Goal: Transaction & Acquisition: Purchase product/service

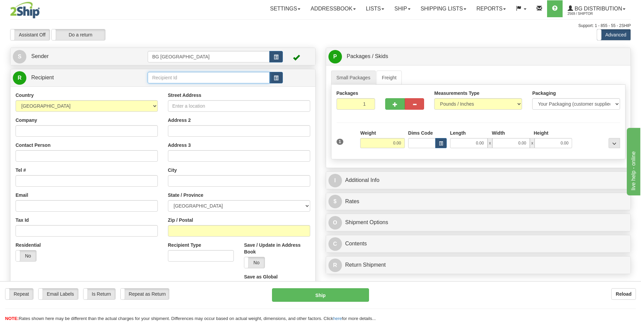
click at [167, 81] on input "text" at bounding box center [209, 77] width 122 height 11
click at [163, 88] on div "60845" at bounding box center [207, 88] width 115 height 7
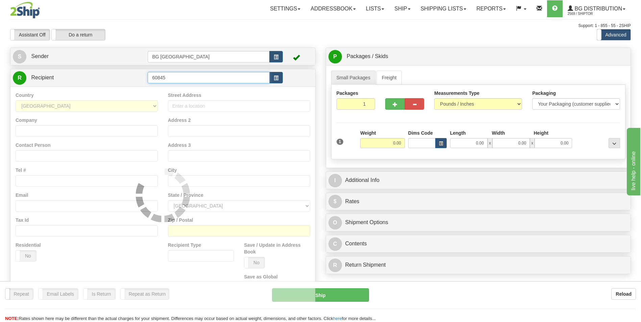
type input "60845"
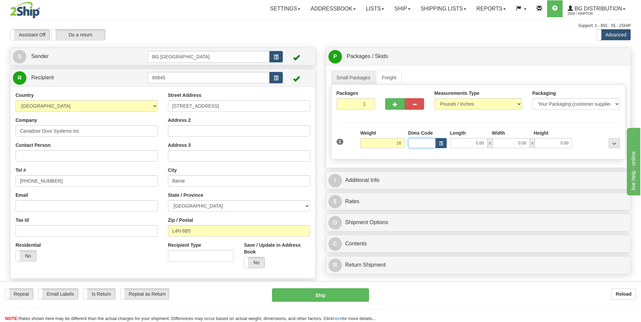
type input "18.00"
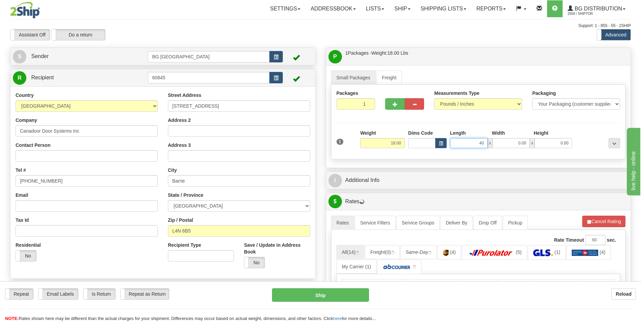
type input "40.00"
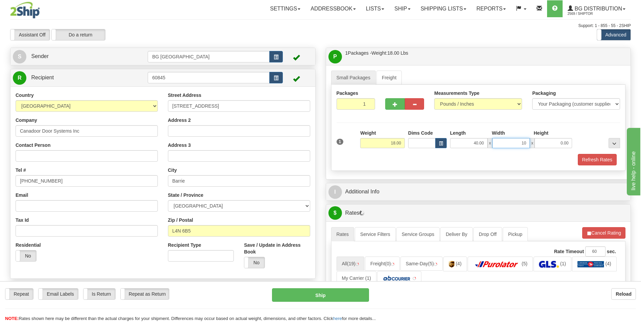
type input "10.00"
type input "5.00"
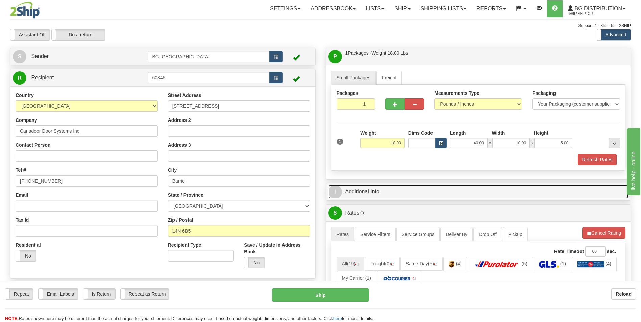
click at [373, 199] on link "I Additional Info" at bounding box center [478, 192] width 300 height 14
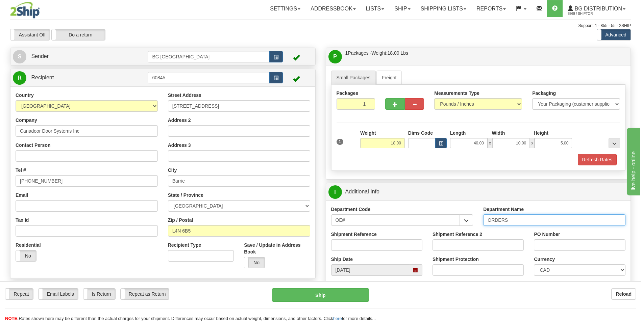
click at [514, 223] on input "ORDERS" at bounding box center [554, 220] width 142 height 11
type input "70181356-00"
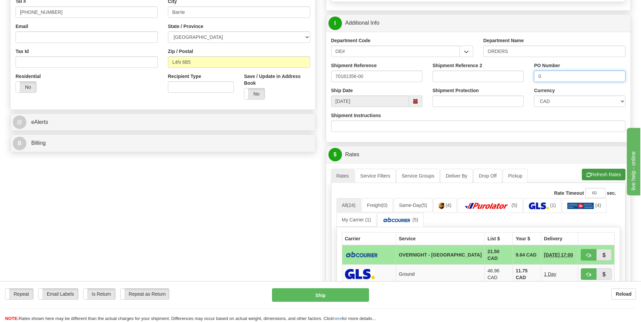
type input "0"
click at [606, 171] on button "Refresh Rates" at bounding box center [604, 174] width 44 height 11
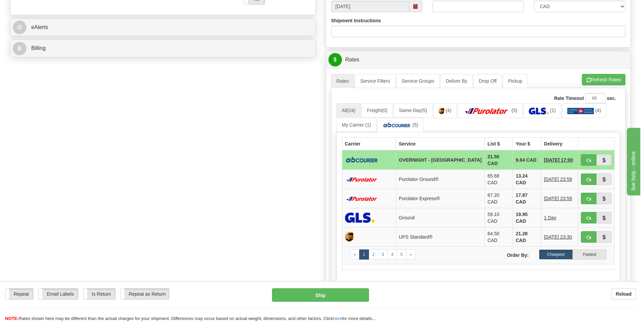
scroll to position [270, 0]
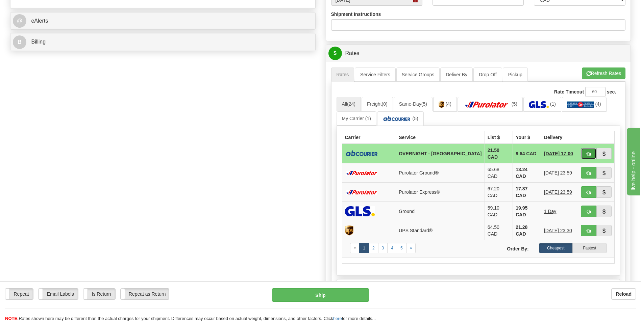
click at [590, 156] on button "button" at bounding box center [589, 153] width 16 height 11
type input "4"
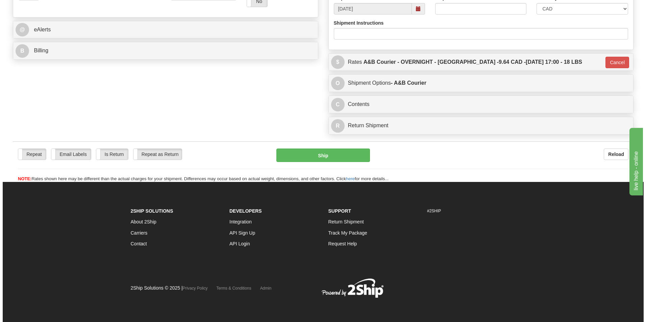
scroll to position [262, 0]
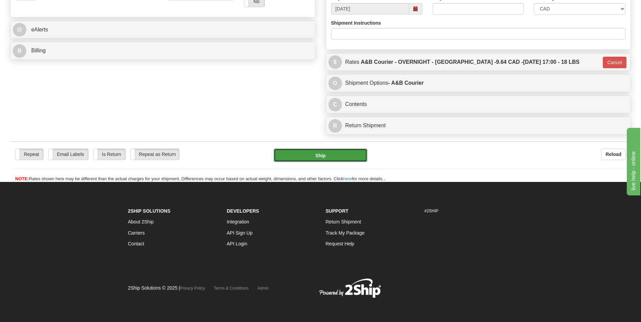
click at [304, 158] on button "Ship" at bounding box center [320, 156] width 93 height 14
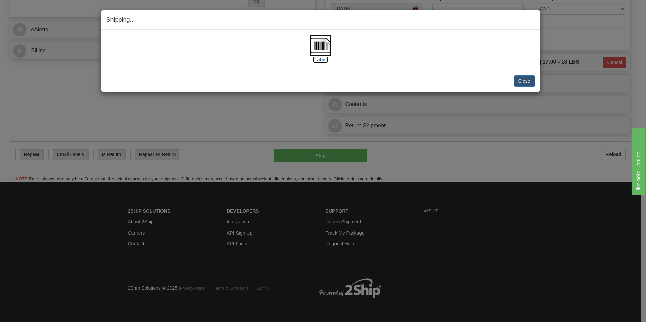
click at [322, 48] on img at bounding box center [321, 46] width 22 height 22
click at [519, 81] on button "Close" at bounding box center [524, 80] width 21 height 11
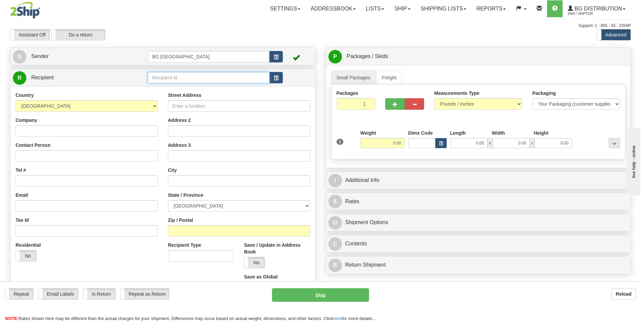
click at [192, 80] on input "text" at bounding box center [209, 77] width 122 height 11
click at [158, 90] on div "60442" at bounding box center [207, 87] width 115 height 7
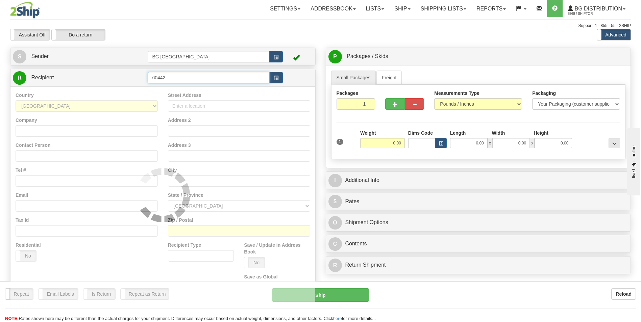
type input "60442"
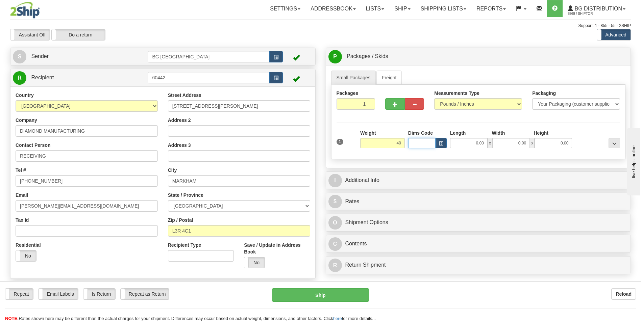
type input "40.00"
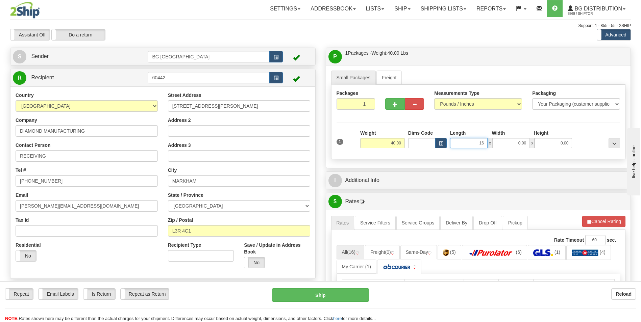
type input "16.00"
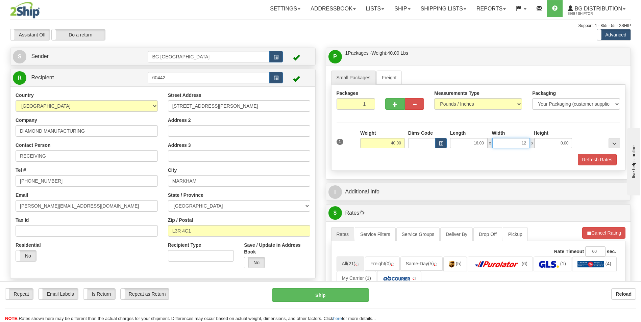
type input "12.00"
type input "9.00"
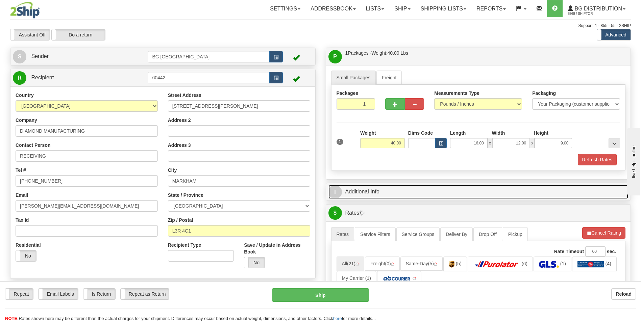
click at [419, 190] on link "I Additional Info" at bounding box center [478, 192] width 300 height 14
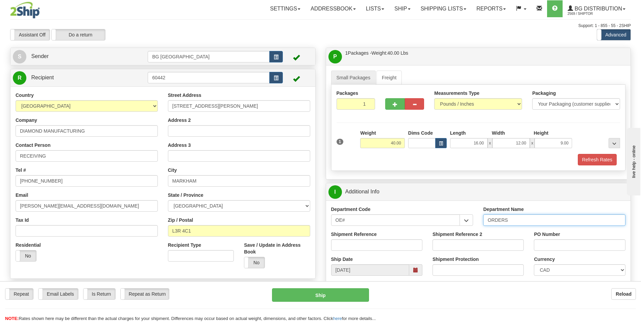
click at [515, 224] on input "ORDERS" at bounding box center [554, 220] width 142 height 11
type input "70183486-01"
click at [554, 235] on label "PO Number" at bounding box center [547, 234] width 26 height 7
click at [554, 240] on input "PO Number" at bounding box center [579, 245] width 91 height 11
click at [548, 250] on input "PO Number" at bounding box center [579, 245] width 91 height 11
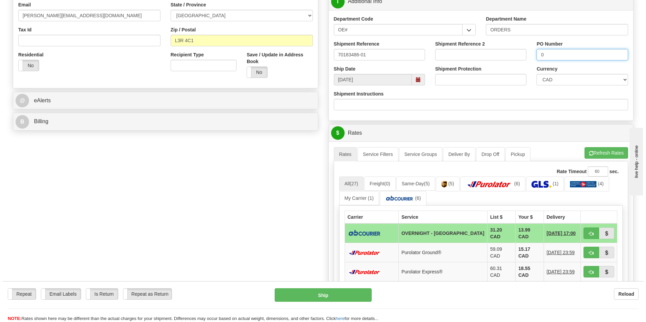
scroll to position [203, 0]
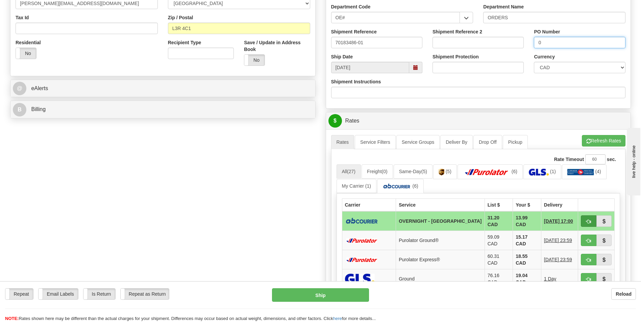
type input "0"
click at [585, 218] on button "button" at bounding box center [589, 221] width 16 height 11
type input "4"
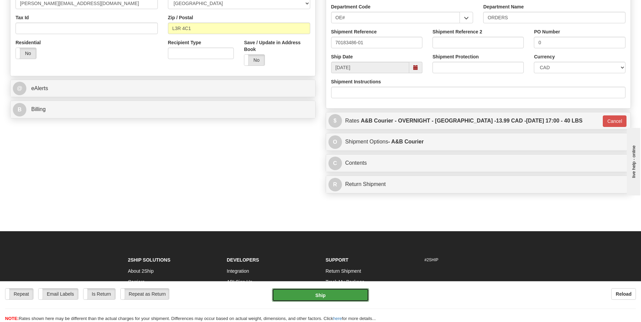
click at [325, 294] on button "Ship" at bounding box center [320, 296] width 97 height 14
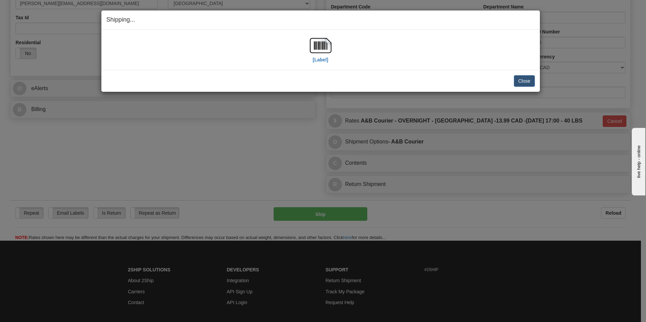
click at [332, 44] on div "[Label]" at bounding box center [320, 50] width 428 height 30
click at [328, 46] on img at bounding box center [321, 46] width 22 height 22
click at [522, 83] on button "Close" at bounding box center [524, 80] width 21 height 11
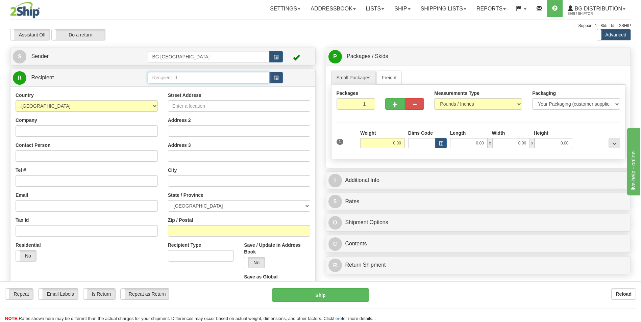
click at [158, 77] on input "text" at bounding box center [209, 77] width 122 height 11
click at [155, 88] on div "60181" at bounding box center [207, 88] width 115 height 7
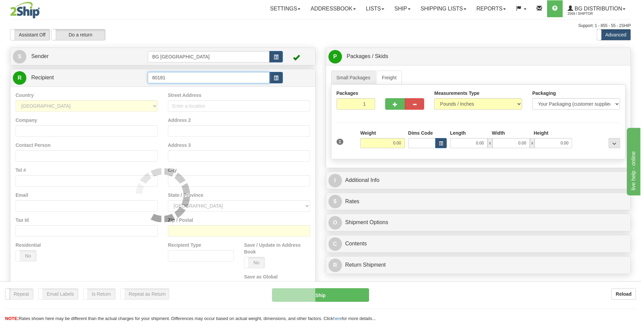
type input "60181"
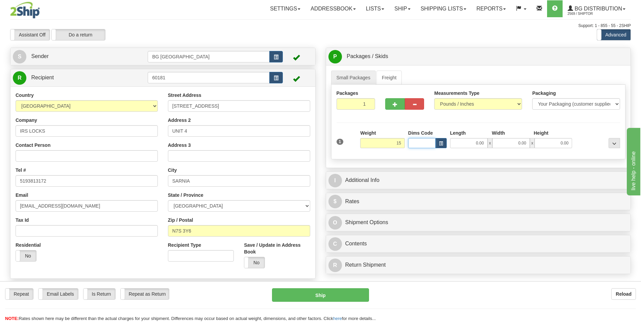
type input "15.00"
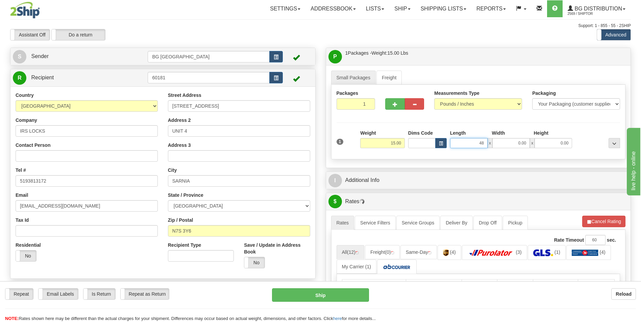
type input "48.00"
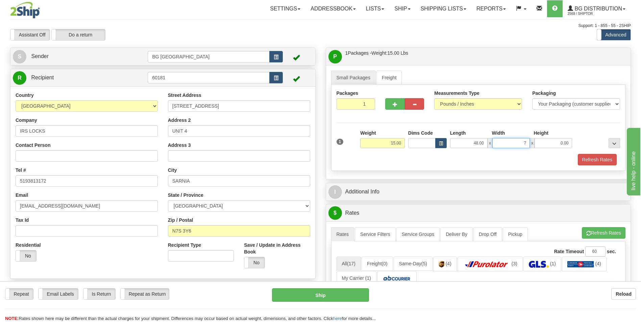
type input "7.00"
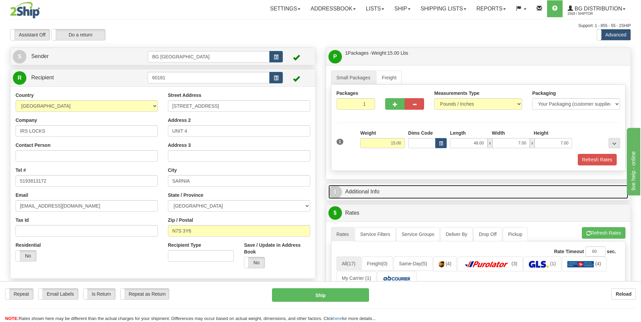
click at [372, 192] on link "I Additional Info" at bounding box center [478, 192] width 300 height 14
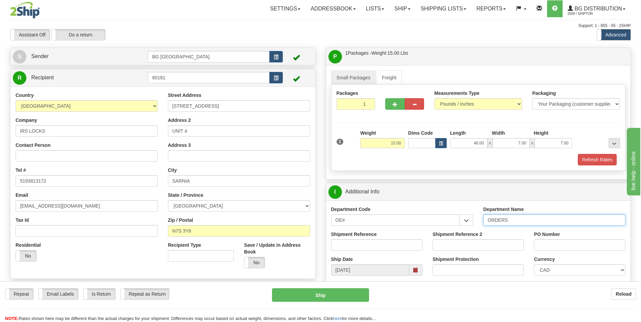
click at [511, 222] on input "ORDERS" at bounding box center [554, 220] width 142 height 11
type input "70183413-01"
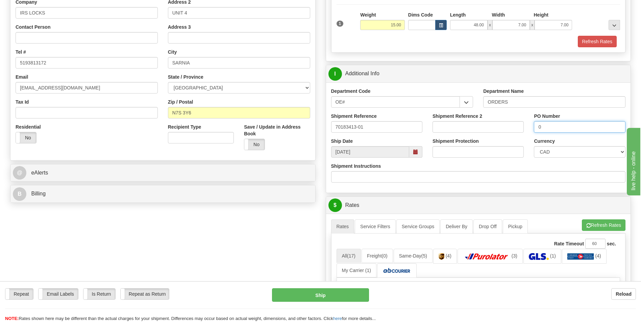
scroll to position [169, 0]
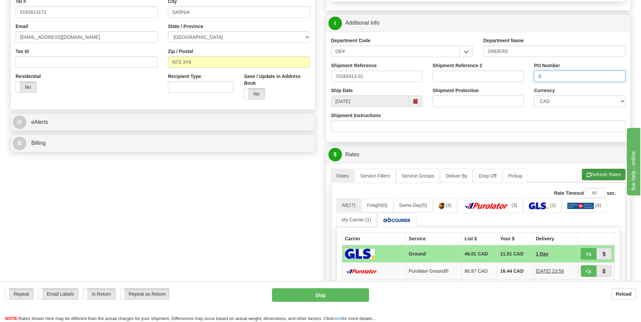
type input "0"
click at [587, 173] on span "button" at bounding box center [588, 175] width 5 height 4
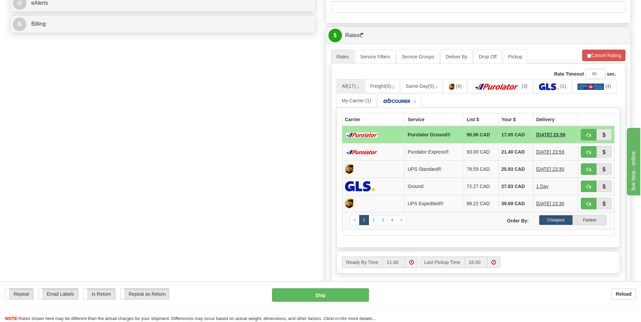
scroll to position [304, 0]
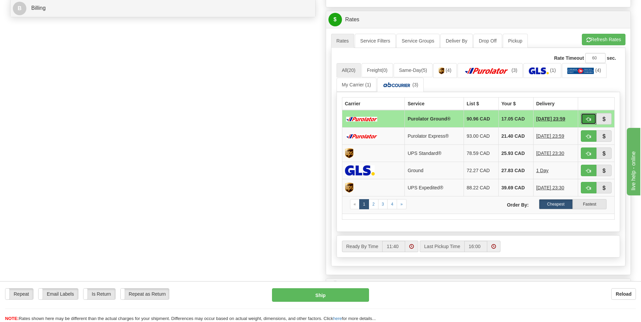
click at [586, 118] on span "button" at bounding box center [588, 119] width 5 height 4
type input "260"
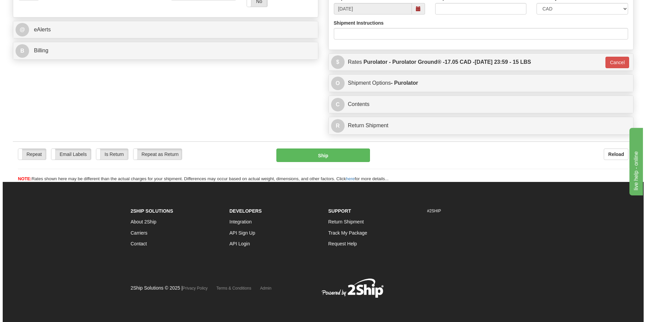
scroll to position [262, 0]
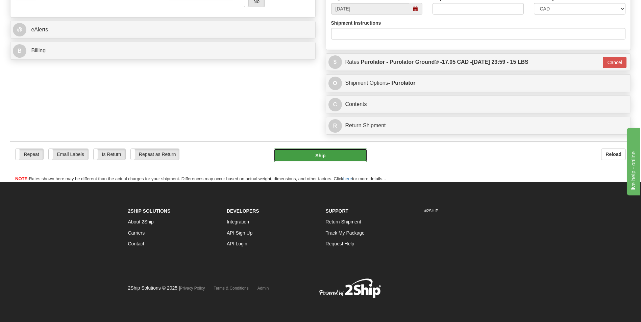
click at [298, 151] on button "Ship" at bounding box center [320, 156] width 93 height 14
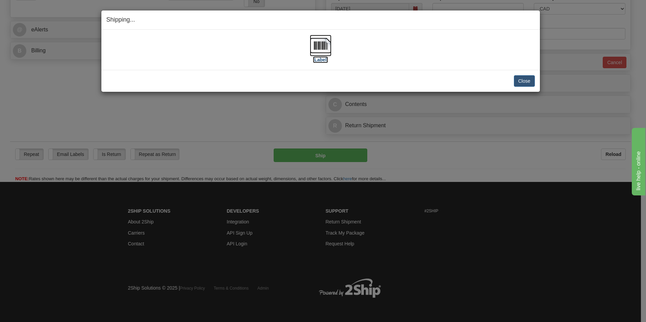
click at [317, 51] on img at bounding box center [321, 46] width 22 height 22
click at [525, 82] on button "Close" at bounding box center [524, 80] width 21 height 11
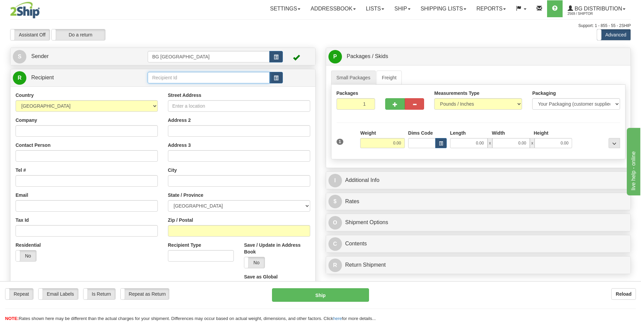
click at [194, 79] on input "text" at bounding box center [209, 77] width 122 height 11
click at [168, 89] on div "60035" at bounding box center [207, 87] width 115 height 7
type input "60035"
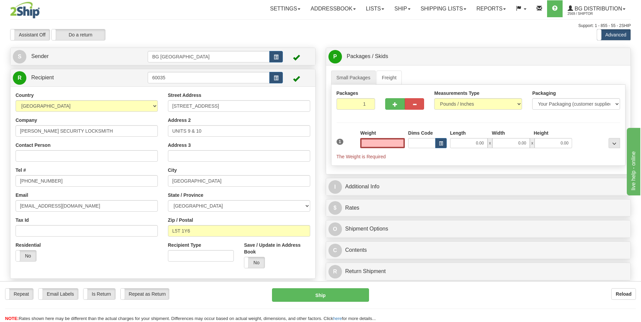
type input "0.00"
click at [111, 134] on input "B.L. SECURITY LOCKSMITH" at bounding box center [87, 130] width 142 height 11
paste input "Fairmont Jasper Park Lodge"
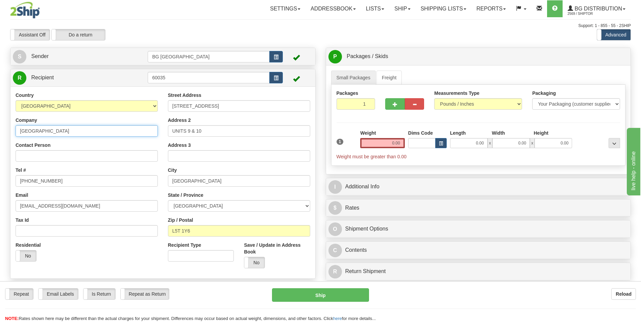
type input "Fairmont Jasper Park Lodge"
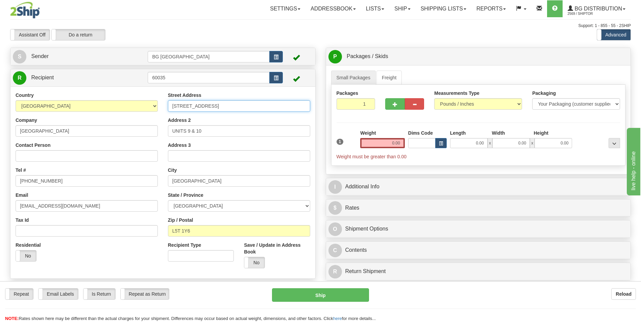
click at [180, 107] on input "6965 DAVAND DRIVE" at bounding box center [239, 105] width 142 height 11
paste input "1 Old Lodge Road"
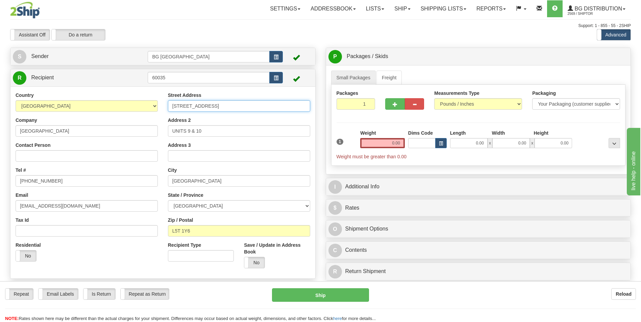
type input "1 Old Lodge Road"
click at [186, 132] on input "UNITS 9 & 10" at bounding box center [239, 130] width 142 height 11
click at [198, 181] on input "MISSISSAUGA" at bounding box center [239, 180] width 142 height 11
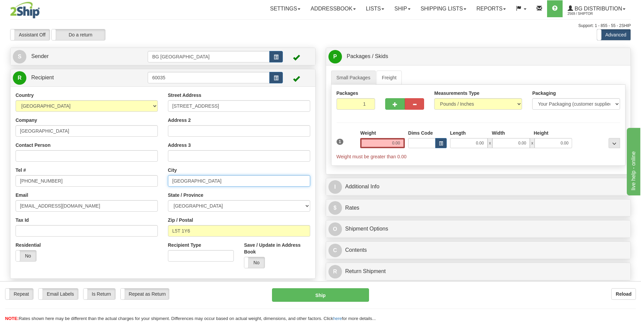
click at [198, 181] on input "MISSISSAUGA" at bounding box center [239, 180] width 142 height 11
paste input "Jasper"
type input "Jasper"
click at [190, 202] on select "ALBERTA BRITISH COLUMBIA MANITOBA NEW BRUNSWICK NEWFOUNDLAND NOVA SCOTIA NUNAVU…" at bounding box center [239, 205] width 142 height 11
select select "AB"
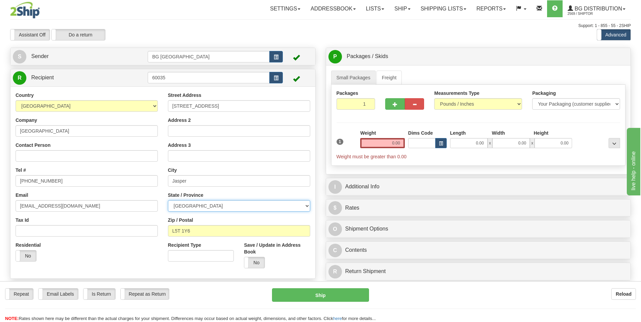
click at [168, 200] on select "ALBERTA BRITISH COLUMBIA MANITOBA NEW BRUNSWICK NEWFOUNDLAND NOVA SCOTIA NUNAVU…" at bounding box center [239, 205] width 142 height 11
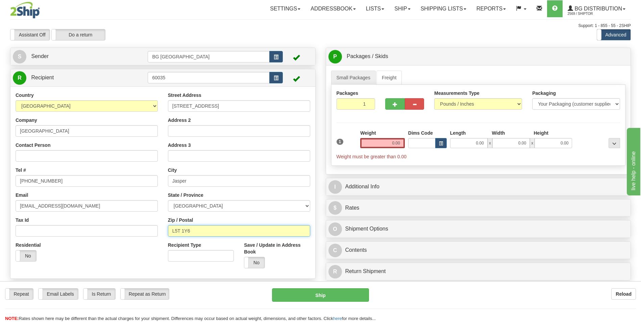
click at [199, 230] on input "L5T 1Y6" at bounding box center [239, 230] width 142 height 11
paste input "T0E 1E0"
type input "T0E 1E0"
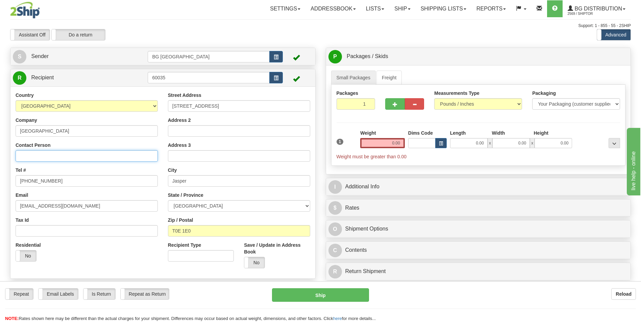
click at [77, 154] on input "Contact Person" at bounding box center [87, 155] width 142 height 11
paste input "Logan Oatway 902-432-9290"
drag, startPoint x: 52, startPoint y: 155, endPoint x: 84, endPoint y: 155, distance: 31.4
click at [84, 155] on input "Logan Oatway 902-432-9290" at bounding box center [87, 155] width 142 height 11
type input "Logan Oatway 902-432-9290"
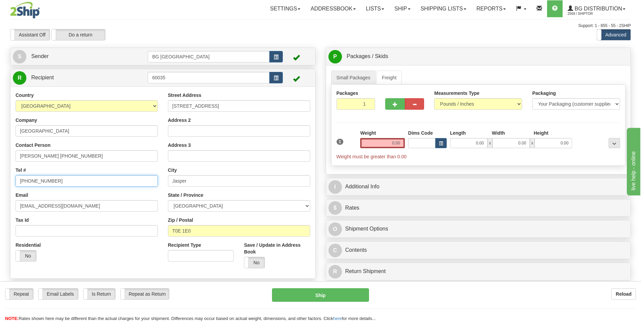
click at [57, 186] on input "866-504-8861" at bounding box center [87, 180] width 142 height 11
paste input "902-432-9290"
type input "902-432-9290"
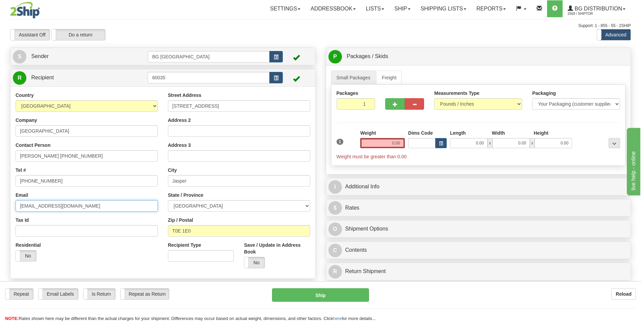
click at [74, 209] on input "accounting@sldsecurity.ca" at bounding box center [87, 205] width 142 height 11
paste input "logan.oatway@shurwa"
type input "logan.oatway@shurway.ca"
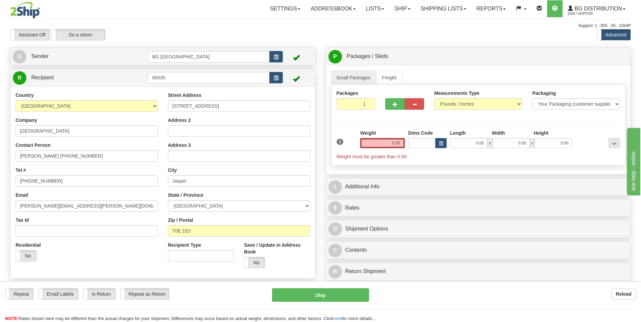
click at [387, 137] on div "Weight 0.00" at bounding box center [382, 139] width 45 height 19
click at [387, 141] on input "0.00" at bounding box center [382, 143] width 45 height 10
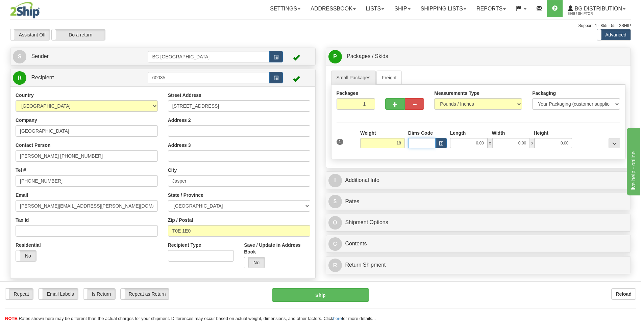
type input "18.00"
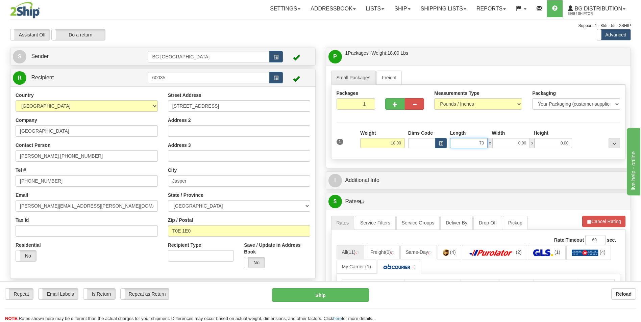
type input "73.00"
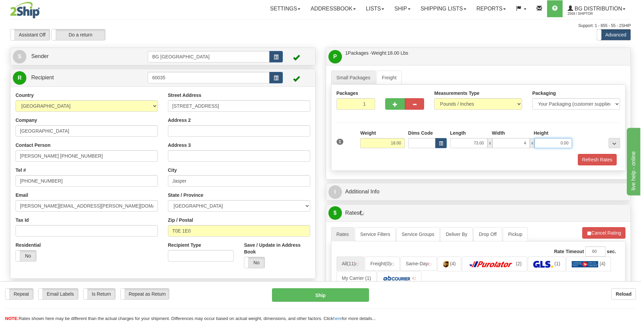
type input "4.00"
click at [388, 108] on button "button" at bounding box center [394, 103] width 19 height 11
type input "2"
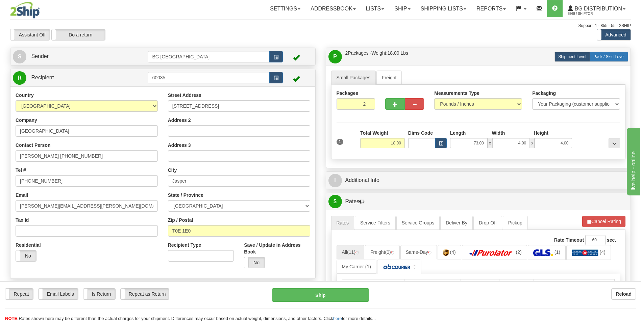
click at [601, 56] on span "Pack / Skid Level" at bounding box center [608, 56] width 31 height 5
radio input "true"
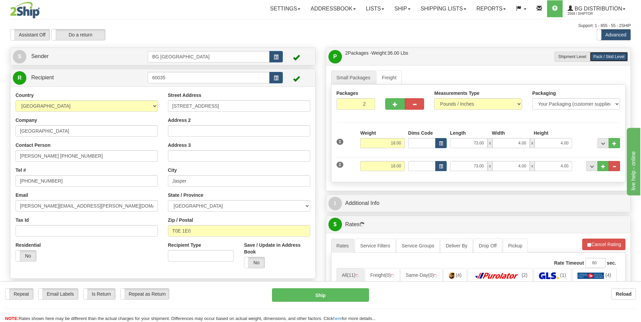
click at [385, 159] on div "2 Weight 18.00 Dims Code Length Width Height" at bounding box center [478, 165] width 287 height 23
click at [385, 165] on input "18.00" at bounding box center [382, 166] width 45 height 10
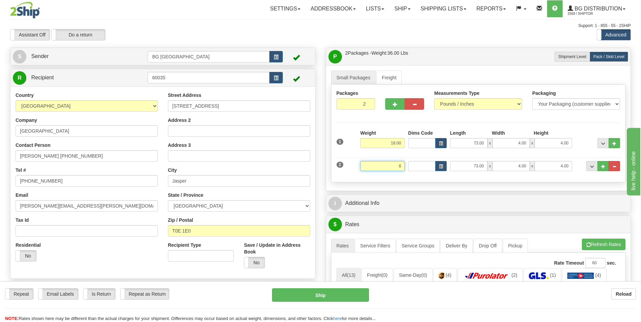
type input "8.00"
type input "10.00"
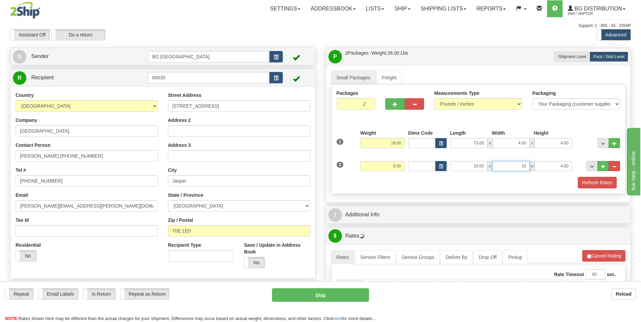
type input "10.00"
type input "8.00"
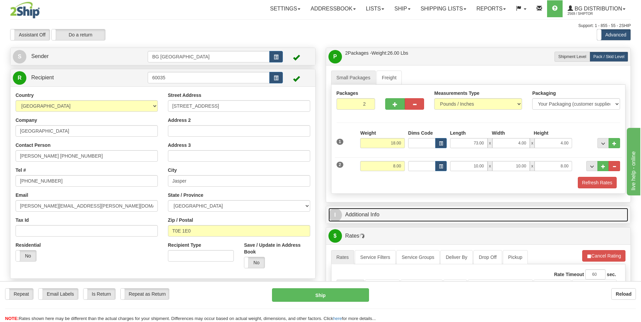
click at [392, 211] on link "I Additional Info" at bounding box center [478, 215] width 300 height 14
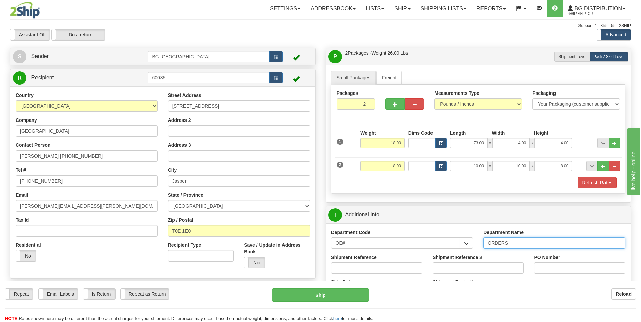
click at [521, 243] on input "ORDERS" at bounding box center [554, 243] width 142 height 11
type input "70182042-00"
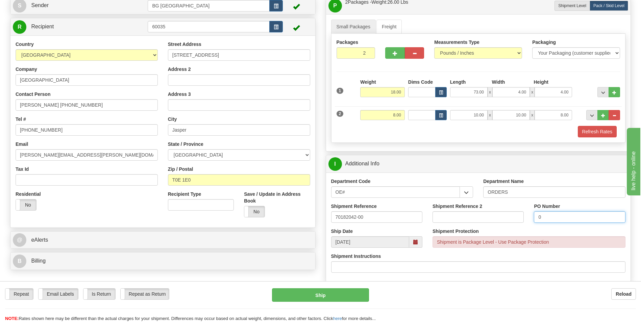
scroll to position [169, 0]
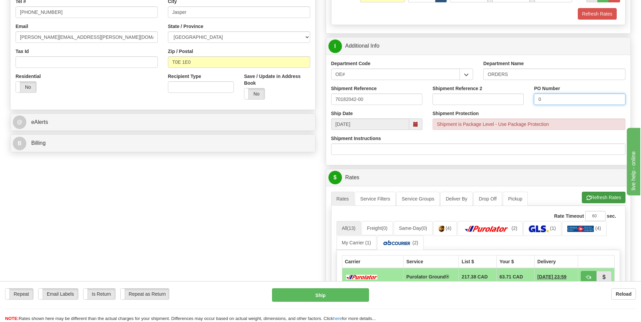
type input "0"
click at [588, 197] on span "button" at bounding box center [588, 198] width 5 height 4
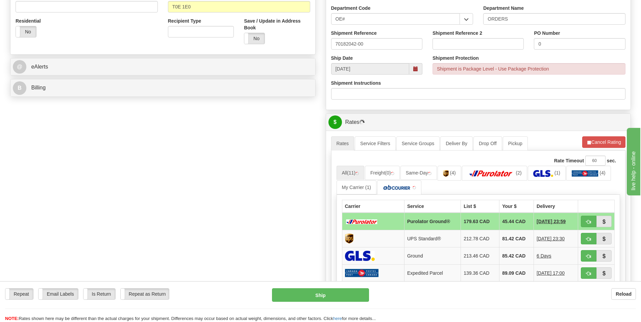
scroll to position [270, 0]
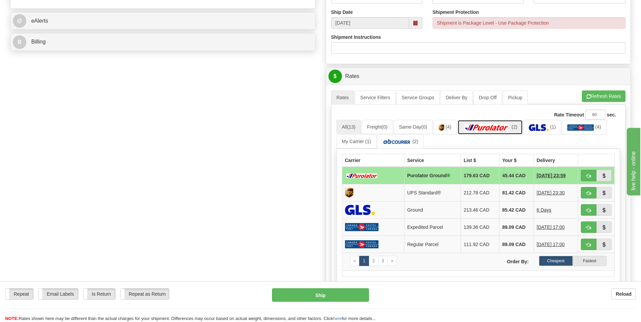
click at [502, 129] on img at bounding box center [486, 127] width 47 height 7
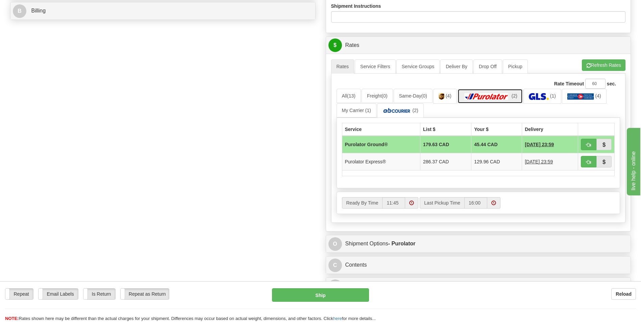
scroll to position [304, 0]
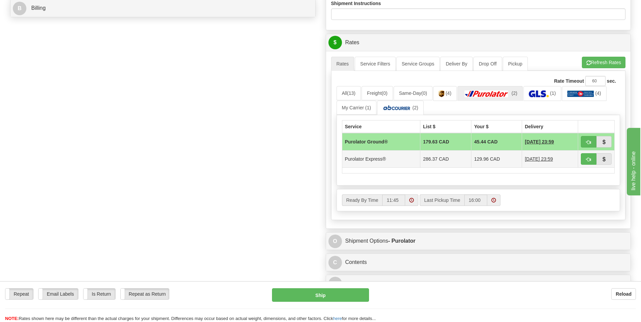
click at [485, 160] on td "129.96 CAD" at bounding box center [496, 159] width 51 height 17
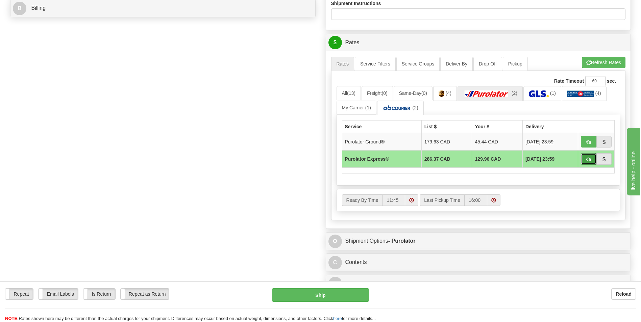
click at [591, 163] on button "button" at bounding box center [589, 158] width 16 height 11
type input "202"
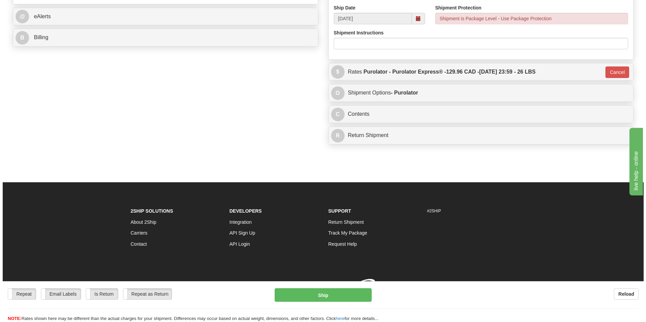
scroll to position [285, 0]
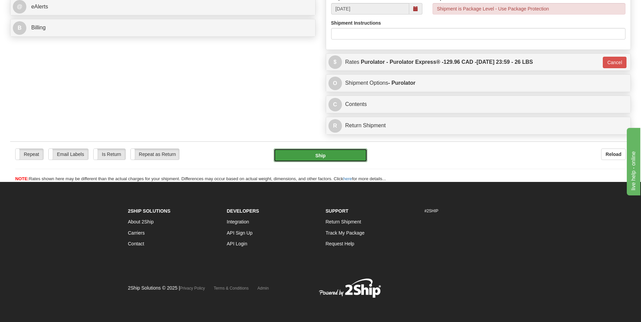
click at [352, 149] on button "Ship" at bounding box center [320, 156] width 93 height 14
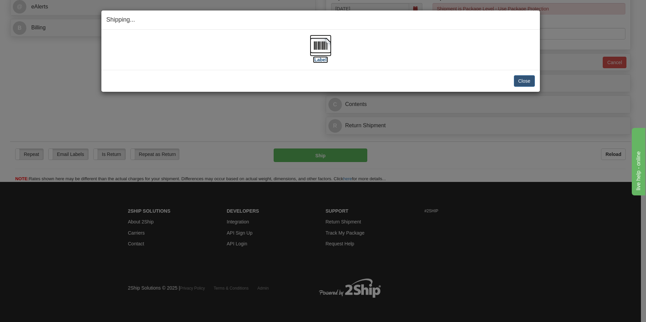
click at [315, 47] on img at bounding box center [321, 46] width 22 height 22
click at [522, 81] on button "Close" at bounding box center [524, 80] width 21 height 11
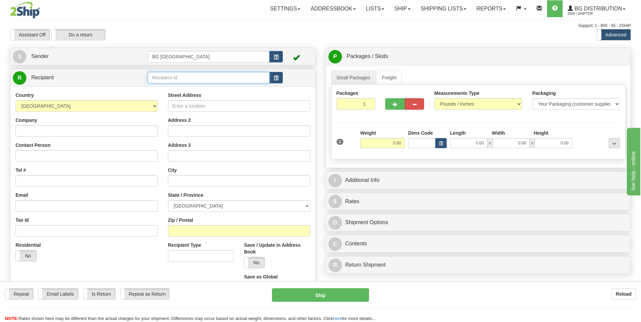
click at [191, 72] on input "text" at bounding box center [209, 77] width 122 height 11
click at [163, 91] on div "60095" at bounding box center [207, 87] width 115 height 7
type input "60095"
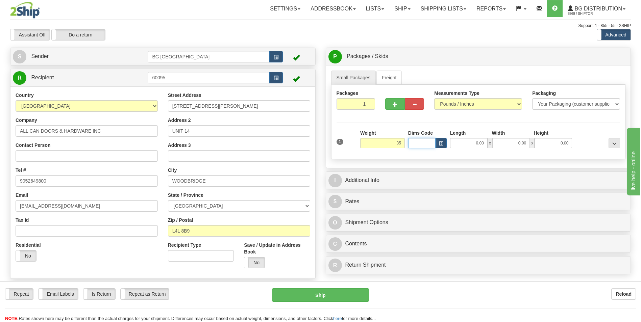
type input "35.00"
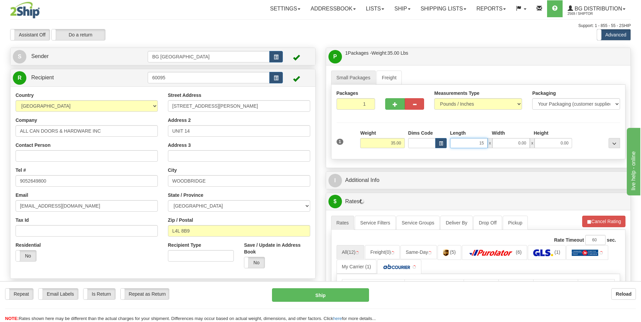
type input "15.00"
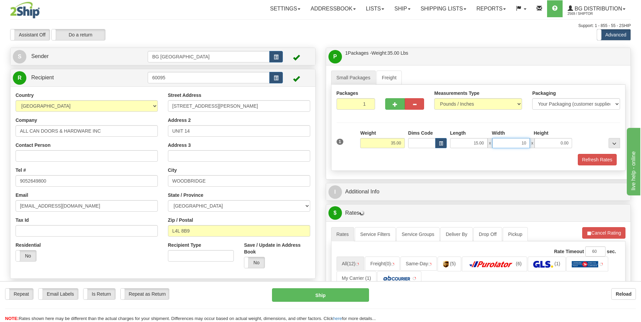
type input "10.00"
click at [395, 104] on span "button" at bounding box center [395, 104] width 5 height 4
type input "2"
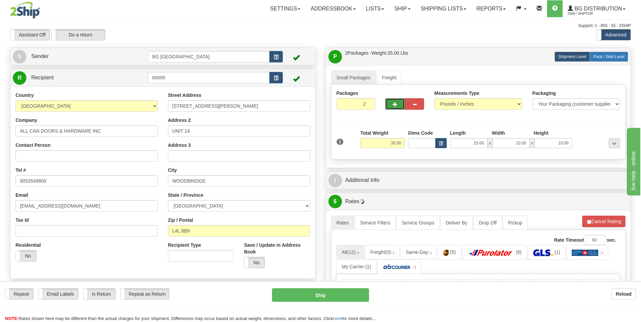
click at [606, 57] on span "Pack / Skid Level" at bounding box center [608, 56] width 31 height 5
radio input "true"
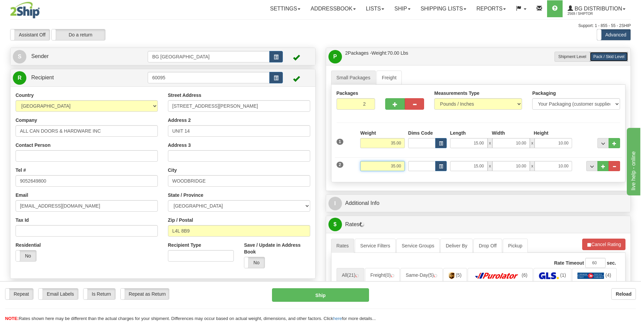
click at [393, 162] on input "35.00" at bounding box center [382, 166] width 45 height 10
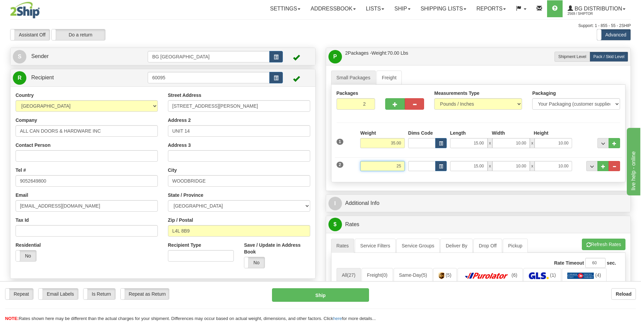
type input "25.00"
type input "15.00"
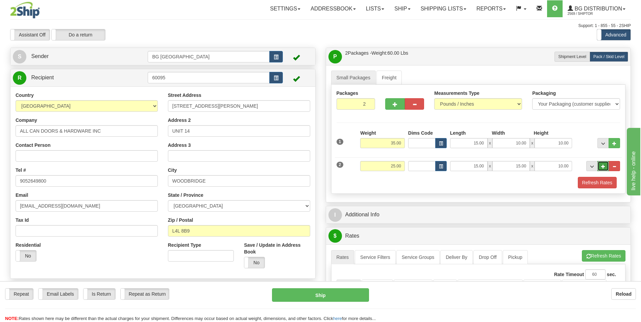
click at [603, 168] on span "..." at bounding box center [603, 167] width 4 height 4
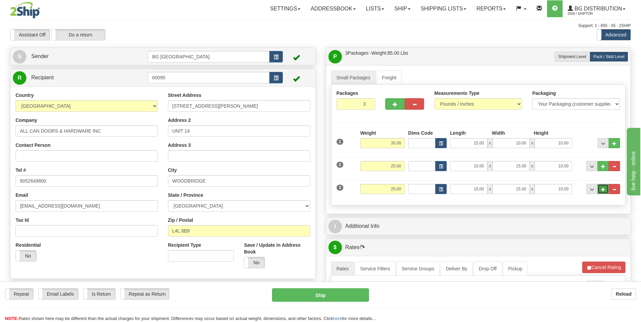
click at [601, 186] on button "..." at bounding box center [602, 189] width 11 height 10
type input "4"
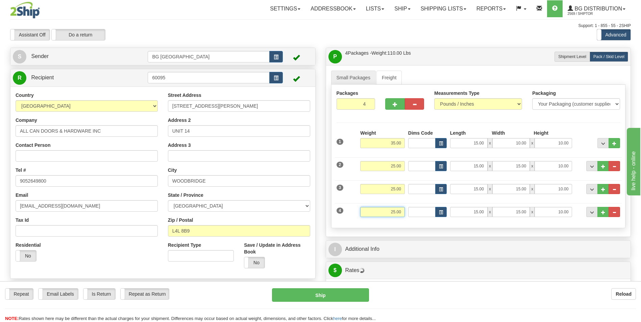
click at [387, 212] on input "25.00" at bounding box center [382, 212] width 45 height 10
type input "8.00"
type input "15.00"
type input "8.00"
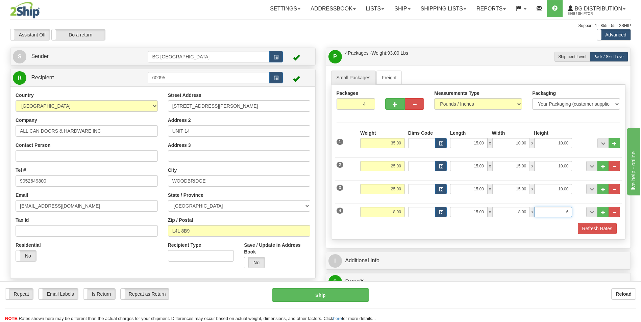
type input "6.00"
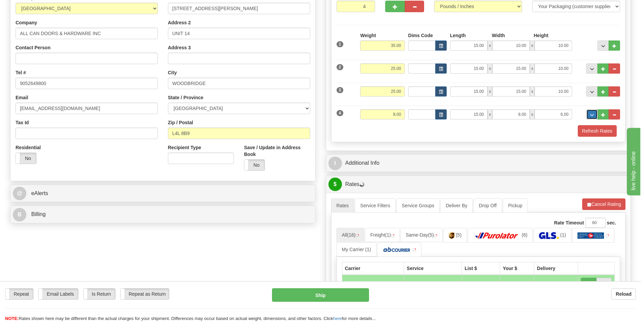
scroll to position [101, 0]
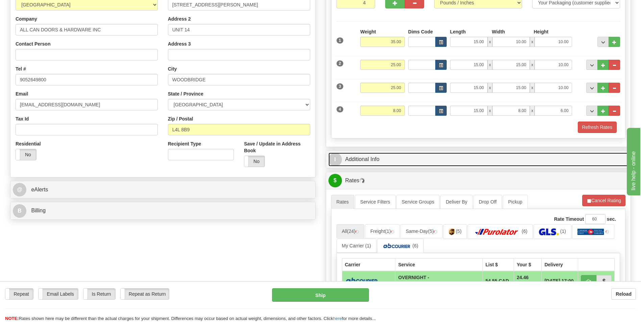
click at [372, 162] on link "I Additional Info" at bounding box center [478, 160] width 300 height 14
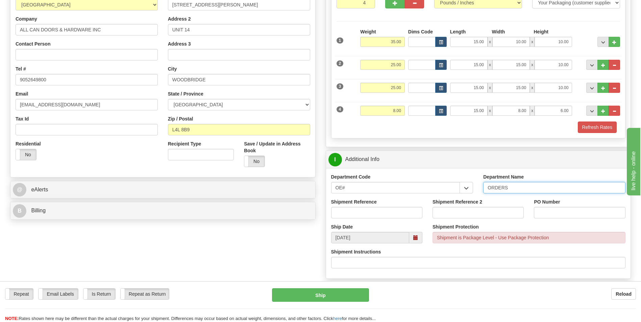
click at [515, 190] on input "ORDERS" at bounding box center [554, 187] width 142 height 11
type input "70183606-00"
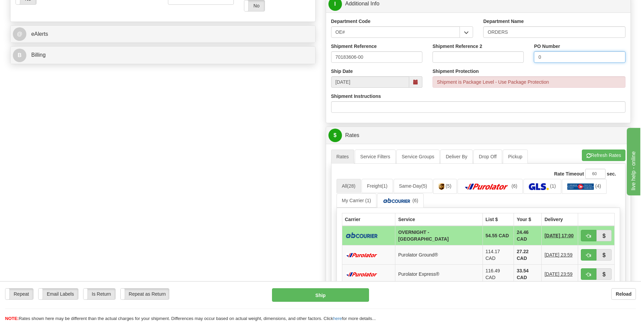
scroll to position [270, 0]
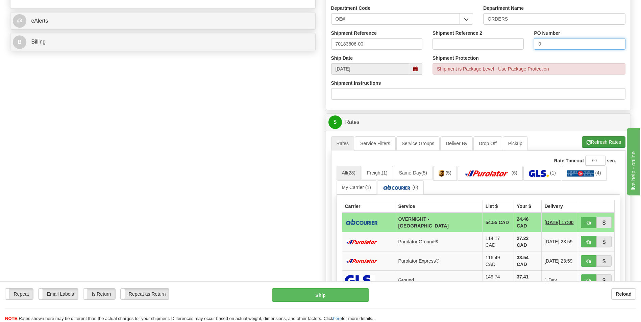
type input "0"
click at [598, 140] on button "Refresh Rates" at bounding box center [604, 142] width 44 height 11
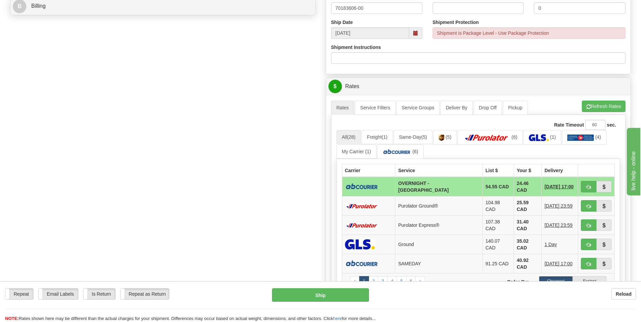
scroll to position [338, 0]
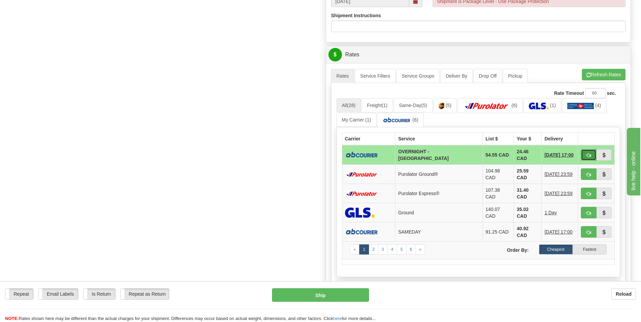
click at [588, 155] on span "button" at bounding box center [588, 155] width 5 height 4
type input "4"
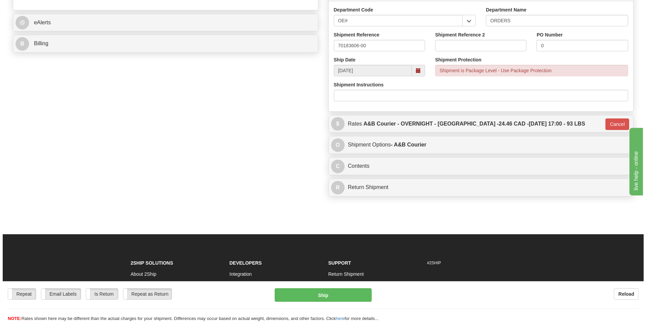
scroll to position [297, 0]
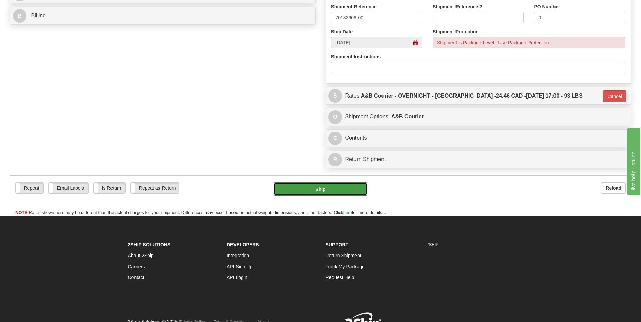
click at [322, 190] on button "Ship" at bounding box center [320, 189] width 93 height 14
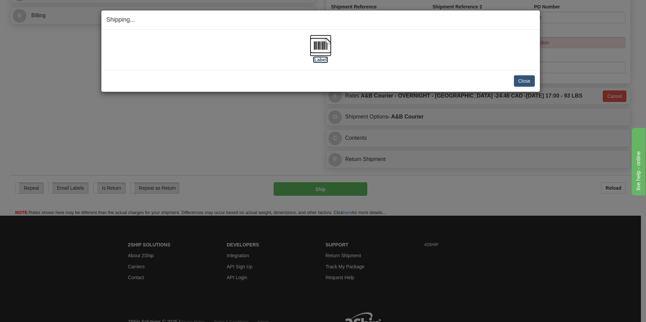
click at [322, 47] on img at bounding box center [321, 46] width 22 height 22
click at [521, 77] on button "Close" at bounding box center [524, 80] width 21 height 11
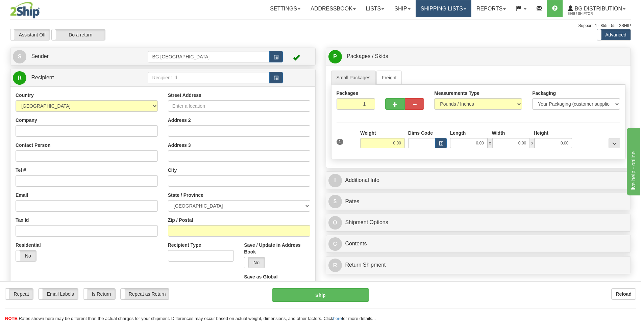
click at [421, 12] on link "Shipping lists" at bounding box center [444, 8] width 56 height 17
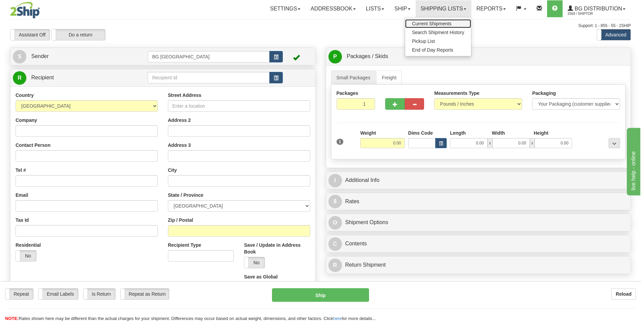
click at [425, 22] on span "Current Shipments" at bounding box center [432, 23] width 40 height 5
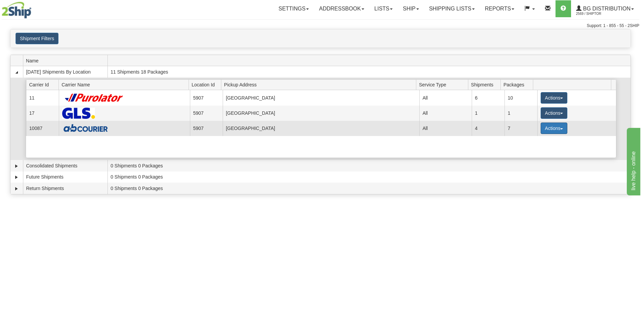
click at [544, 131] on button "Actions" at bounding box center [554, 128] width 27 height 11
click at [534, 140] on span "Details" at bounding box center [529, 141] width 18 height 5
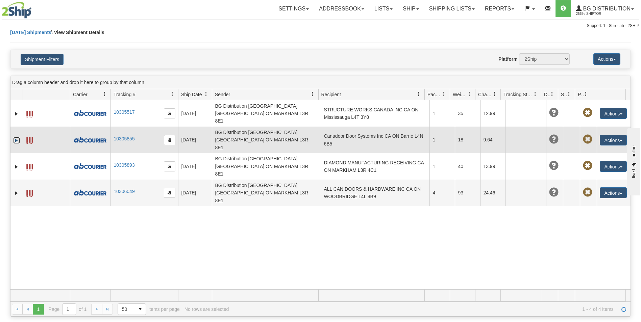
click at [19, 137] on link "Expand" at bounding box center [16, 140] width 7 height 7
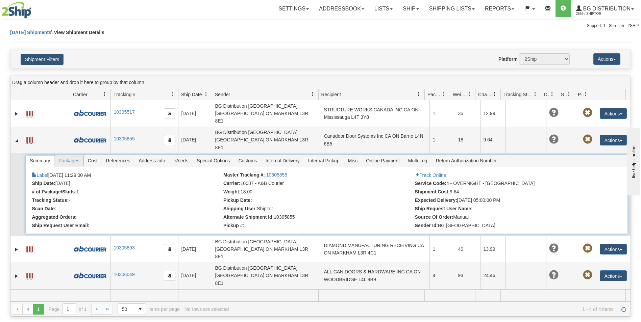
click at [70, 155] on span "Packages" at bounding box center [68, 160] width 29 height 11
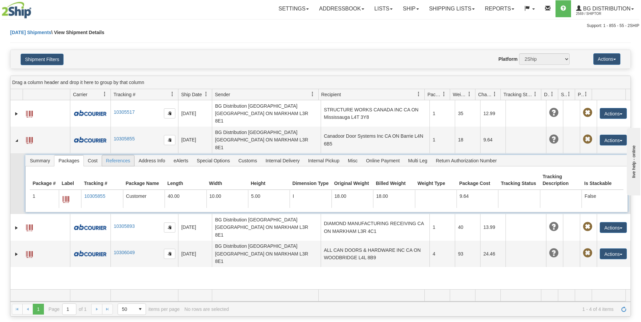
click at [113, 155] on span "References" at bounding box center [118, 160] width 32 height 11
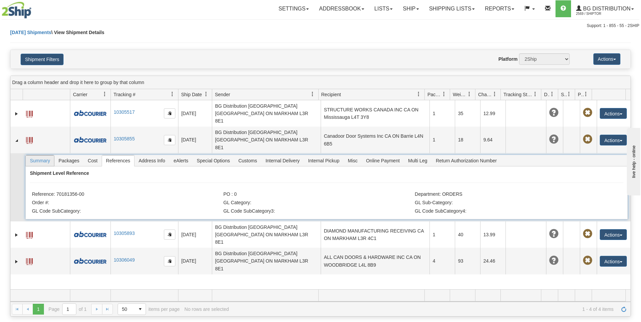
click at [48, 155] on span "Summary" at bounding box center [40, 160] width 28 height 11
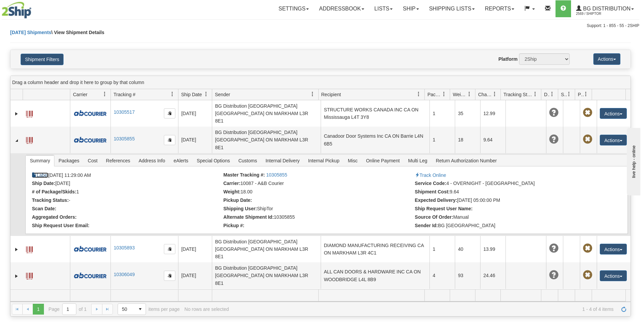
click at [44, 173] on link "Label" at bounding box center [40, 175] width 16 height 5
click at [405, 12] on link "Ship" at bounding box center [411, 8] width 26 height 17
click at [402, 24] on link "Ship Screen" at bounding box center [396, 23] width 53 height 9
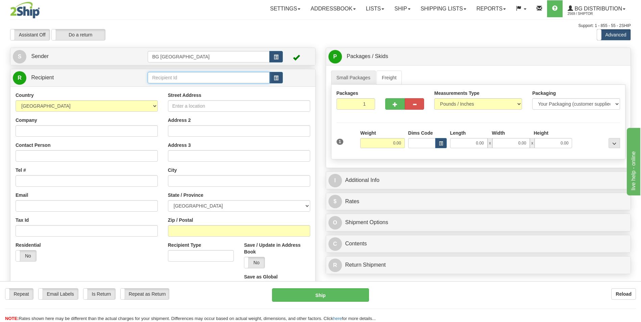
click at [191, 82] on input "text" at bounding box center [209, 77] width 122 height 11
click at [169, 88] on div "60464" at bounding box center [207, 87] width 115 height 7
type input "60464"
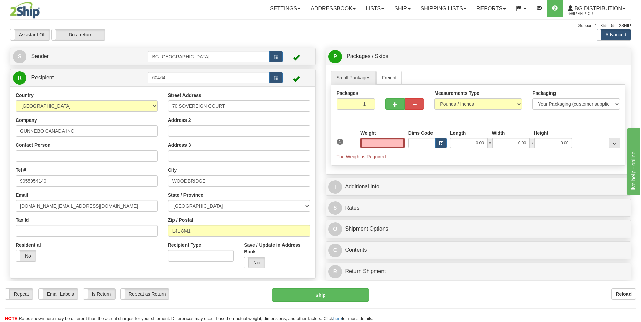
type input "0.00"
click at [101, 131] on input "GUNNEBO CANADA INC" at bounding box center [87, 130] width 142 height 11
paste input "text"
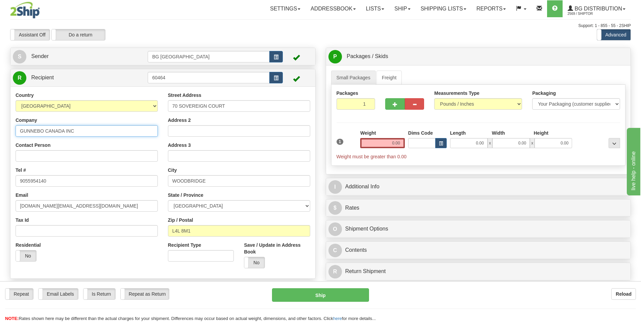
type input "GUNNEBO CANADA INC"
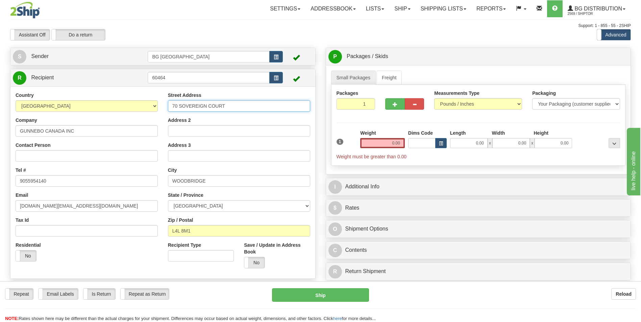
click at [211, 103] on input "70 SOVEREIGN COURT" at bounding box center [239, 105] width 142 height 11
paste input "697 Consortium Court"
type input "697 Consortium Court"
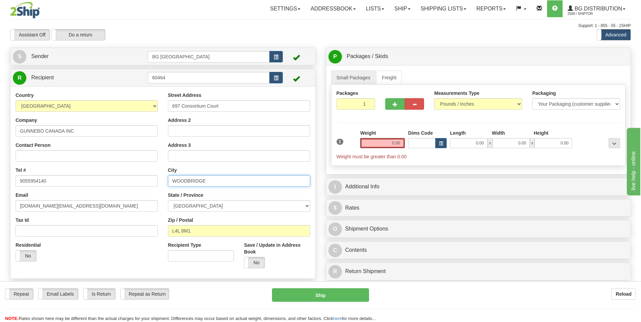
click at [183, 177] on input "WOODBRIDGE" at bounding box center [239, 180] width 142 height 11
paste input "London"
type input "London"
click at [187, 233] on input "L4L 8M1" at bounding box center [239, 230] width 142 height 11
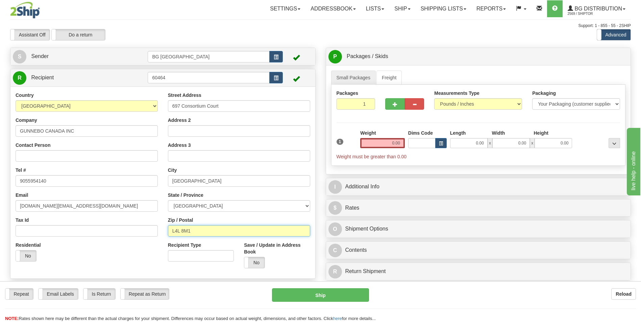
click at [187, 233] on input "L4L 8M1" at bounding box center [239, 230] width 142 height 11
paste input "N6E 2S8"
type input "N6E 2S8"
click at [370, 148] on input "0.00" at bounding box center [382, 143] width 45 height 10
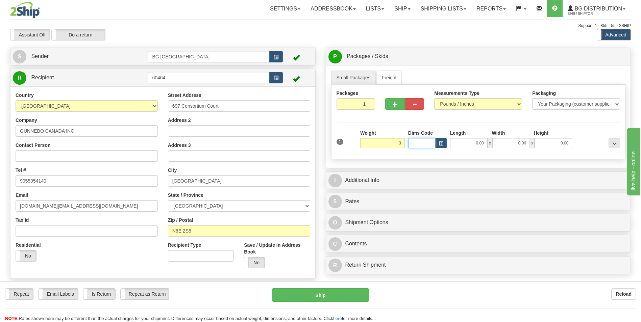
type input "3.00"
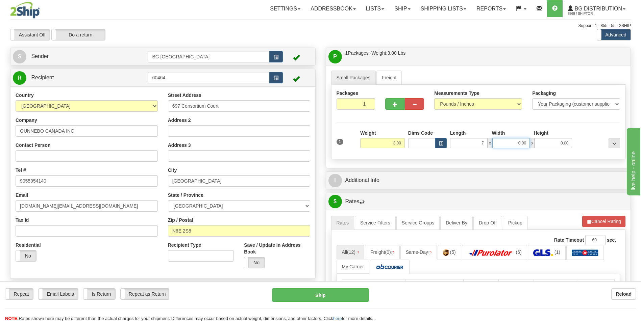
type input "7.00"
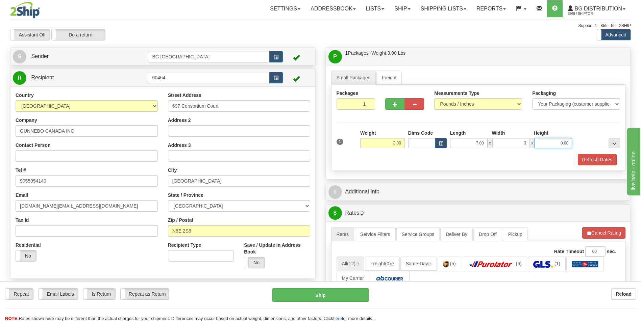
type input "3.00"
type input "4.00"
click at [377, 199] on div "I Additional Info" at bounding box center [478, 191] width 305 height 17
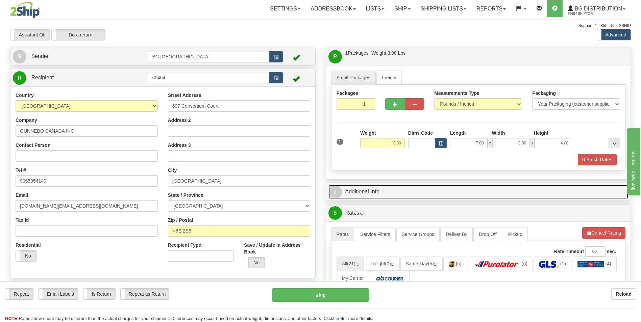
click at [379, 198] on link "I Additional Info" at bounding box center [478, 192] width 300 height 14
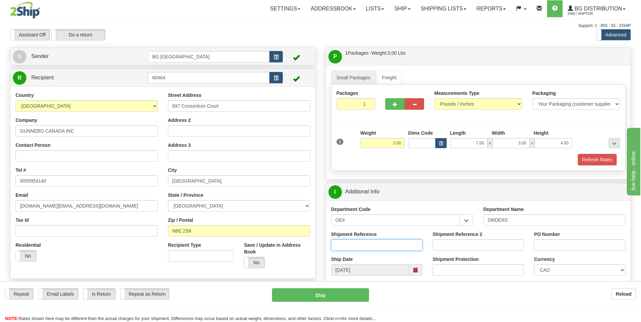
click at [363, 244] on input "Shipment Reference" at bounding box center [376, 245] width 91 height 11
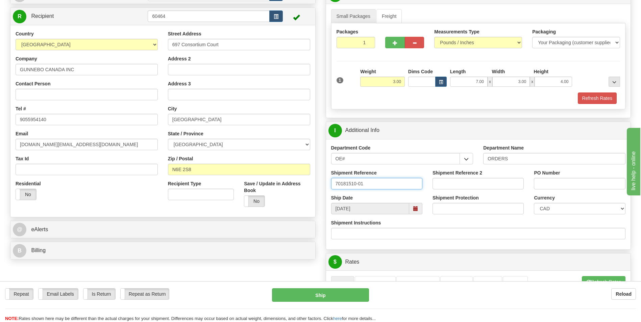
scroll to position [68, 0]
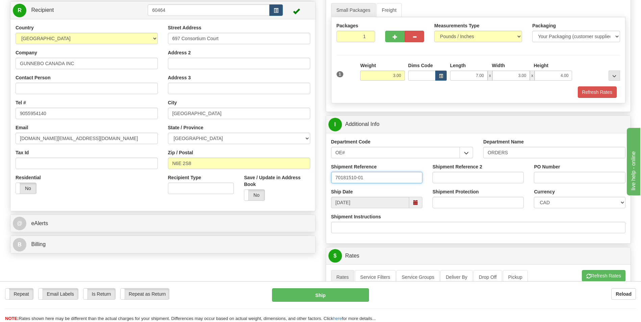
type input "70181510-01"
click at [556, 180] on input "PO Number" at bounding box center [579, 177] width 91 height 11
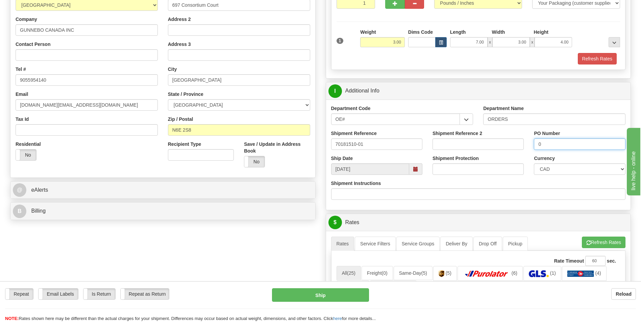
scroll to position [203, 0]
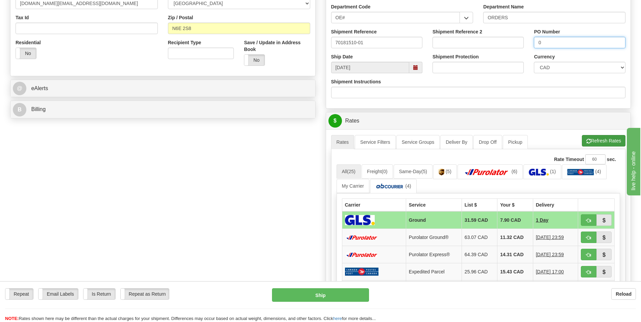
type input "0"
click at [588, 145] on button "Refresh Rates" at bounding box center [604, 140] width 44 height 11
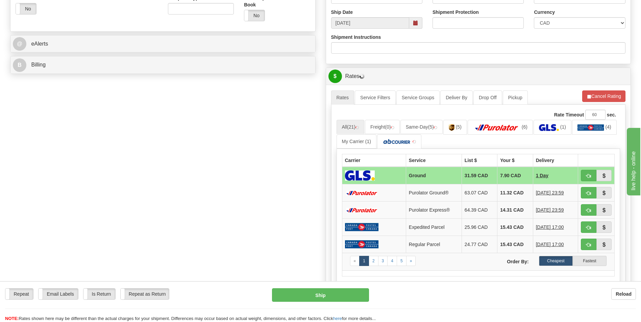
scroll to position [338, 0]
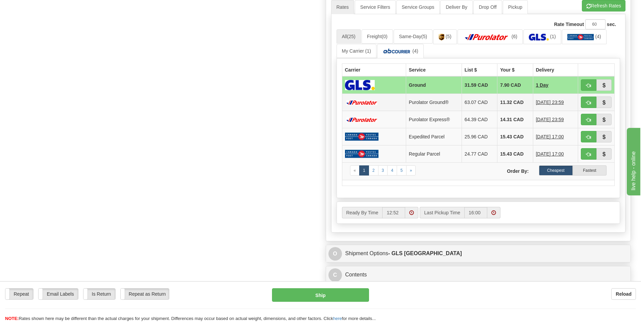
click at [507, 100] on td "11.32 CAD" at bounding box center [514, 102] width 35 height 17
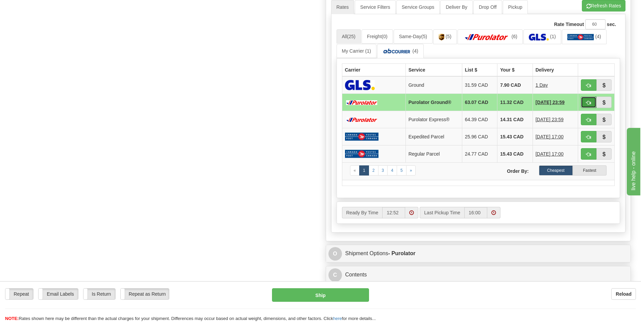
click at [583, 103] on button "button" at bounding box center [589, 102] width 16 height 11
type input "260"
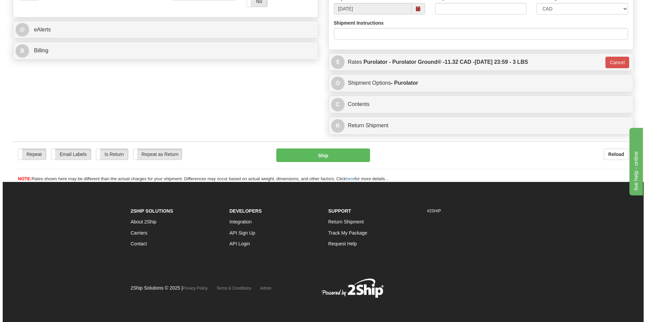
scroll to position [262, 0]
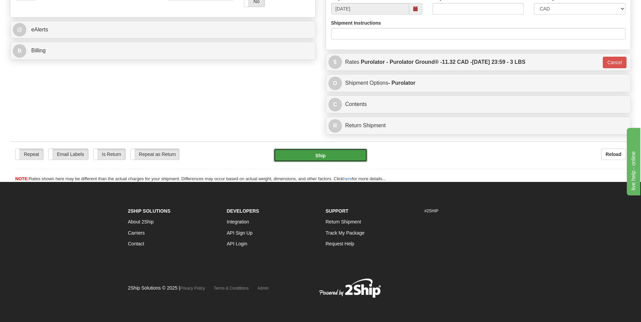
click at [357, 159] on button "Ship" at bounding box center [320, 156] width 93 height 14
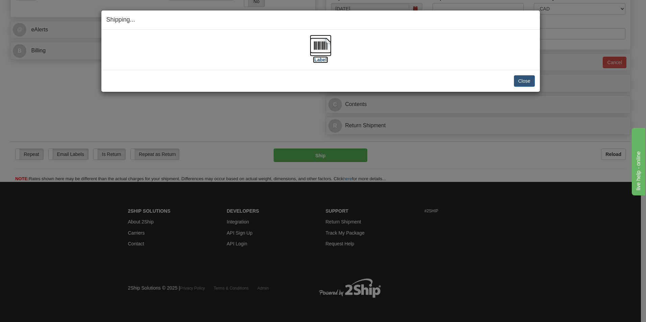
click at [328, 42] on img at bounding box center [321, 46] width 22 height 22
click at [523, 73] on div "Close Cancel Cancel Shipment and Quit Pickup Quit Pickup ONLY" at bounding box center [320, 81] width 439 height 22
click at [522, 83] on button "Close" at bounding box center [524, 80] width 21 height 11
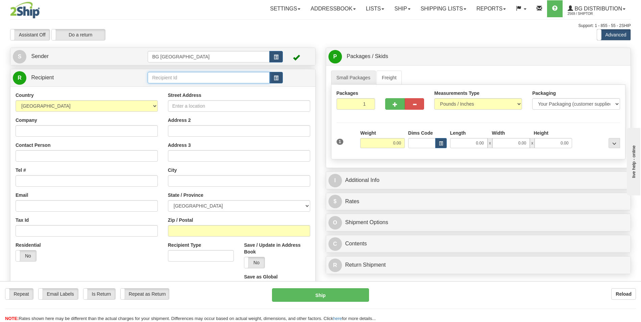
click at [180, 79] on input "text" at bounding box center [209, 77] width 122 height 11
click at [164, 90] on div "60154" at bounding box center [207, 88] width 115 height 7
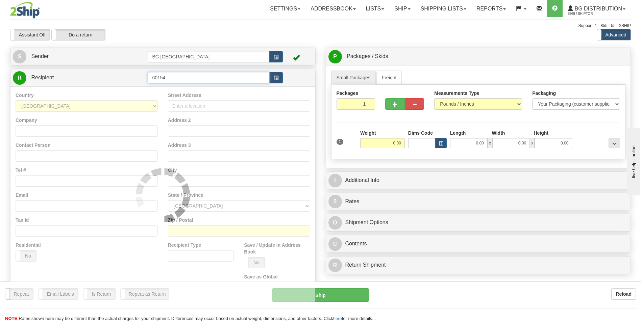
type input "60154"
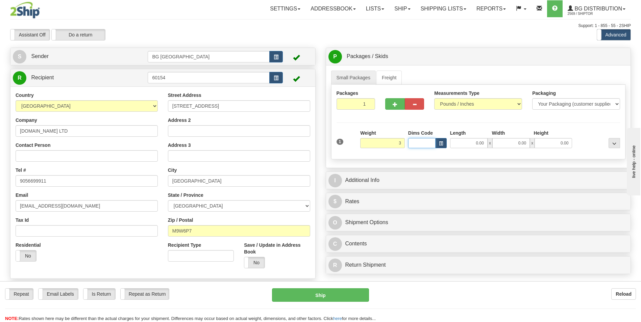
type input "3.00"
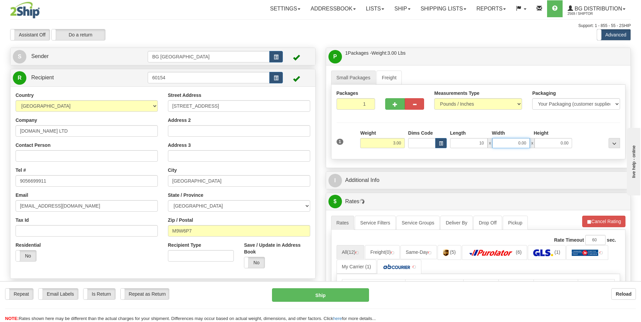
type input "10.00"
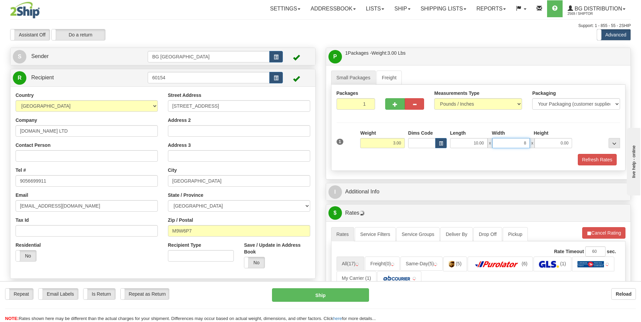
type input "8.00"
type input "4.00"
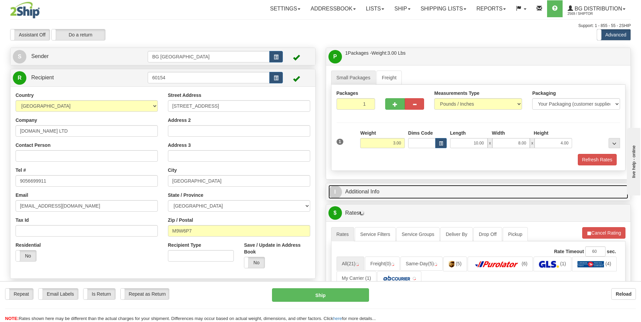
click at [406, 189] on link "I Additional Info" at bounding box center [478, 192] width 300 height 14
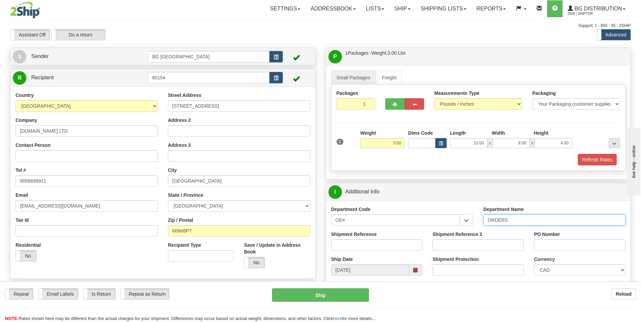
click at [519, 224] on input "ORDERS" at bounding box center [554, 220] width 142 height 11
type input "70181266-01"
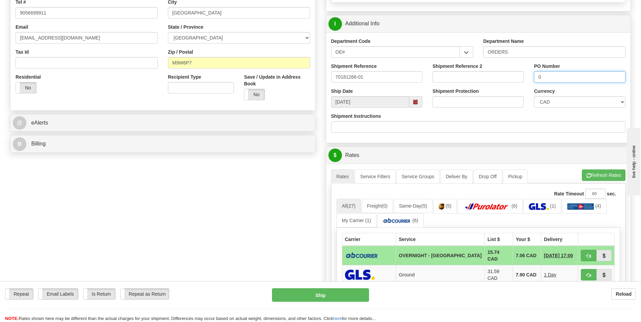
scroll to position [169, 0]
type input "0"
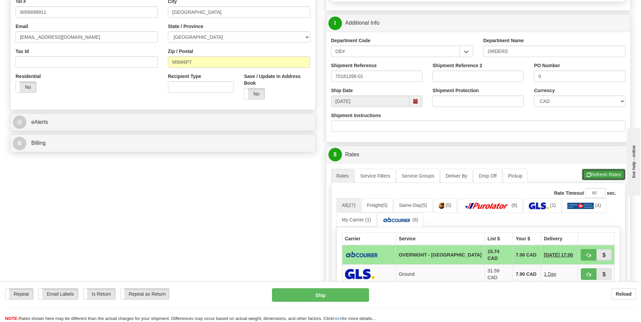
click at [586, 169] on button "Refresh Rates" at bounding box center [604, 174] width 44 height 11
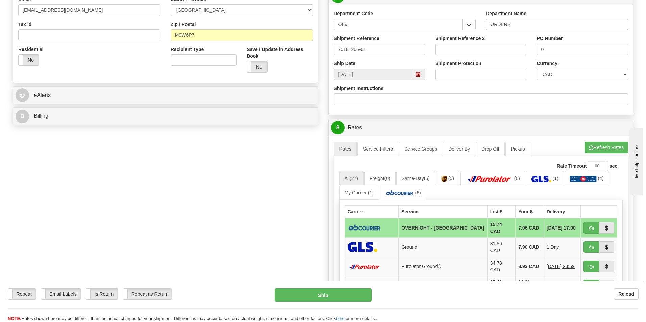
scroll to position [237, 0]
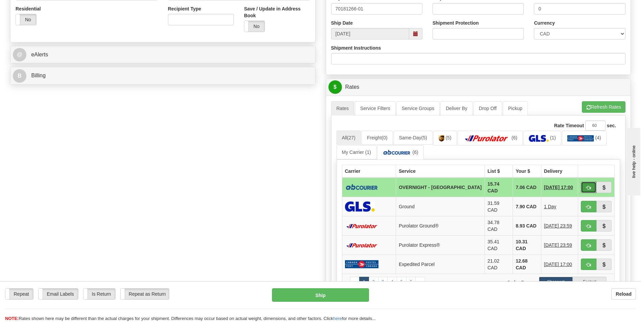
click at [585, 186] on button "button" at bounding box center [589, 187] width 16 height 11
type input "4"
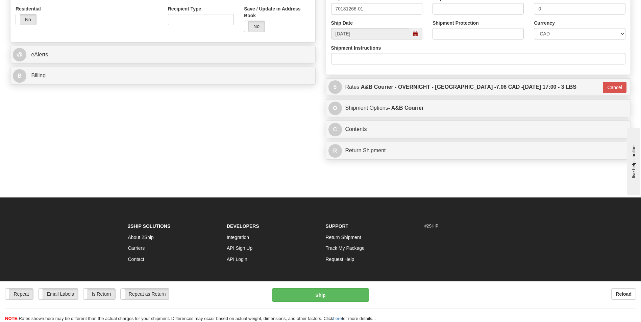
click at [335, 303] on div "Repeat Repeat Email Labels Email Labels Edit Is Return Is Return Repeat as Retu…" at bounding box center [320, 306] width 641 height 34
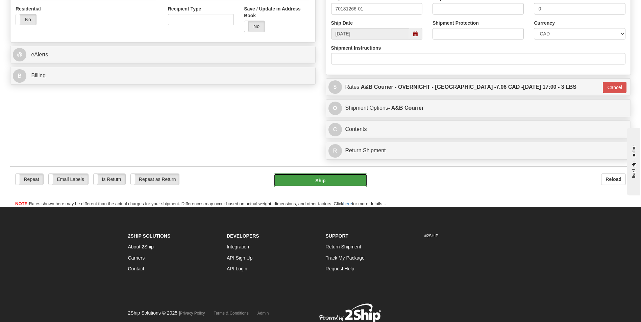
click at [321, 185] on button "Ship" at bounding box center [320, 181] width 93 height 14
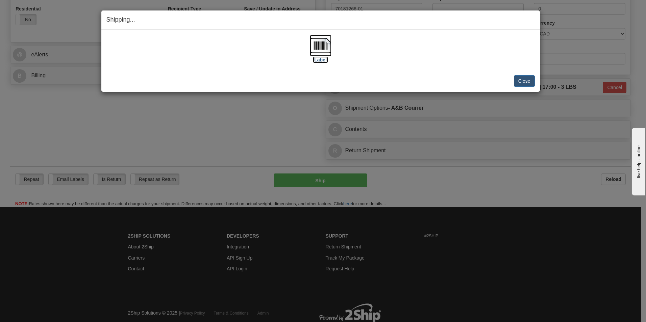
click at [320, 42] on img at bounding box center [321, 46] width 22 height 22
click at [522, 79] on button "Close" at bounding box center [524, 80] width 21 height 11
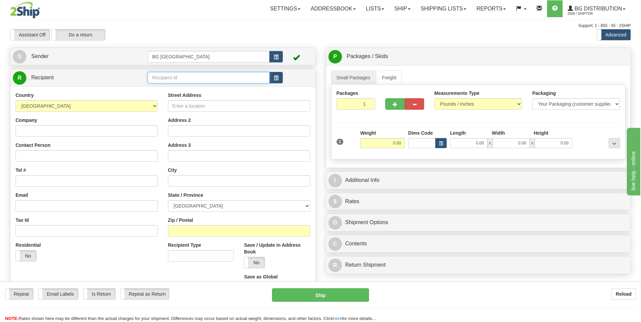
click at [207, 74] on input "text" at bounding box center [209, 77] width 122 height 11
click at [169, 89] on div "60203" at bounding box center [207, 88] width 115 height 7
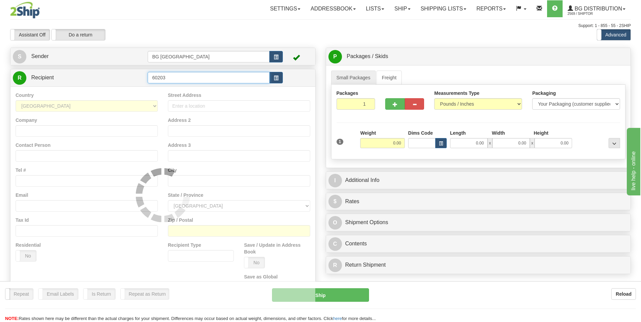
type input "60203"
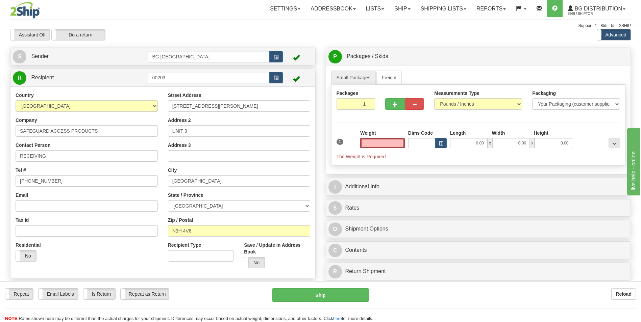
type input "0.00"
click at [385, 144] on input "0.00" at bounding box center [382, 143] width 45 height 10
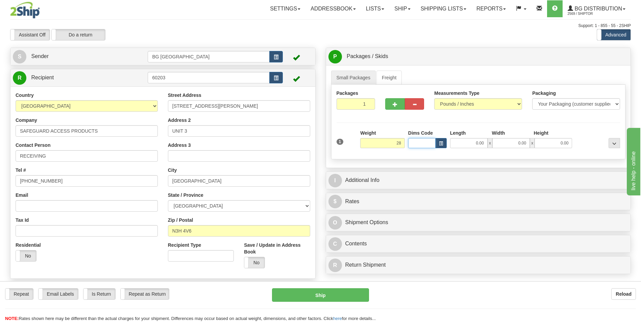
type input "28.00"
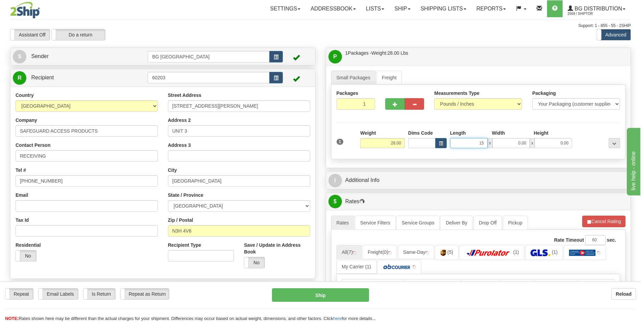
type input "15.00"
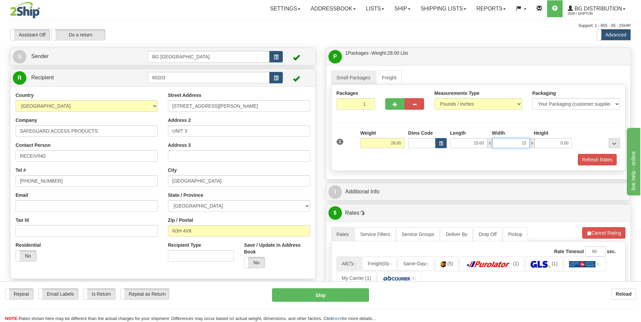
type input "15.00"
type input "101.00"
click at [555, 146] on input "101.00" at bounding box center [554, 143] width 38 height 10
type input "10.00"
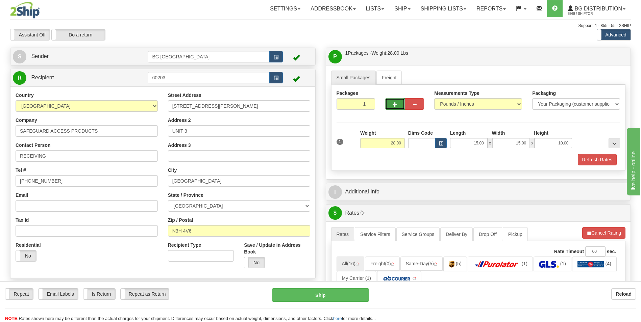
click at [394, 105] on span "button" at bounding box center [395, 104] width 5 height 4
type input "2"
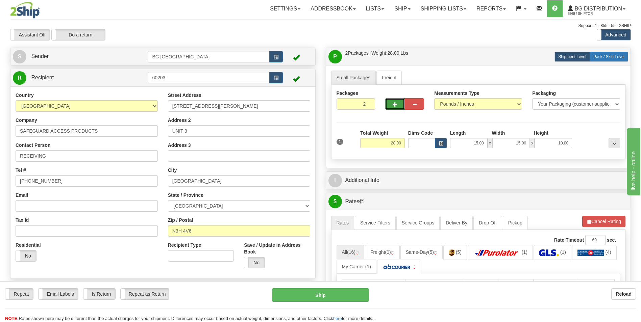
click at [603, 56] on span "Pack / Skid Level" at bounding box center [608, 56] width 31 height 5
radio input "true"
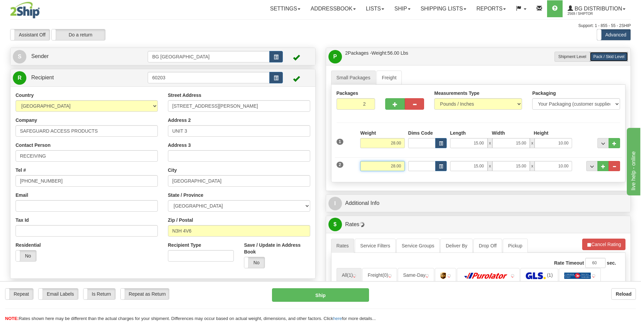
click at [392, 166] on input "28.00" at bounding box center [382, 166] width 45 height 10
type input "22.00"
type input "16.00"
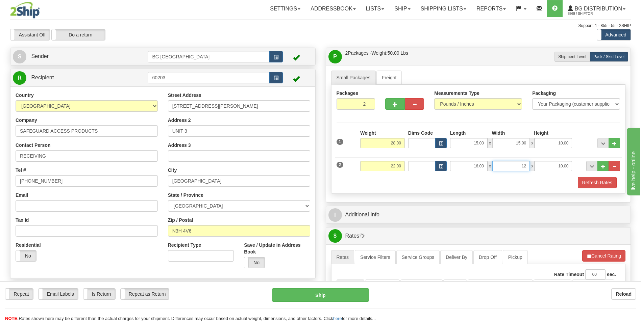
type input "12.00"
type input "6.00"
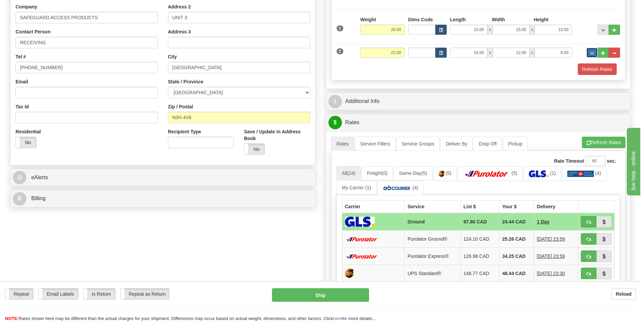
scroll to position [135, 0]
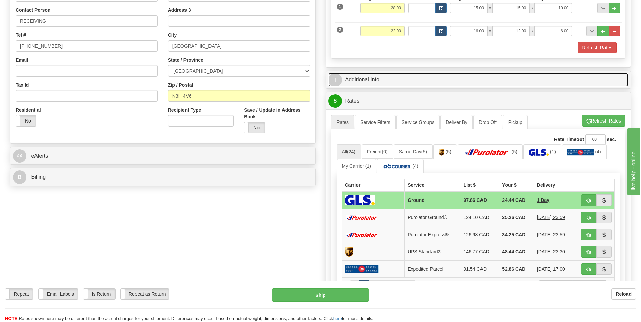
click at [387, 76] on link "I Additional Info" at bounding box center [478, 80] width 300 height 14
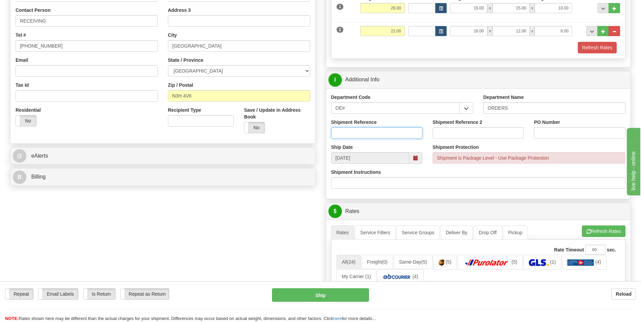
click at [363, 133] on input "Shipment Reference" at bounding box center [376, 132] width 91 height 11
type input "70183629-00"
click at [549, 135] on input "PO Number" at bounding box center [579, 132] width 91 height 11
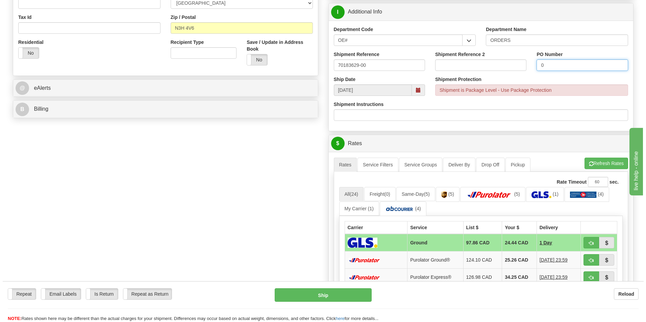
scroll to position [270, 0]
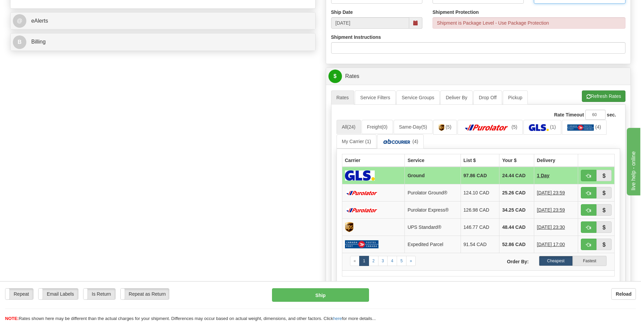
type input "0"
click at [586, 97] on span "button" at bounding box center [588, 97] width 5 height 4
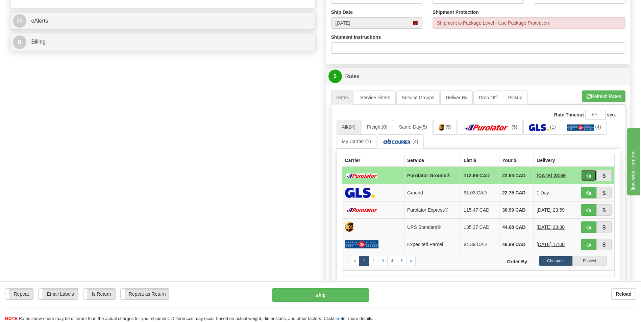
click at [585, 173] on button "button" at bounding box center [589, 175] width 16 height 11
type input "260"
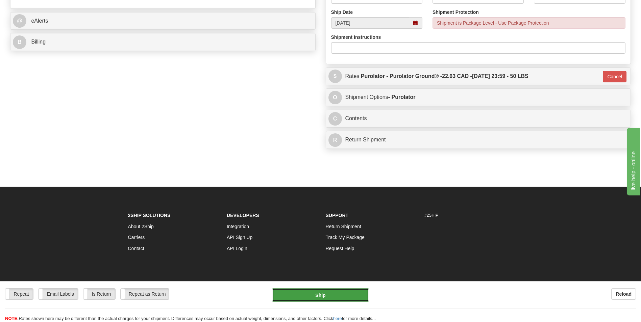
click at [336, 299] on button "Ship" at bounding box center [320, 296] width 97 height 14
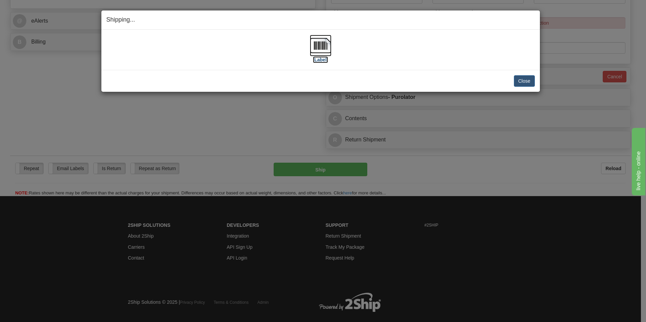
click at [321, 46] on img at bounding box center [321, 46] width 22 height 22
click at [521, 77] on button "Close" at bounding box center [524, 80] width 21 height 11
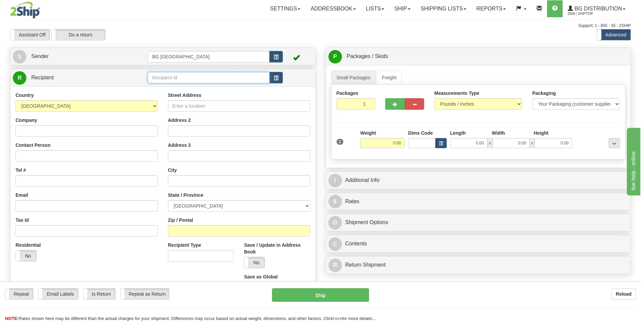
click at [170, 74] on input "text" at bounding box center [209, 77] width 122 height 11
click at [161, 87] on div "60176" at bounding box center [207, 88] width 115 height 7
type input "60176"
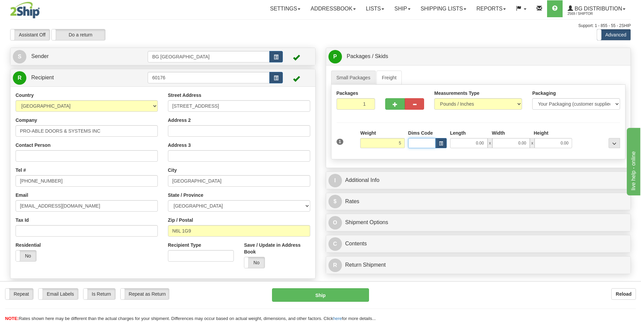
type input "5.00"
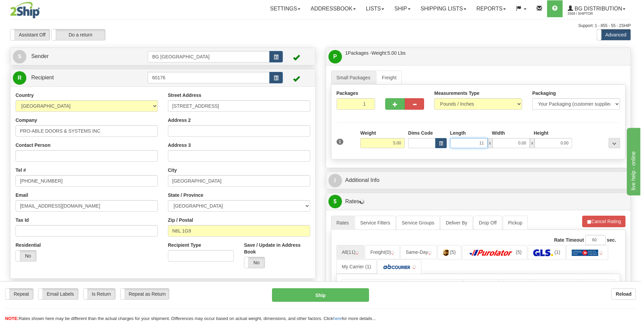
type input "11.00"
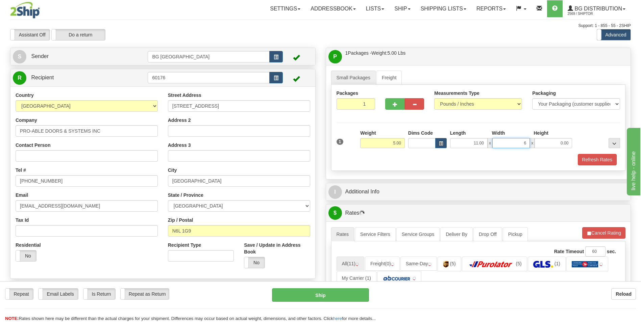
type input "6.00"
type input "5.00"
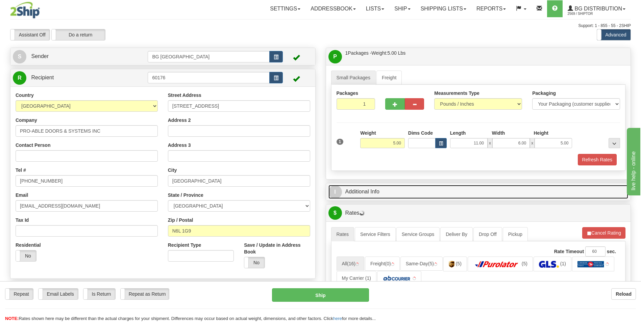
click at [395, 192] on link "I Additional Info" at bounding box center [478, 192] width 300 height 14
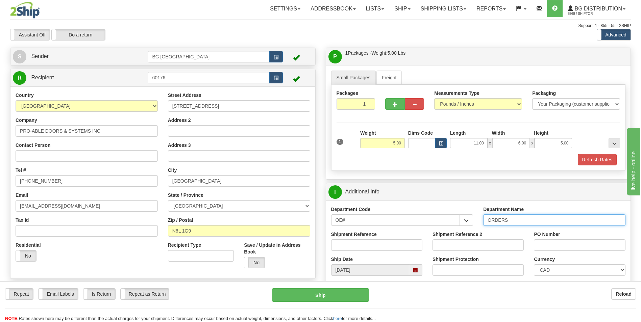
click at [511, 218] on input "ORDERS" at bounding box center [554, 220] width 142 height 11
type input "70183628-00"
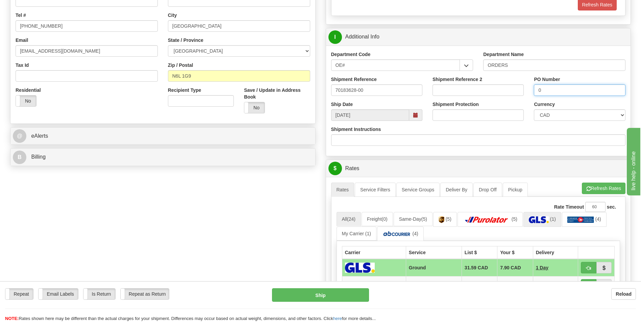
scroll to position [169, 0]
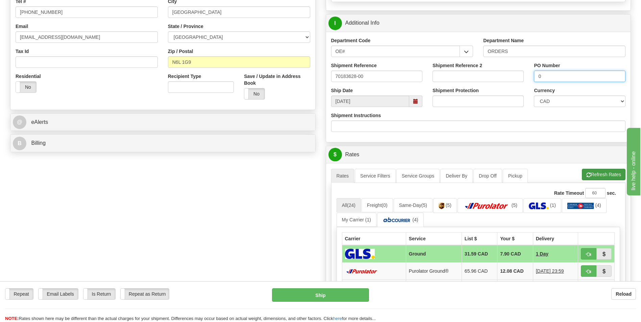
type input "0"
click at [590, 178] on button "Refresh Rates" at bounding box center [604, 174] width 44 height 11
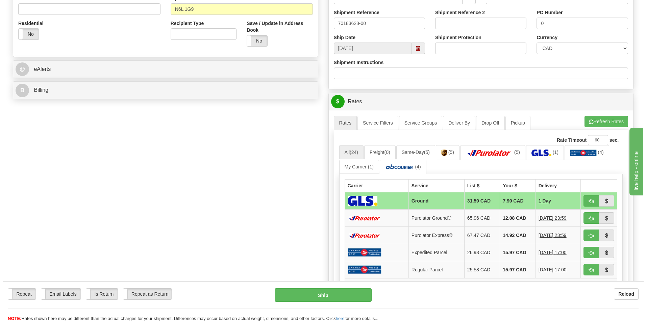
scroll to position [237, 0]
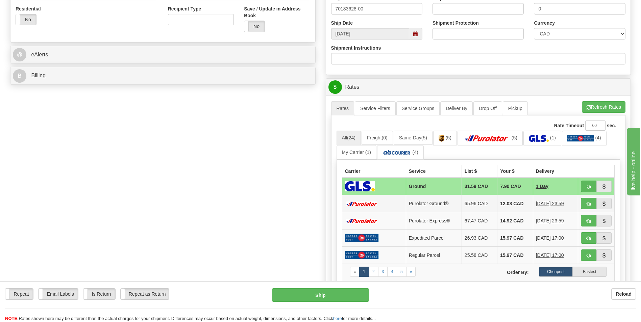
click at [497, 206] on td "12.08 CAD" at bounding box center [514, 203] width 35 height 17
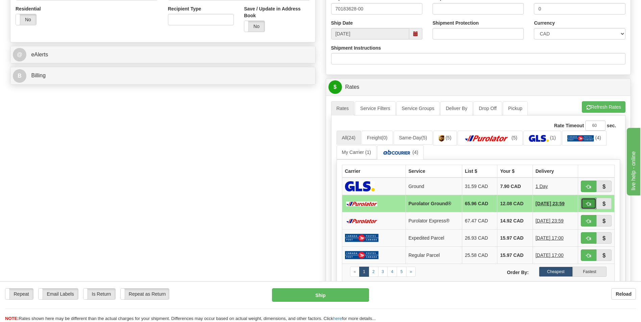
click at [587, 203] on span "button" at bounding box center [588, 204] width 5 height 4
type input "260"
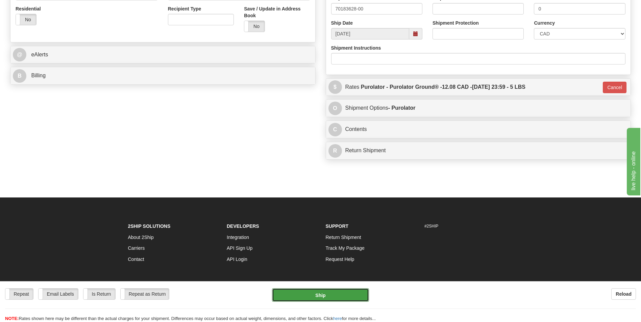
click at [328, 295] on button "Ship" at bounding box center [320, 296] width 97 height 14
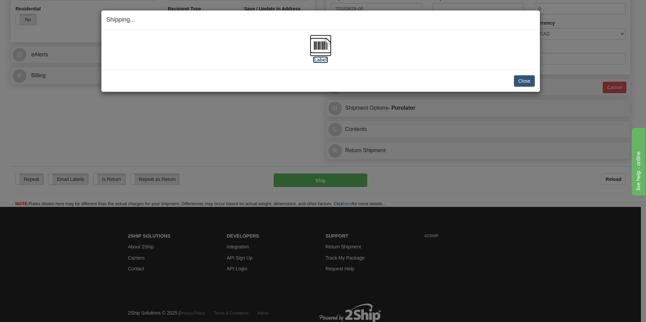
click at [315, 43] on img at bounding box center [321, 46] width 22 height 22
click at [326, 46] on img at bounding box center [321, 46] width 22 height 22
click at [517, 81] on button "Close" at bounding box center [524, 80] width 21 height 11
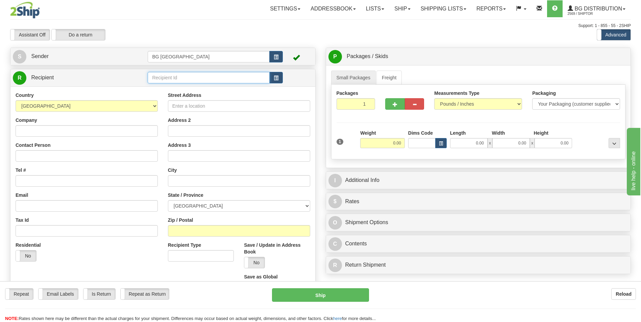
click at [175, 77] on input "text" at bounding box center [209, 77] width 122 height 11
click at [166, 88] on div "60160" at bounding box center [207, 88] width 115 height 7
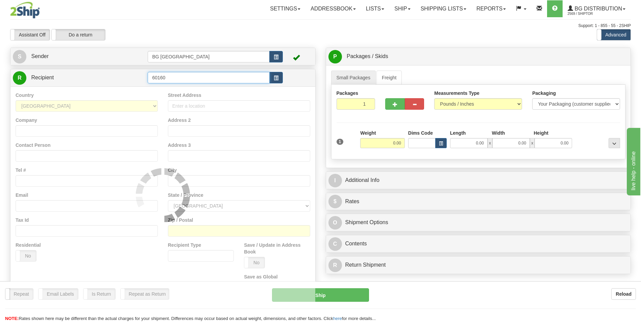
type input "60160"
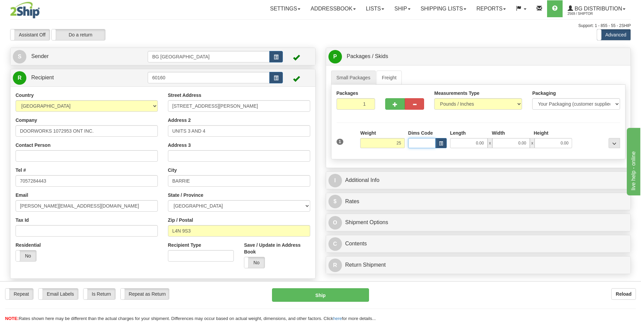
type input "25.00"
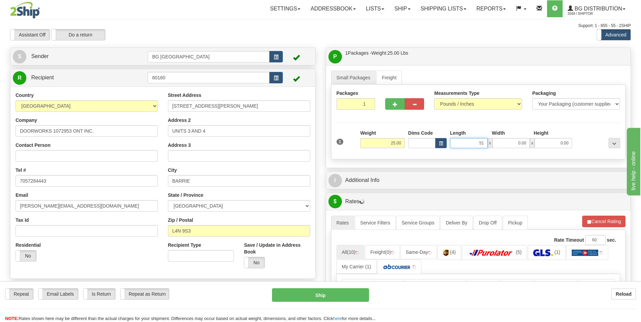
type input "51.00"
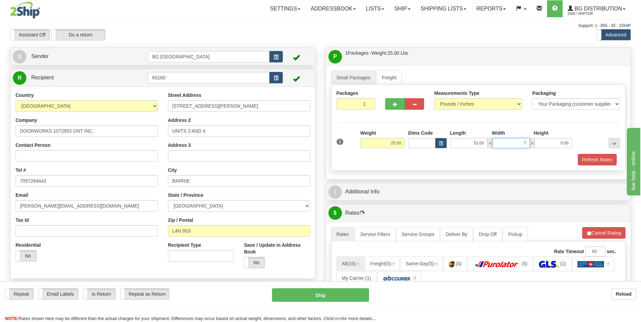
type input "7.00"
type input "6.00"
click at [398, 98] on button "button" at bounding box center [394, 103] width 19 height 11
type input "2"
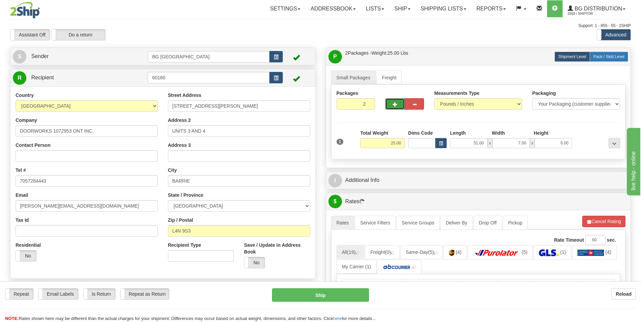
click at [606, 56] on span "Pack / Skid Level" at bounding box center [608, 56] width 31 height 5
radio input "true"
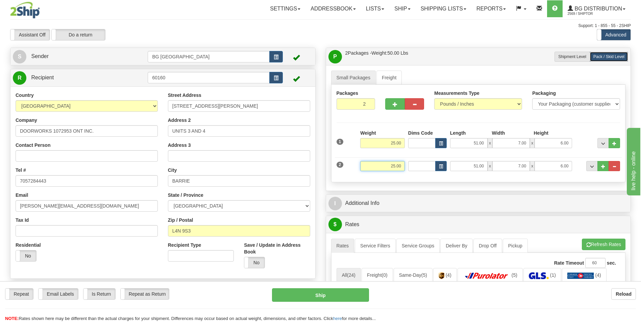
click at [394, 168] on input "25.00" at bounding box center [382, 166] width 45 height 10
click at [613, 166] on span "..." at bounding box center [614, 167] width 4 height 4
type input "1"
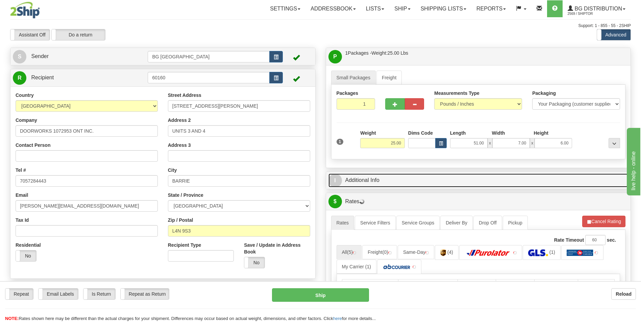
click at [399, 187] on link "I Additional Info" at bounding box center [478, 181] width 300 height 14
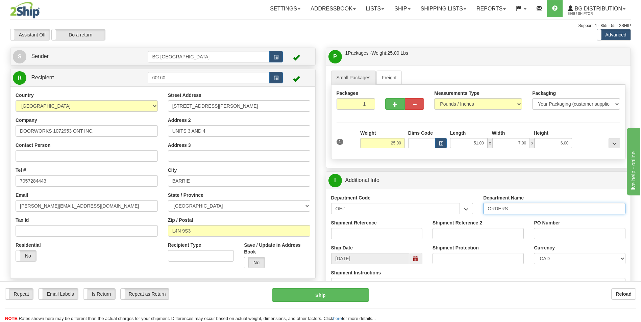
click at [525, 212] on input "ORDERS" at bounding box center [554, 208] width 142 height 11
type input "70179429-04"
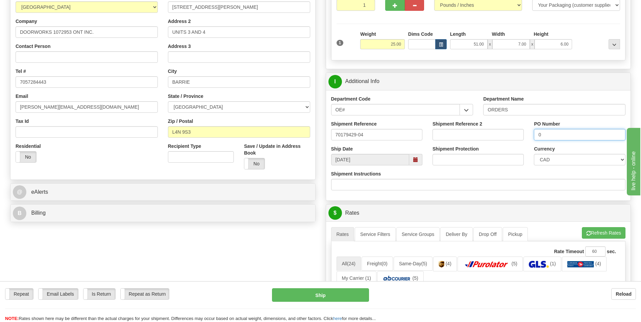
scroll to position [101, 0]
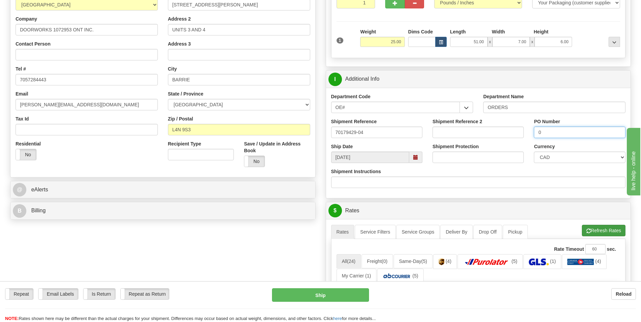
type input "0"
click at [588, 229] on span "button" at bounding box center [588, 231] width 5 height 4
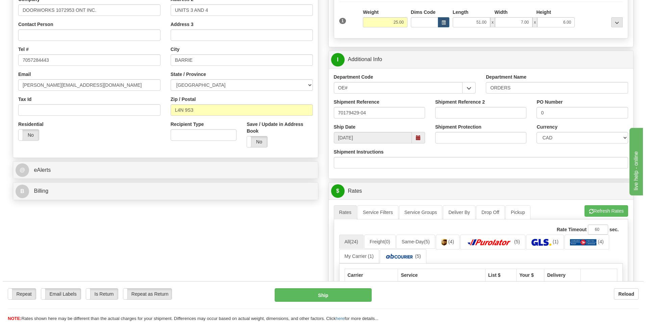
scroll to position [203, 0]
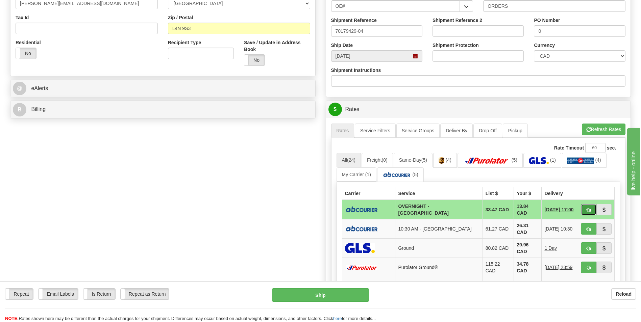
click at [594, 210] on button "button" at bounding box center [589, 209] width 16 height 11
type input "4"
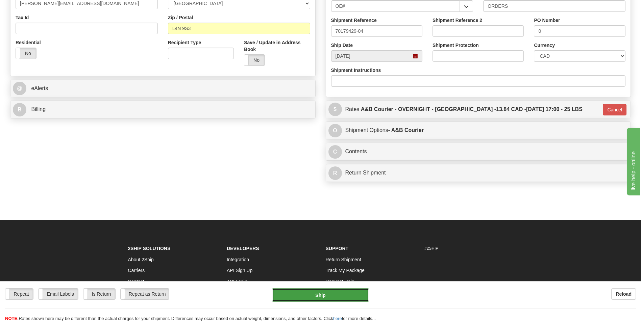
click at [304, 292] on button "Ship" at bounding box center [320, 296] width 97 height 14
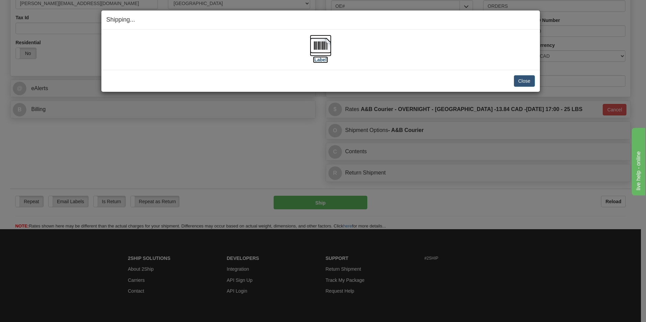
click at [317, 44] on img at bounding box center [321, 46] width 22 height 22
click at [525, 78] on button "Close" at bounding box center [524, 80] width 21 height 11
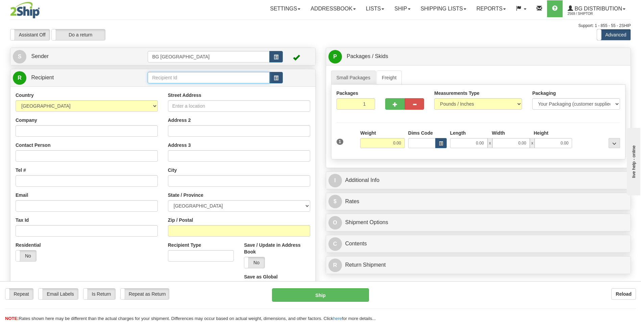
click at [159, 74] on input "text" at bounding box center [209, 77] width 122 height 11
click at [161, 91] on div "60035" at bounding box center [207, 87] width 115 height 7
type input "60035"
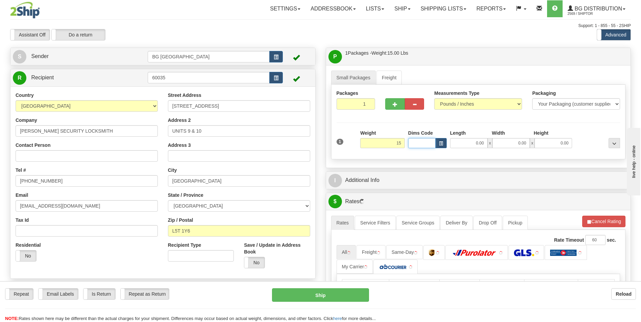
type input "15.00"
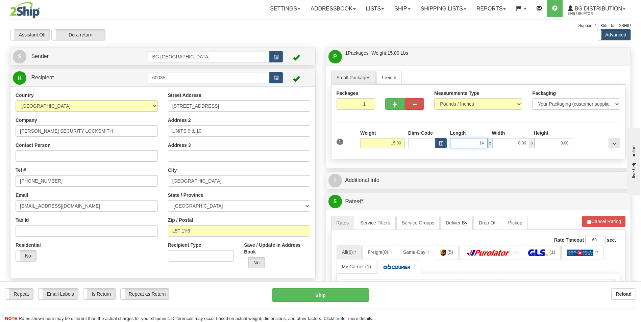
type input "14.00"
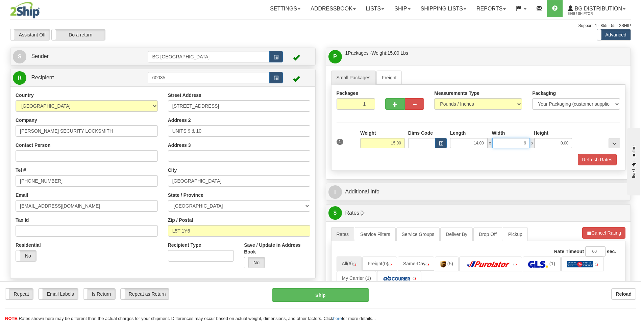
type input "9.00"
type input "6.00"
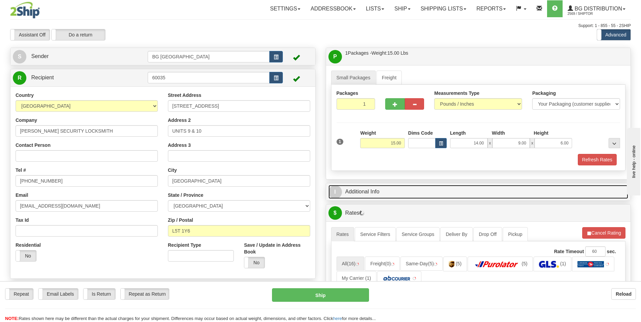
click at [379, 191] on link "I Additional Info" at bounding box center [478, 192] width 300 height 14
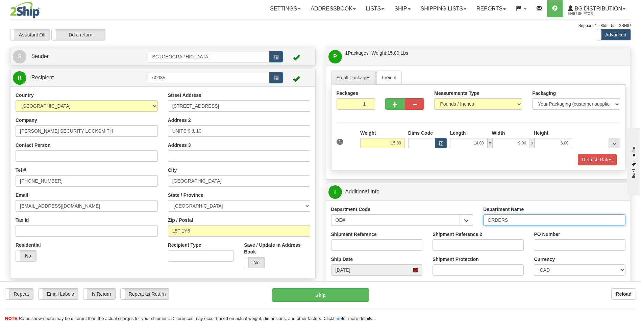
click at [523, 221] on input "ORDERS" at bounding box center [554, 220] width 142 height 11
type input "70180637-04"
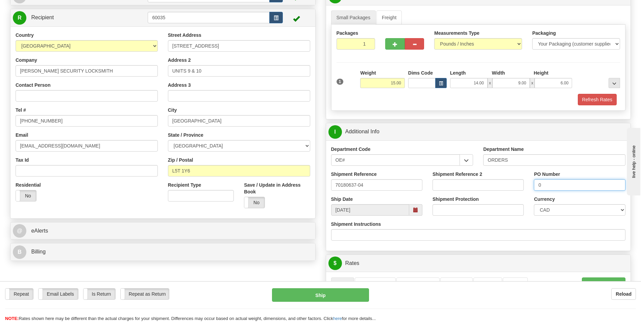
scroll to position [135, 0]
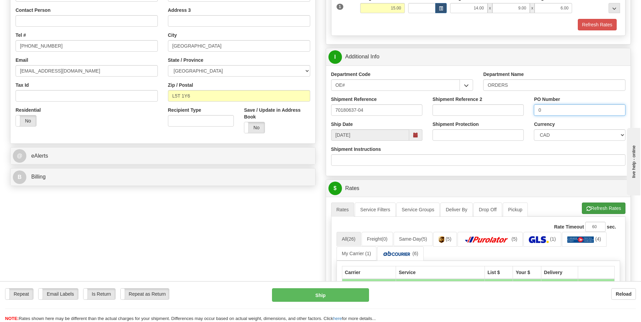
type input "0"
click at [592, 208] on button "Refresh Rates" at bounding box center [604, 208] width 44 height 11
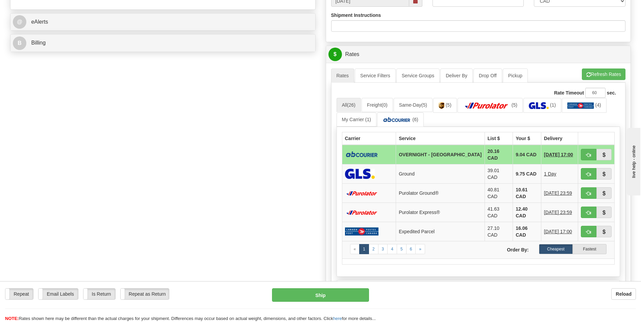
scroll to position [270, 0]
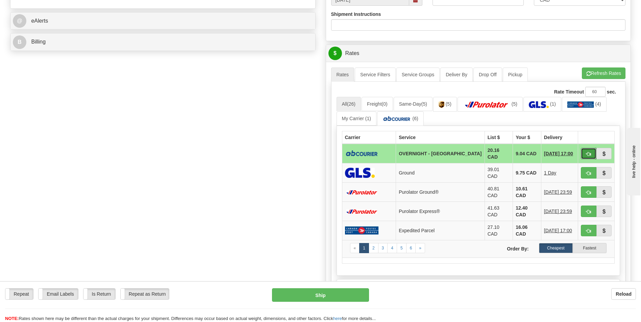
click at [584, 152] on button "button" at bounding box center [589, 153] width 16 height 11
type input "4"
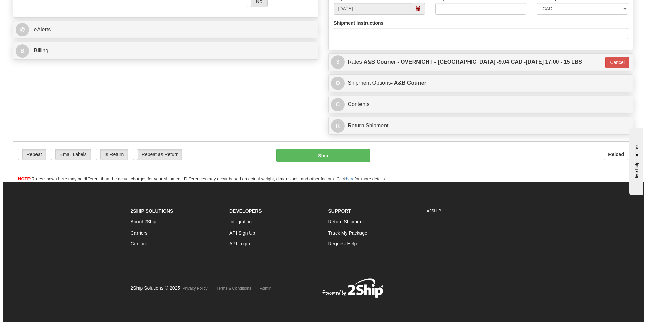
scroll to position [262, 0]
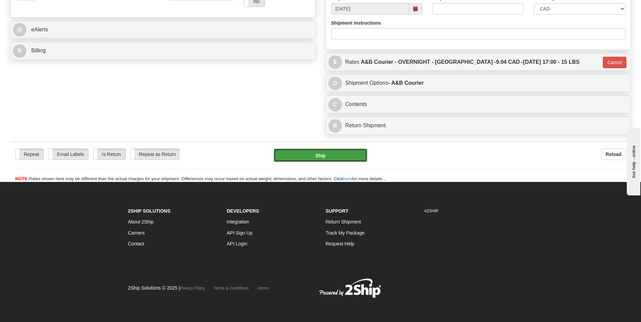
click at [344, 157] on button "Ship" at bounding box center [320, 156] width 93 height 14
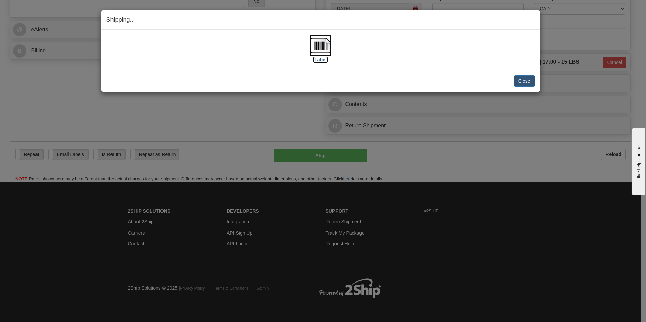
click at [310, 43] on img at bounding box center [321, 46] width 22 height 22
click at [524, 81] on button "Close" at bounding box center [524, 80] width 21 height 11
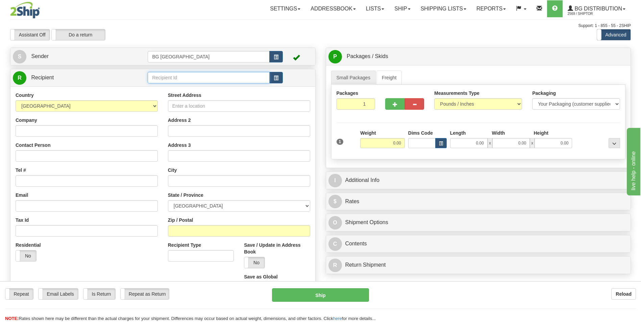
click at [177, 73] on input "text" at bounding box center [209, 77] width 122 height 11
click at [157, 88] on div "60377" at bounding box center [207, 88] width 115 height 7
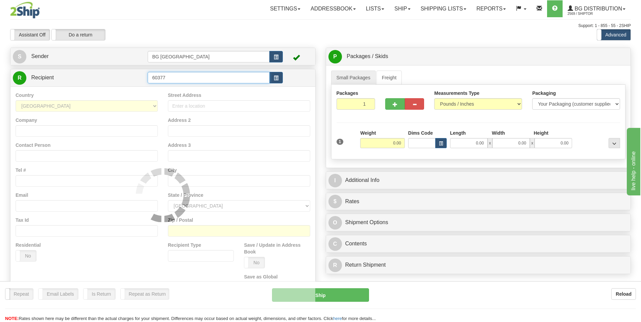
type input "60377"
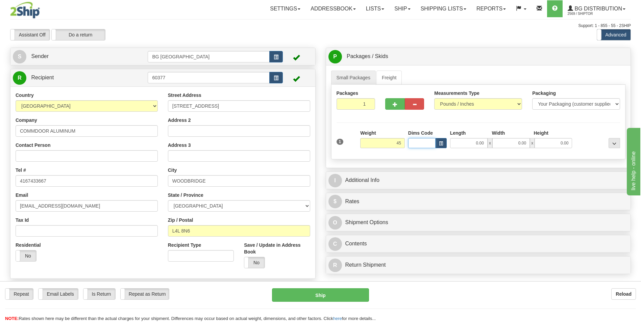
type input "45.00"
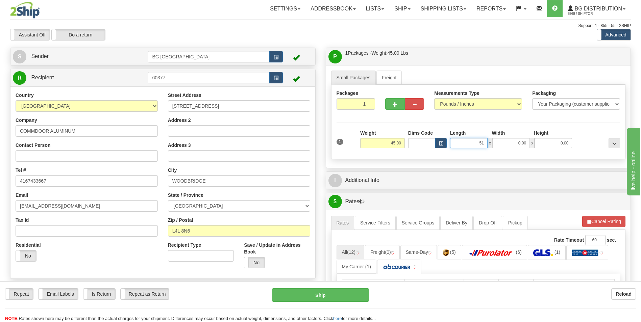
type input "51.00"
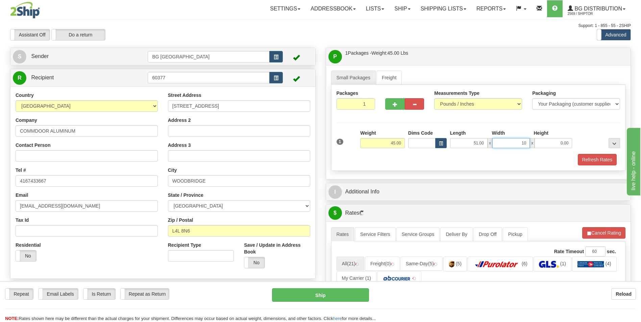
type input "10.00"
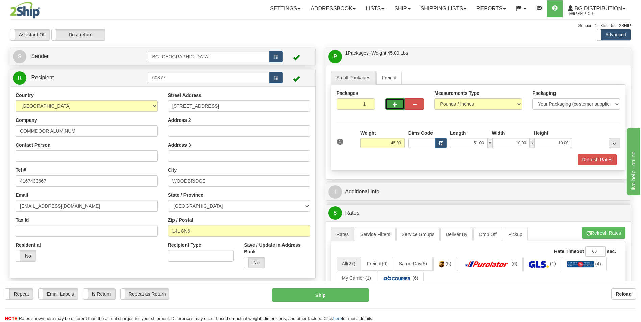
click at [391, 107] on button "button" at bounding box center [394, 103] width 19 height 11
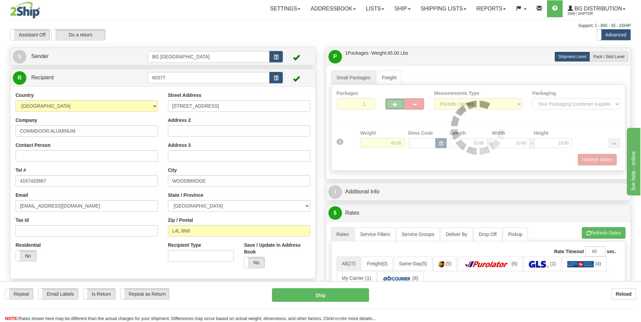
type input "2"
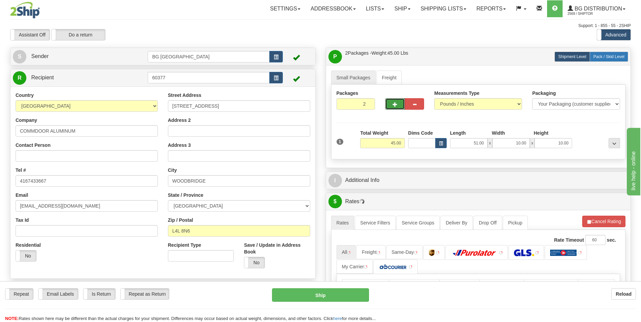
click at [607, 61] on label "Pack / Skid Level Pack.." at bounding box center [609, 57] width 39 height 10
radio input "true"
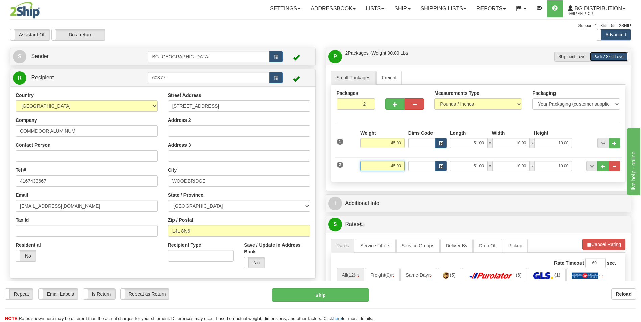
click at [391, 165] on input "45.00" at bounding box center [382, 166] width 45 height 10
type input "48.00"
type input "10.00"
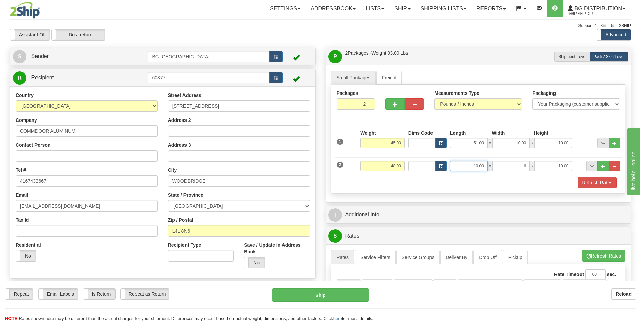
type input "6.00"
click at [471, 164] on input "10.00" at bounding box center [469, 166] width 38 height 10
type input "106.00"
type input "7.00"
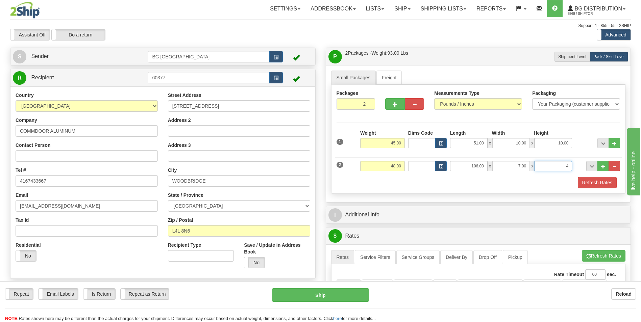
type input "4.00"
click at [390, 207] on div "I Additional Info" at bounding box center [478, 214] width 305 height 17
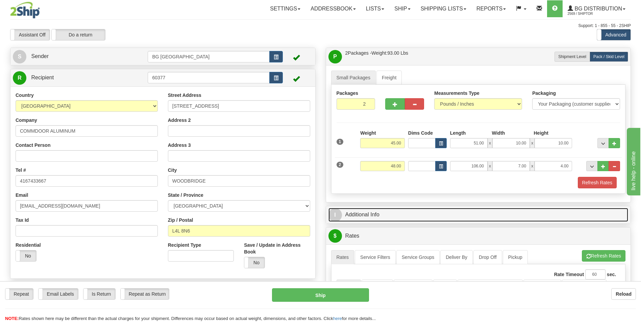
click at [383, 209] on link "I Additional Info" at bounding box center [478, 215] width 300 height 14
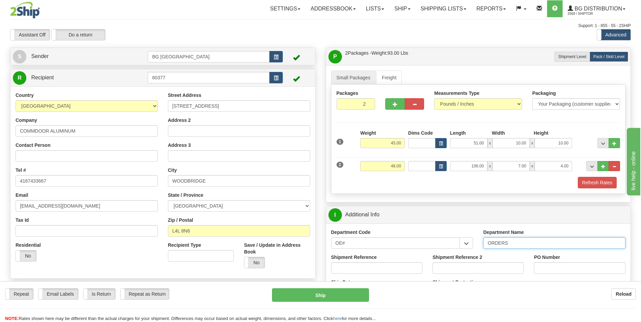
click at [514, 243] on input "ORDERS" at bounding box center [554, 243] width 142 height 11
type input "70176996-00"
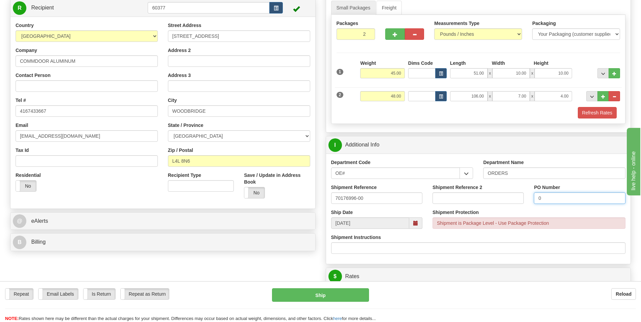
scroll to position [101, 0]
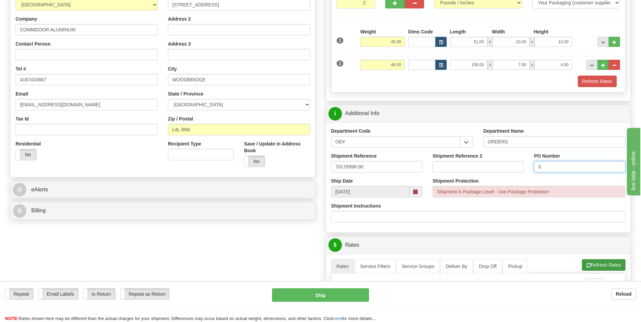
type input "0"
click at [603, 263] on button "Refresh Rates" at bounding box center [604, 265] width 44 height 11
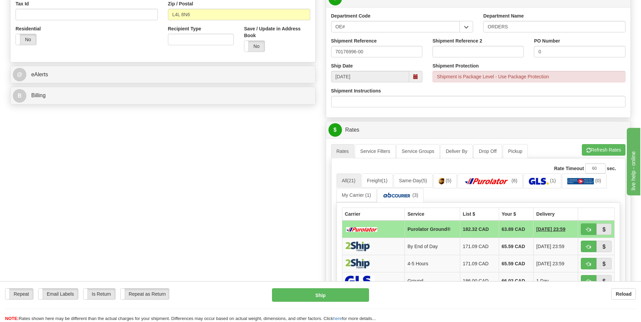
scroll to position [237, 0]
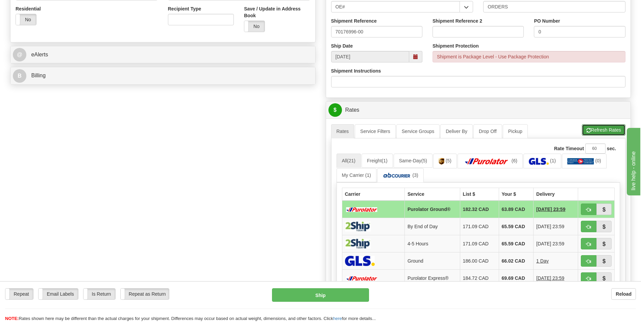
click at [590, 134] on button "Refresh Rates" at bounding box center [604, 129] width 44 height 11
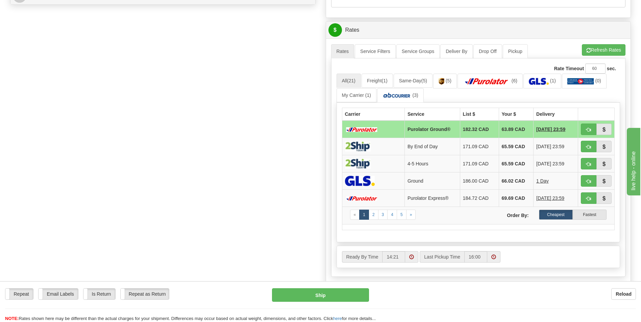
scroll to position [338, 0]
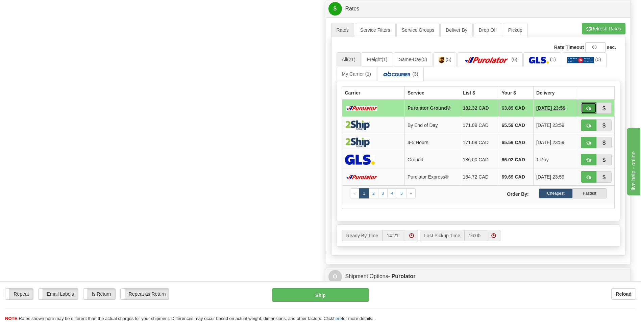
click at [585, 107] on button "button" at bounding box center [589, 107] width 16 height 11
type input "260"
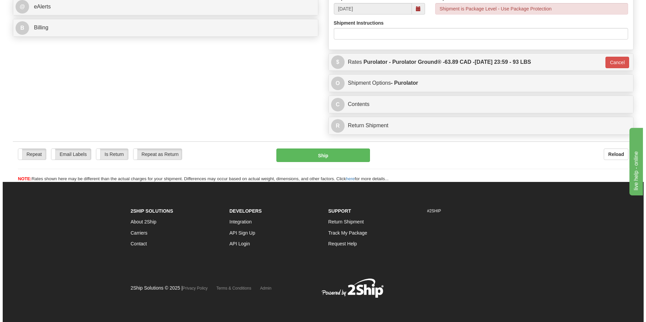
scroll to position [285, 0]
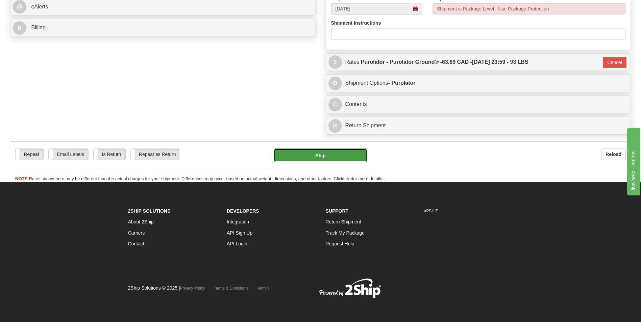
click at [360, 155] on button "Ship" at bounding box center [320, 156] width 93 height 14
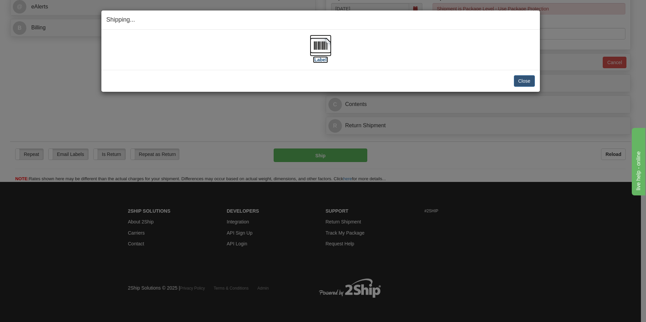
click at [317, 42] on img at bounding box center [321, 46] width 22 height 22
click at [525, 79] on button "Close" at bounding box center [524, 80] width 21 height 11
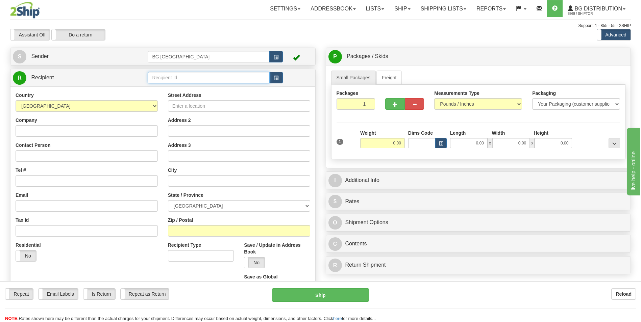
click at [196, 81] on input "text" at bounding box center [209, 77] width 122 height 11
type input "60157"
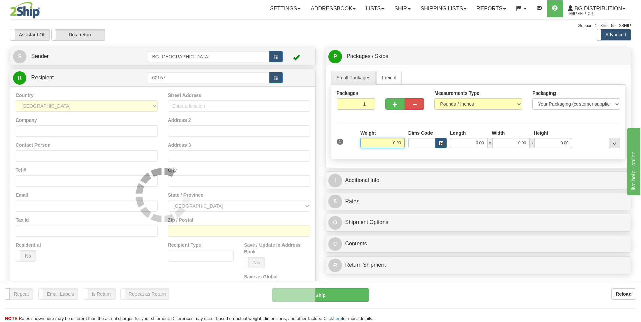
click at [166, 90] on div "Country [GEOGRAPHIC_DATA] [GEOGRAPHIC_DATA] [GEOGRAPHIC_DATA] [GEOGRAPHIC_DATA]…" at bounding box center [162, 195] width 305 height 217
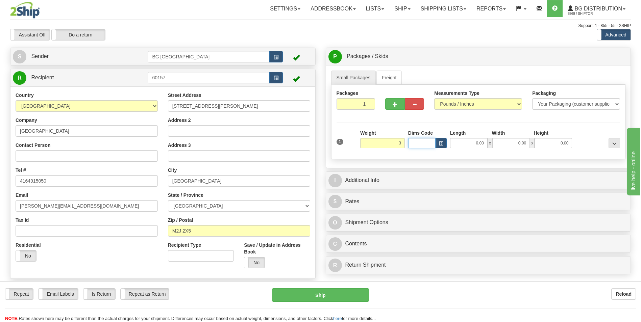
type input "3.00"
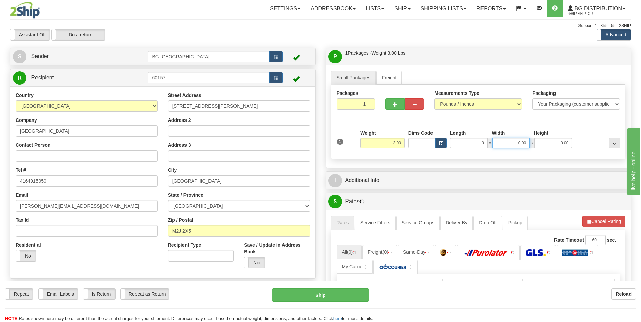
type input "9.00"
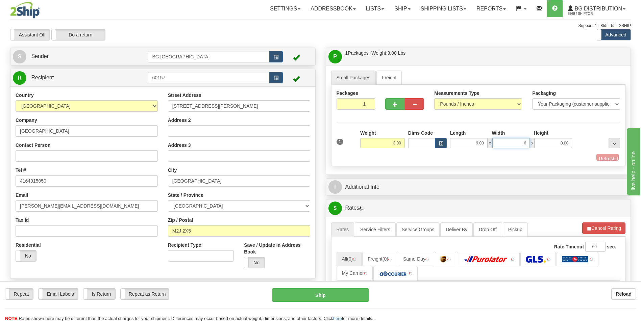
type input "6.00"
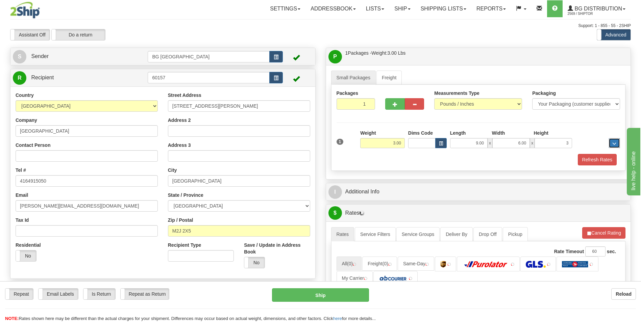
type input "3.00"
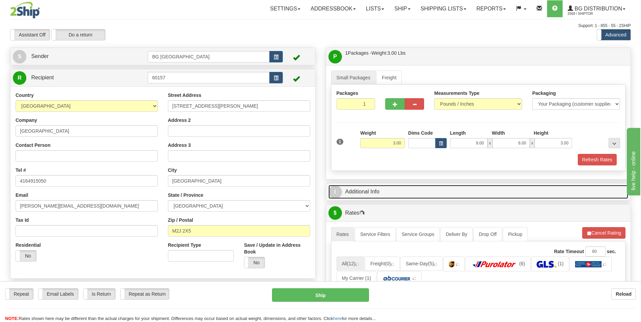
click at [369, 190] on link "I Additional Info" at bounding box center [478, 192] width 300 height 14
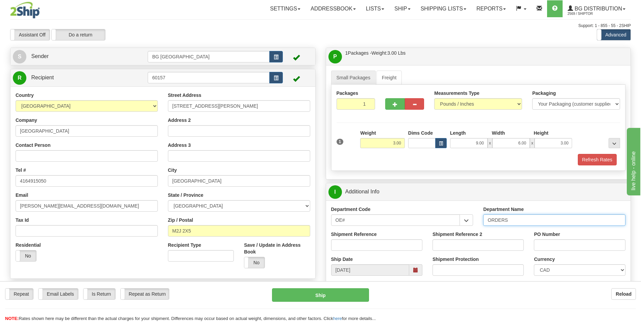
click at [526, 220] on input "ORDERS" at bounding box center [554, 220] width 142 height 11
type input "70144659-00"
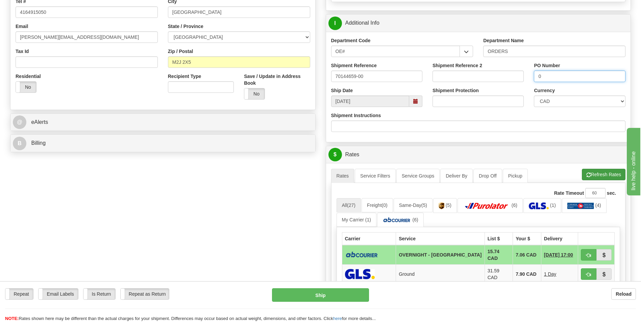
type input "0"
click at [599, 170] on button "Refresh Rates" at bounding box center [604, 174] width 44 height 11
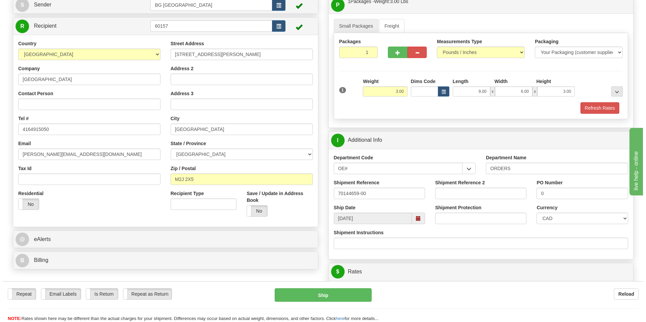
scroll to position [203, 0]
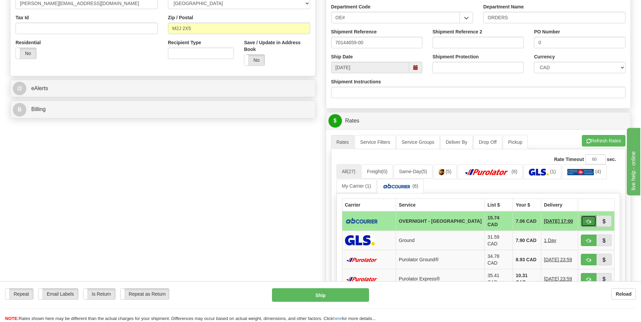
click at [584, 216] on button "button" at bounding box center [589, 221] width 16 height 11
type input "4"
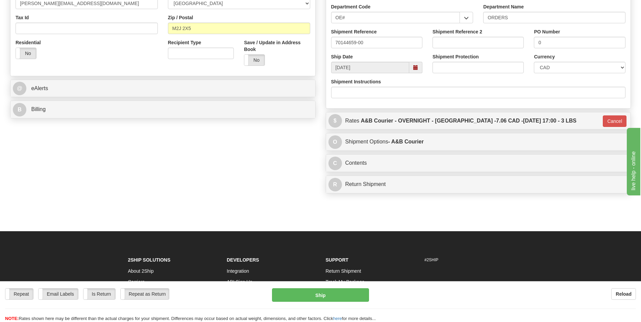
click at [361, 287] on div "Repeat Repeat Email Labels Email Labels Edit Is Return Is Return Repeat as Retu…" at bounding box center [320, 301] width 641 height 41
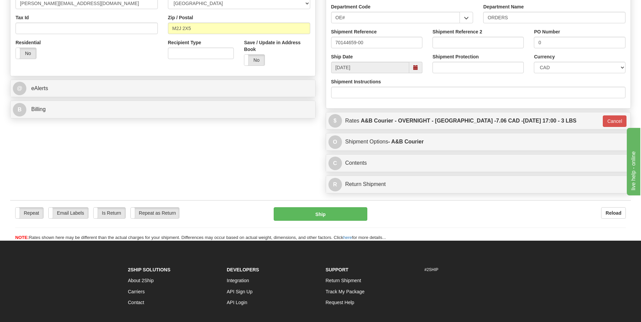
click at [345, 222] on div "Repeat Repeat Email Labels Email Labels Edit Is Return Is Return Repeat as Retu…" at bounding box center [320, 224] width 621 height 34
click at [345, 217] on button "Ship" at bounding box center [320, 214] width 93 height 14
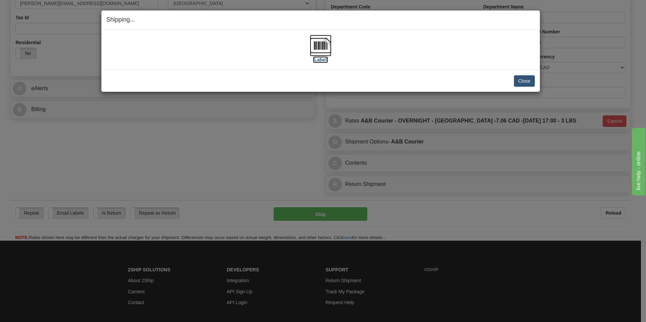
click at [321, 44] on img at bounding box center [321, 46] width 22 height 22
click at [529, 83] on button "Close" at bounding box center [524, 80] width 21 height 11
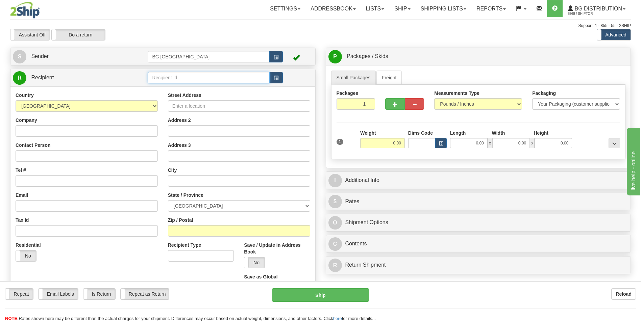
click at [189, 77] on input "text" at bounding box center [209, 77] width 122 height 11
click at [175, 88] on div "60235" at bounding box center [207, 88] width 115 height 7
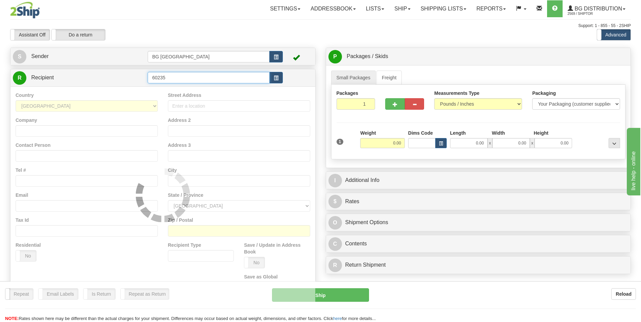
type input "60235"
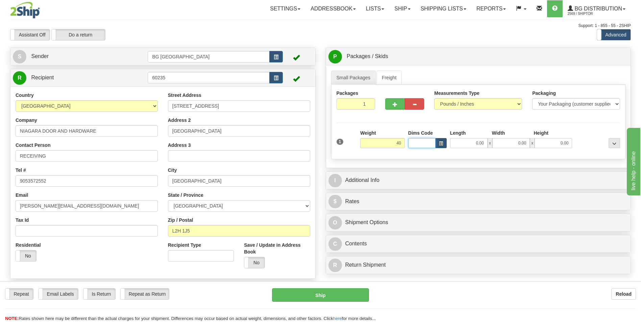
type input "40.00"
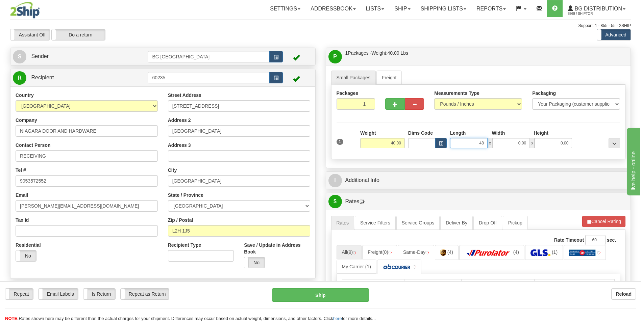
type input "48.00"
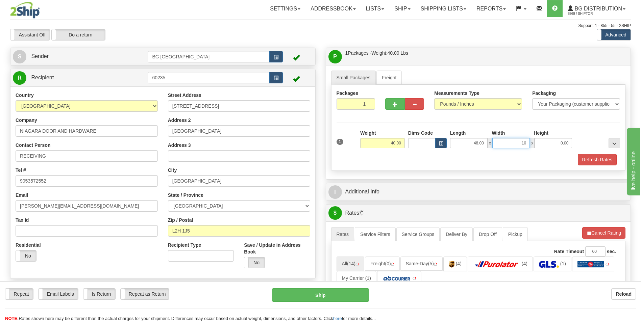
type input "10.00"
type input "7.00"
click at [397, 108] on button "button" at bounding box center [394, 103] width 19 height 11
type input "2"
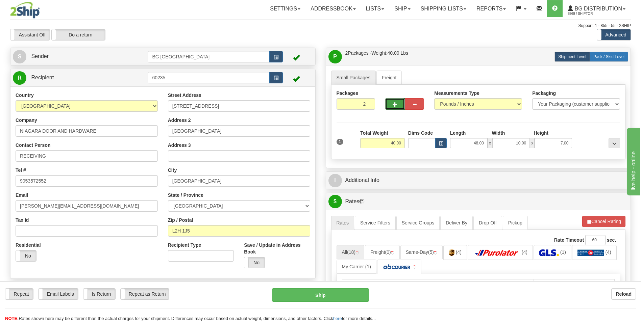
click at [607, 53] on label "Pack / Skid Level Pack.." at bounding box center [609, 57] width 39 height 10
radio input "true"
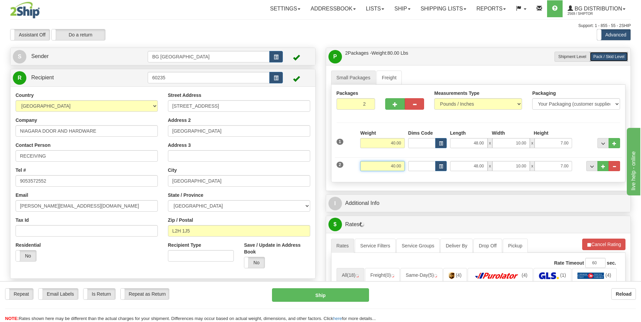
click at [387, 171] on input "40.00" at bounding box center [382, 166] width 45 height 10
type input "28.00"
type input "27.00"
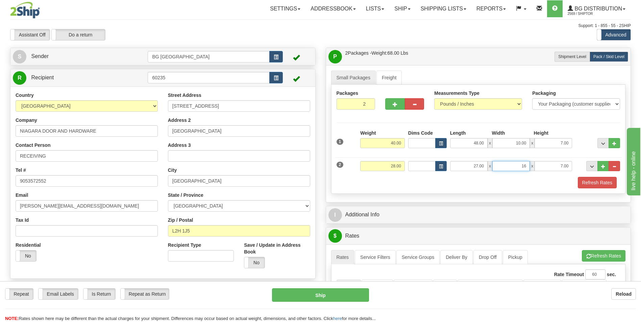
type input "16.00"
type input "5.00"
click at [601, 166] on span "..." at bounding box center [603, 167] width 4 height 4
type input "3"
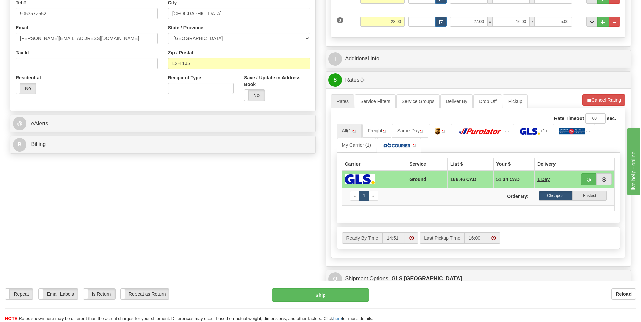
scroll to position [169, 0]
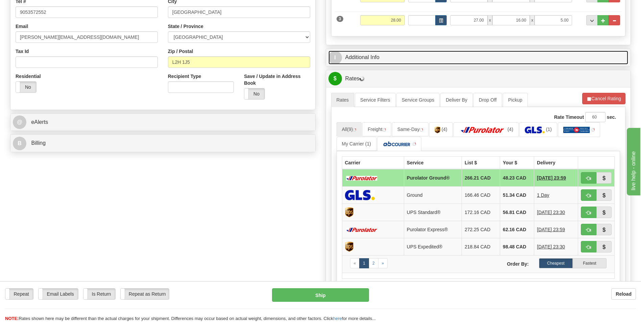
click at [375, 60] on link "I Additional Info" at bounding box center [478, 58] width 300 height 14
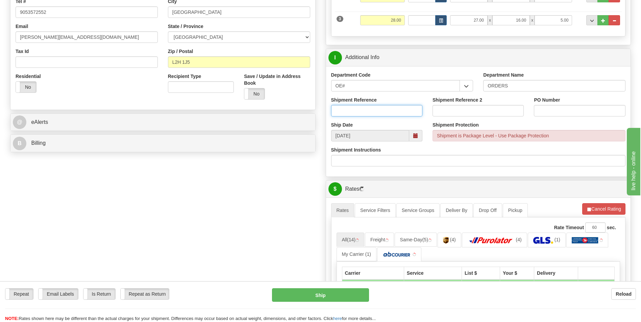
click at [404, 113] on input "Shipment Reference" at bounding box center [376, 110] width 91 height 11
type input "70183633-00"
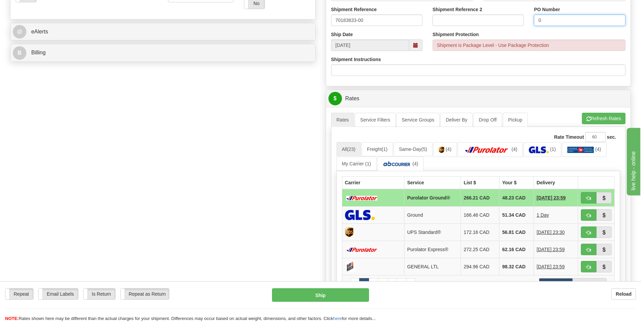
scroll to position [304, 0]
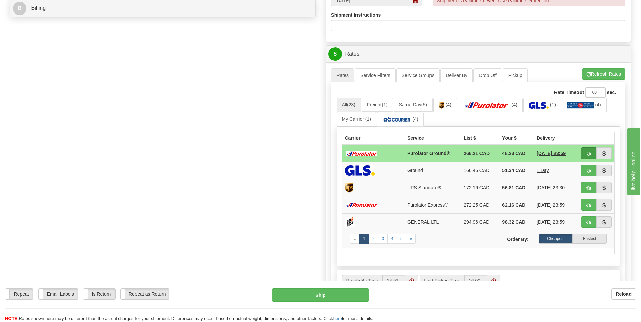
type input "0"
click at [586, 155] on span "button" at bounding box center [588, 154] width 5 height 4
type input "260"
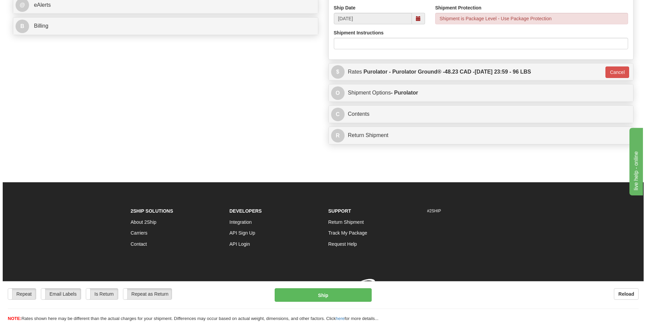
scroll to position [295, 0]
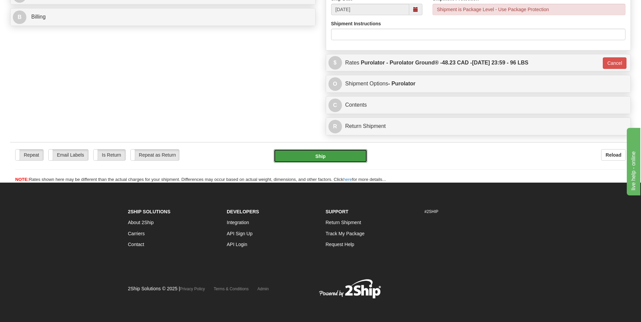
click at [301, 155] on button "Ship" at bounding box center [320, 156] width 93 height 14
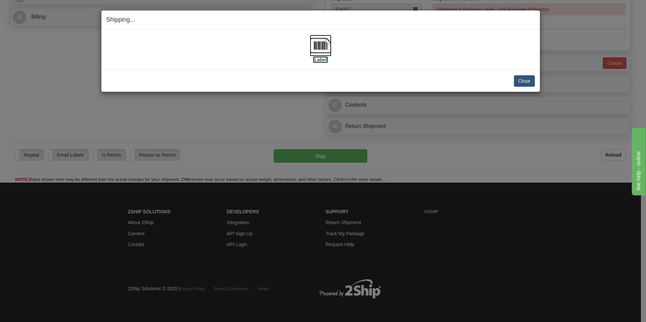
click at [320, 45] on img at bounding box center [321, 46] width 22 height 22
click at [525, 81] on button "Close" at bounding box center [524, 80] width 21 height 11
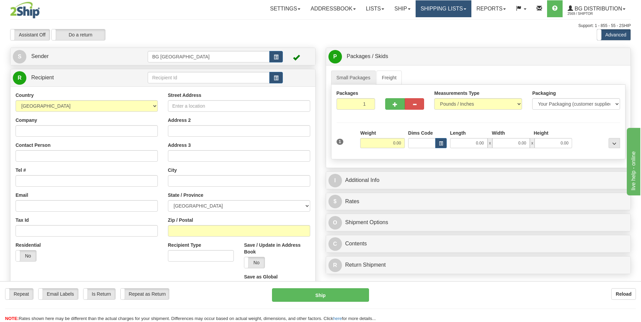
click at [427, 5] on link "Shipping lists" at bounding box center [444, 8] width 56 height 17
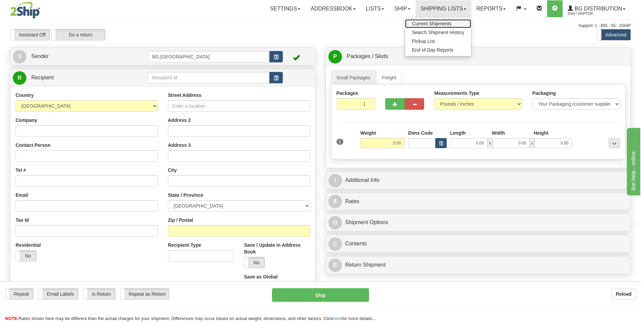
click at [424, 22] on span "Current Shipments" at bounding box center [432, 23] width 40 height 5
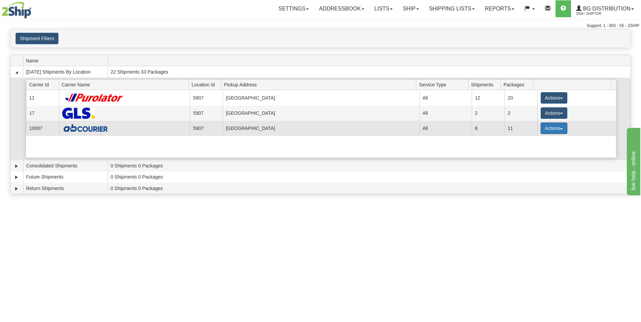
click at [548, 132] on button "Actions" at bounding box center [554, 128] width 27 height 11
click at [532, 140] on span "Details" at bounding box center [529, 141] width 18 height 5
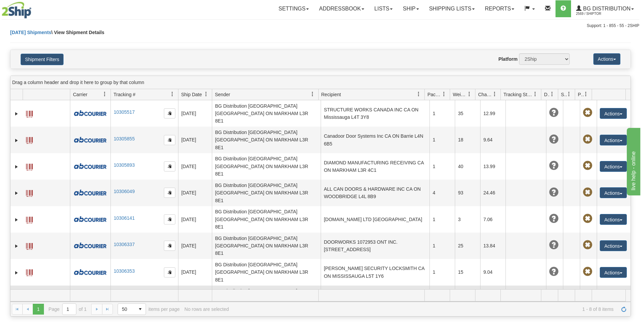
click at [347, 286] on td "[GEOGRAPHIC_DATA] [GEOGRAPHIC_DATA] ON TORONTO M2J 2X5" at bounding box center [375, 299] width 109 height 26
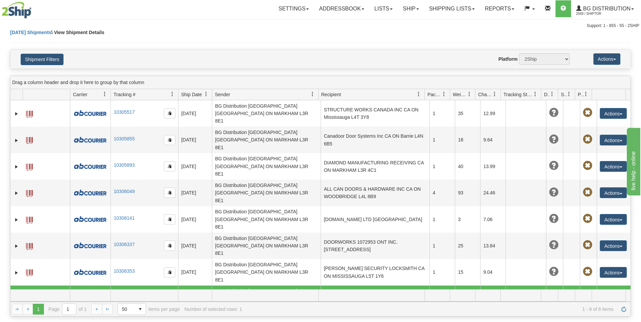
click at [612, 294] on button "Actions" at bounding box center [613, 299] width 27 height 11
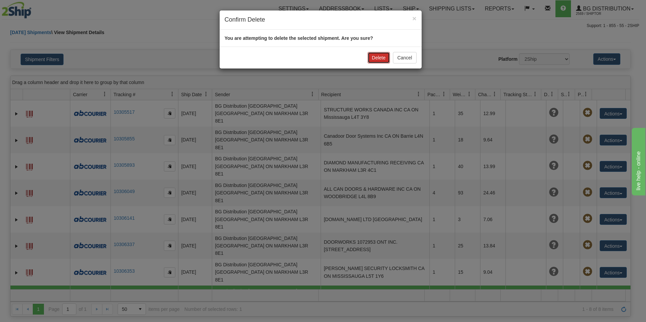
click at [378, 58] on button "Delete" at bounding box center [379, 57] width 22 height 11
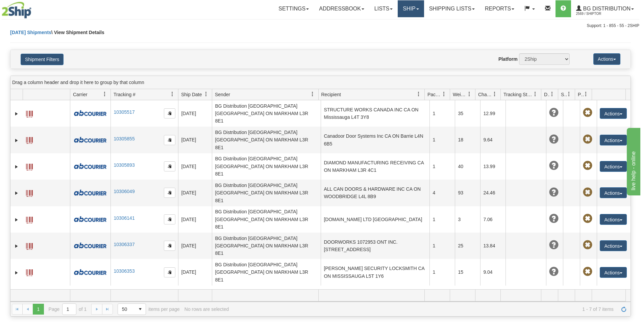
click at [409, 14] on link "Ship" at bounding box center [411, 8] width 26 height 17
click at [401, 26] on link "Ship Screen" at bounding box center [396, 23] width 53 height 9
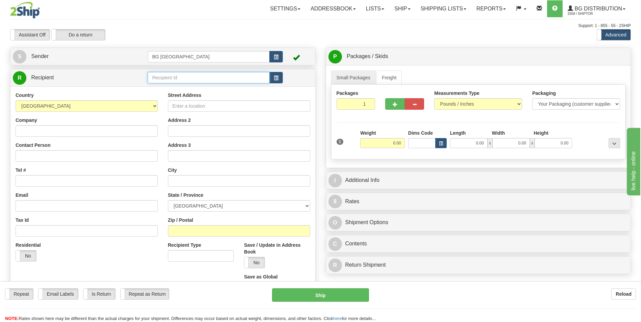
click at [200, 73] on input "text" at bounding box center [209, 77] width 122 height 11
click at [174, 88] on div "60582" at bounding box center [207, 87] width 115 height 7
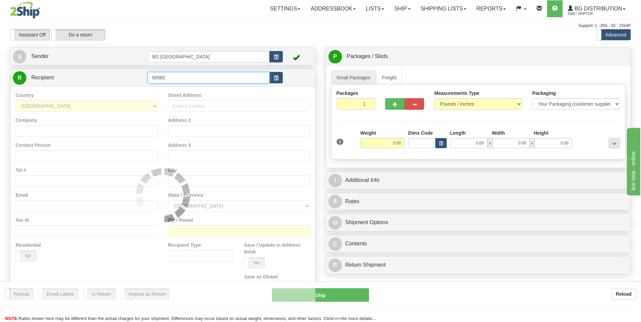
type input "60582"
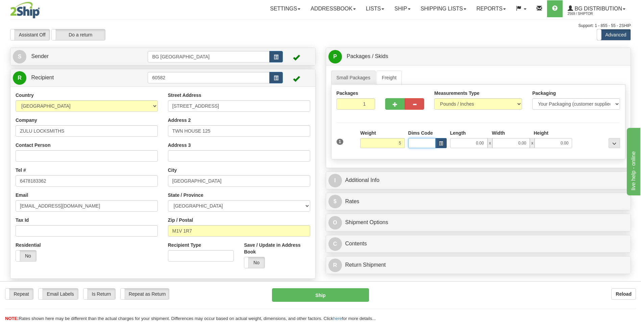
type input "5.00"
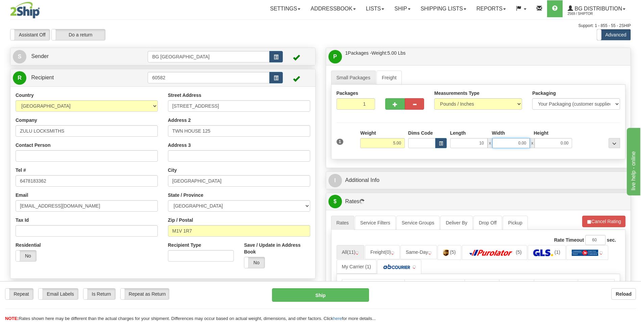
type input "10.00"
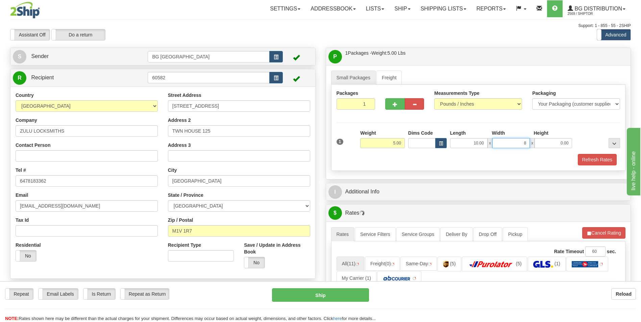
type input "8.00"
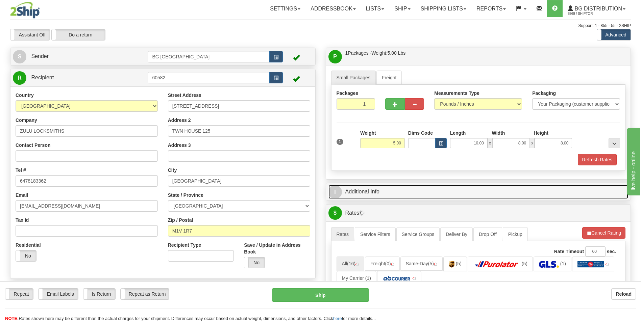
click at [375, 187] on link "I Additional Info" at bounding box center [478, 192] width 300 height 14
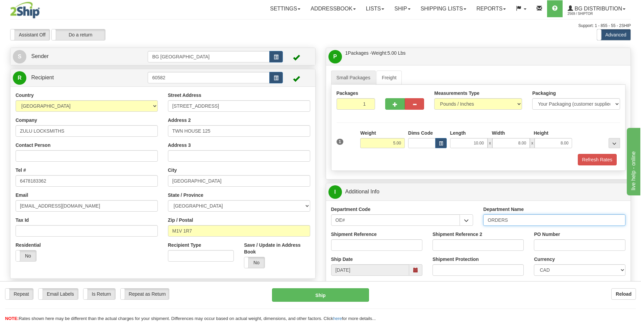
click at [516, 219] on input "ORDERS" at bounding box center [554, 220] width 142 height 11
type input "70183682-00"
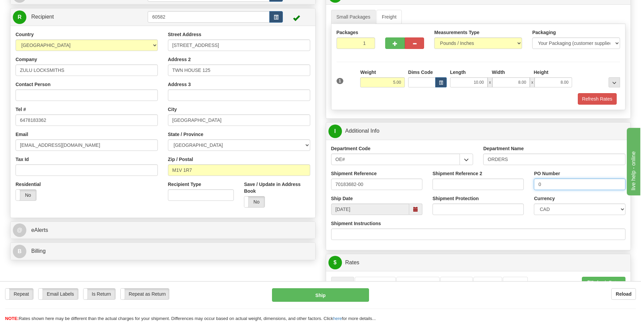
scroll to position [169, 0]
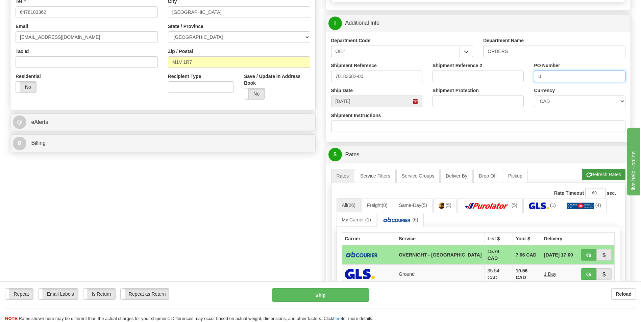
type input "0"
click at [587, 174] on span "button" at bounding box center [588, 175] width 5 height 4
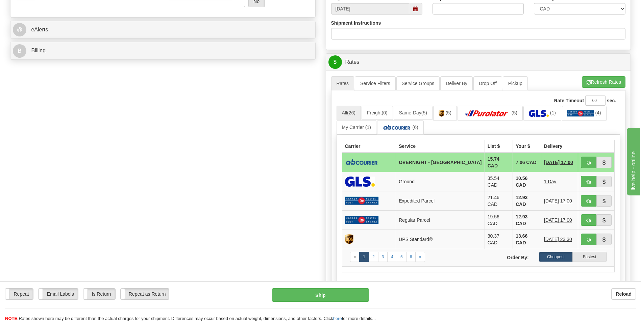
scroll to position [270, 0]
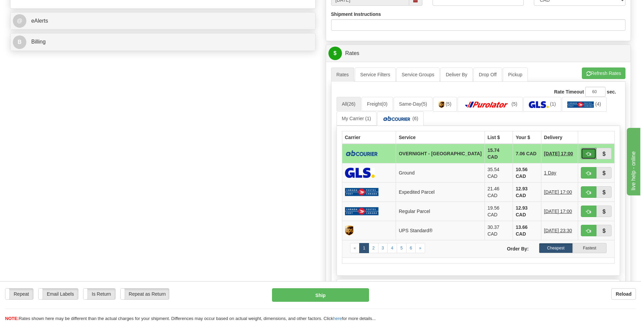
click at [588, 154] on span "button" at bounding box center [588, 154] width 5 height 4
type input "4"
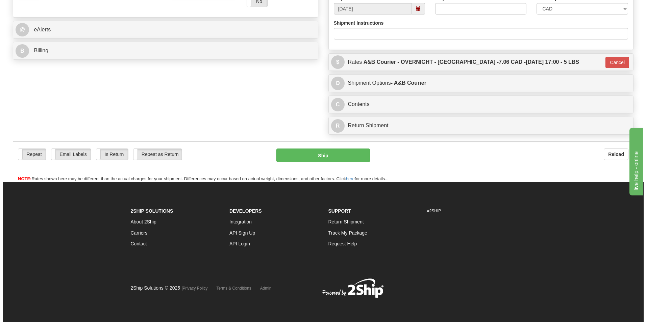
scroll to position [261, 0]
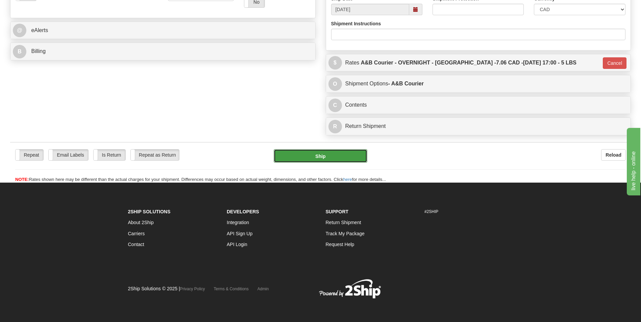
click at [344, 159] on button "Ship" at bounding box center [320, 156] width 93 height 14
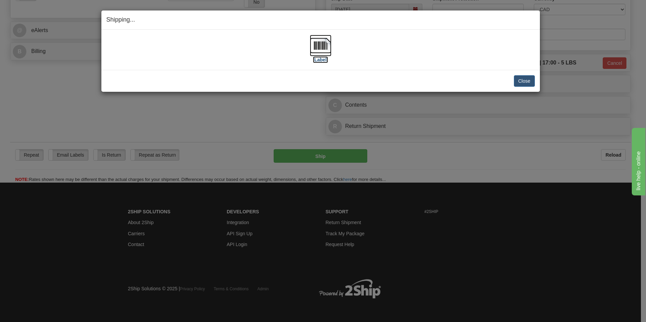
click at [329, 48] on img at bounding box center [321, 46] width 22 height 22
click at [521, 75] on div "Close [PERSON_NAME] Shipment and Quit Pickup Quit Pickup ONLY" at bounding box center [320, 81] width 439 height 22
click at [521, 78] on button "Close" at bounding box center [524, 80] width 21 height 11
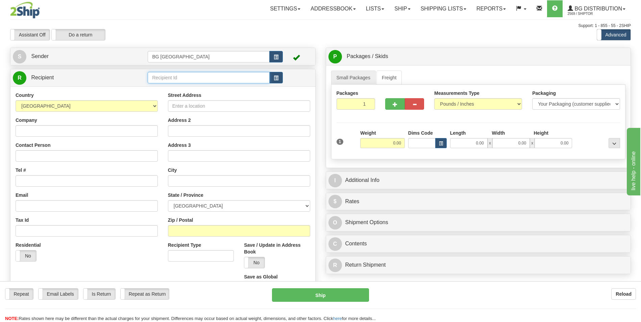
click at [173, 80] on input "text" at bounding box center [209, 77] width 122 height 11
click at [169, 87] on div "60419" at bounding box center [207, 87] width 115 height 7
type input "60419"
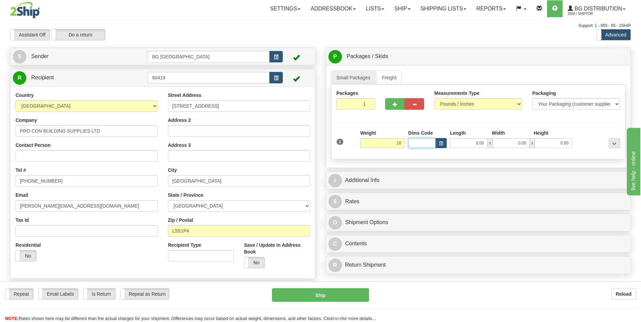
type input "18.00"
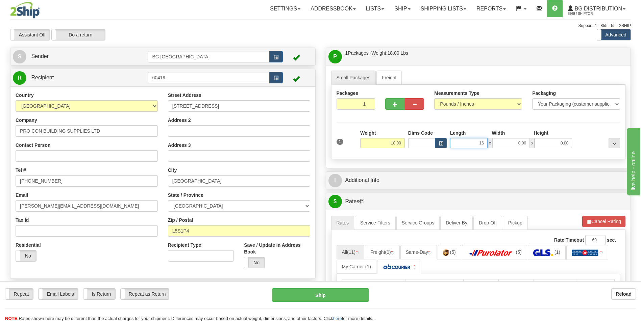
type input "16.00"
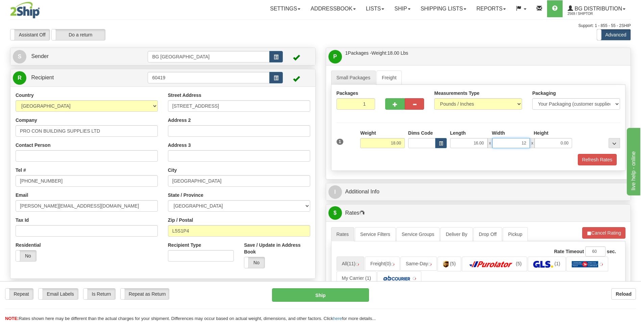
type input "12.00"
type input "8.00"
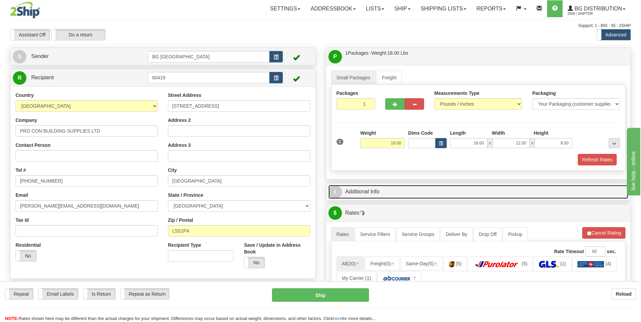
click at [403, 197] on link "I Additional Info" at bounding box center [478, 192] width 300 height 14
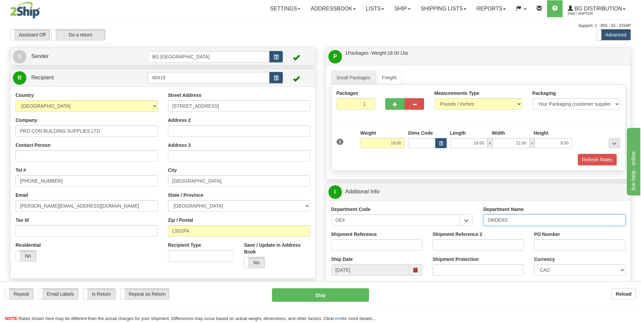
click at [518, 220] on input "ORDERS" at bounding box center [554, 220] width 142 height 11
type input "70181073-00"
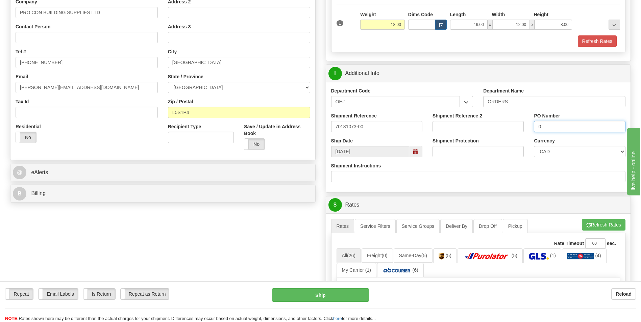
scroll to position [169, 0]
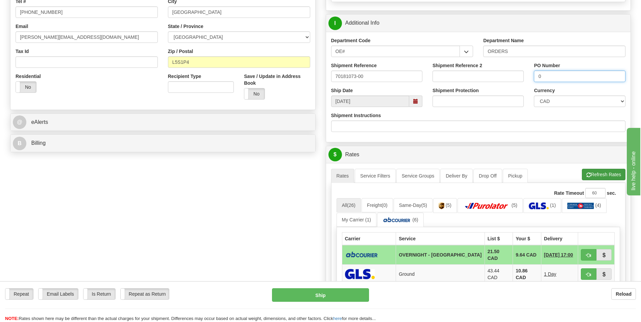
type input "0"
click at [596, 177] on button "Refresh Rates" at bounding box center [604, 174] width 44 height 11
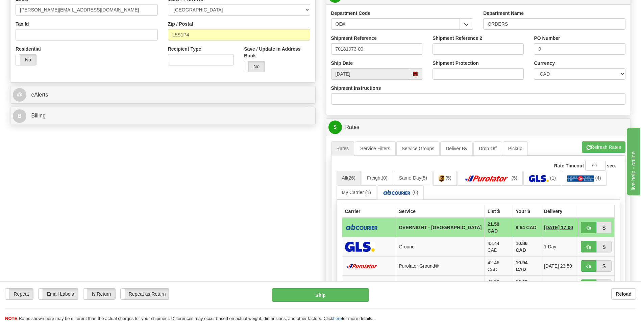
scroll to position [270, 0]
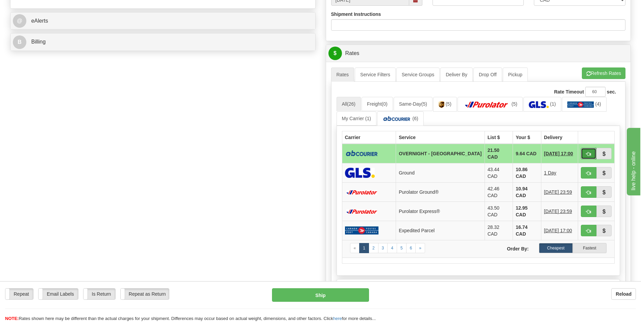
click at [586, 153] on span "button" at bounding box center [588, 154] width 5 height 4
type input "4"
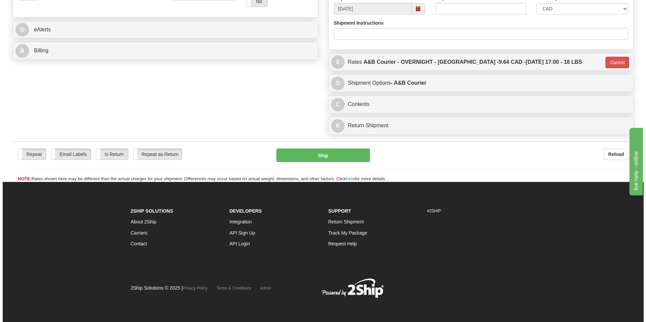
scroll to position [262, 0]
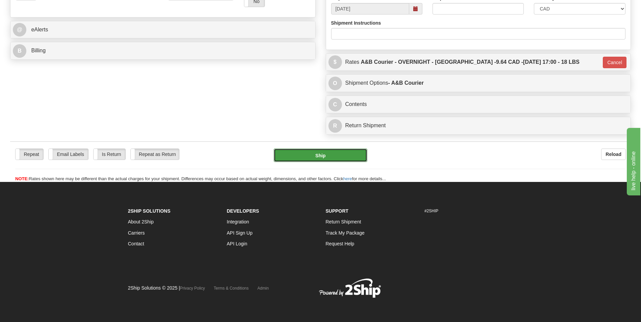
click at [314, 158] on button "Ship" at bounding box center [320, 156] width 93 height 14
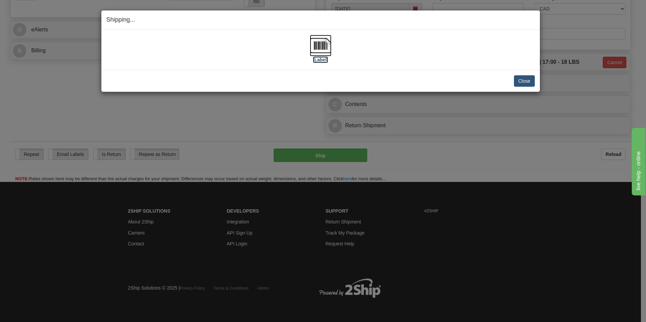
click at [326, 49] on img at bounding box center [321, 46] width 22 height 22
click at [520, 84] on button "Close" at bounding box center [524, 80] width 21 height 11
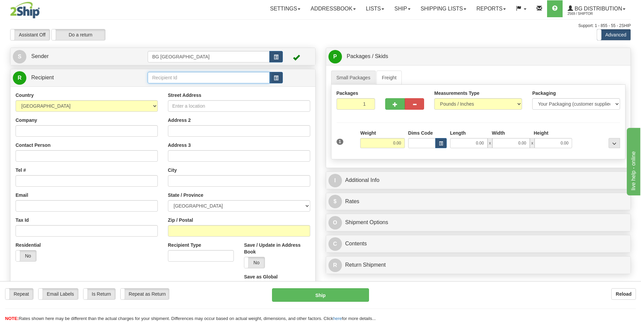
click at [175, 81] on input "text" at bounding box center [209, 77] width 122 height 11
click at [172, 88] on div "60048" at bounding box center [207, 87] width 115 height 7
type input "60048"
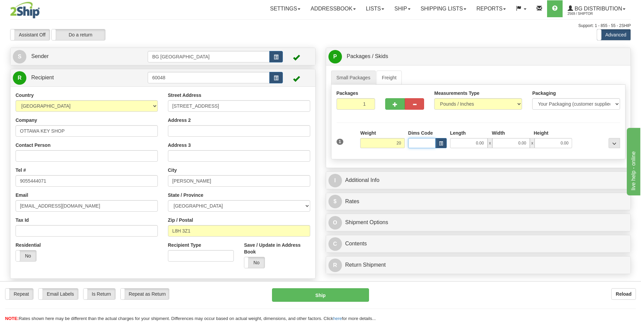
type input "20.00"
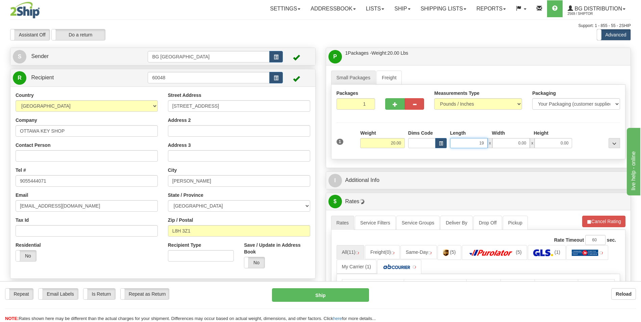
type input "19.00"
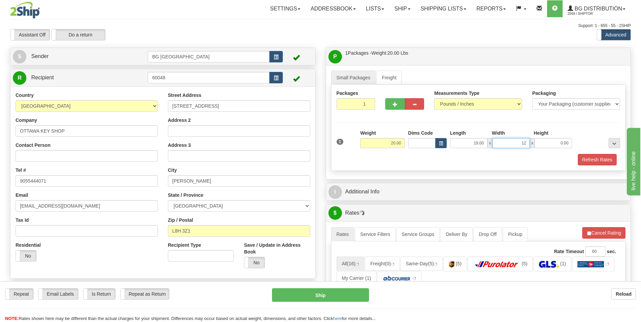
type input "12.00"
type input "8.00"
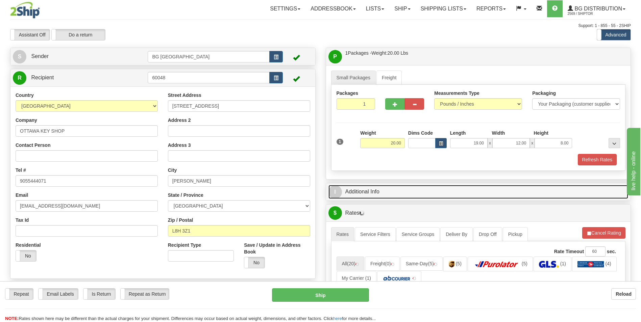
click at [384, 189] on link "I Additional Info" at bounding box center [478, 192] width 300 height 14
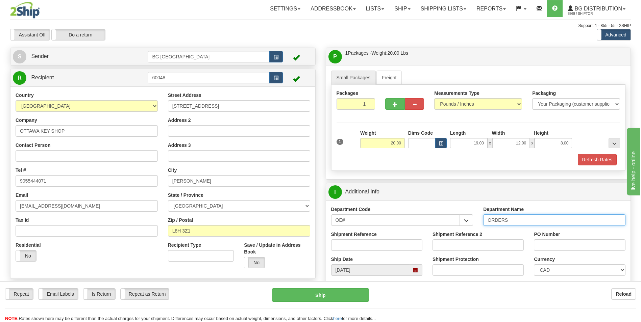
click at [531, 223] on input "ORDERS" at bounding box center [554, 220] width 142 height 11
type input "70180538-01"
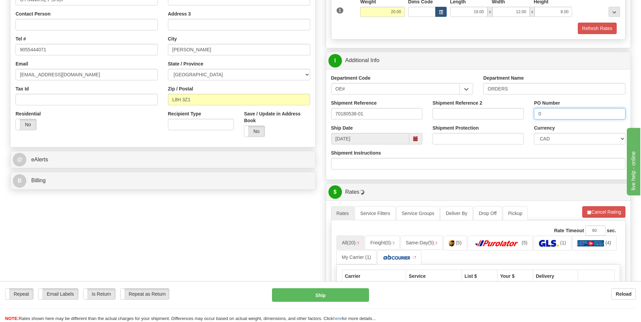
scroll to position [135, 0]
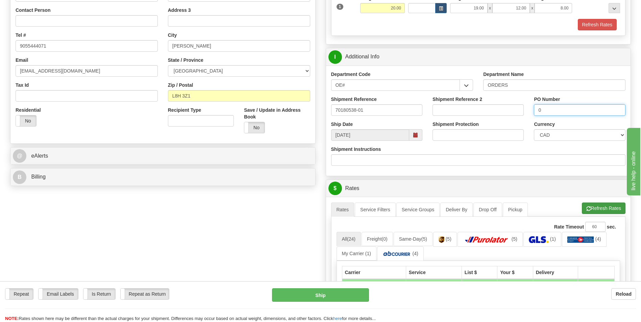
type input "0"
click at [589, 210] on span "button" at bounding box center [588, 209] width 5 height 4
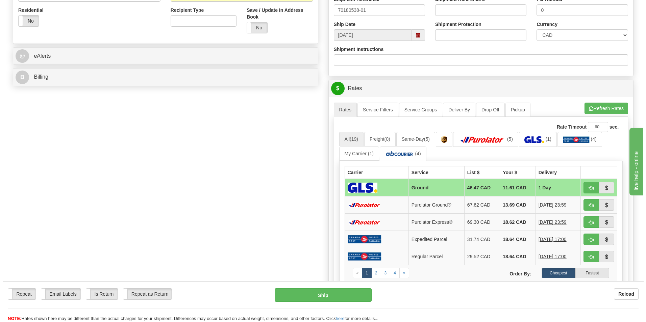
scroll to position [237, 0]
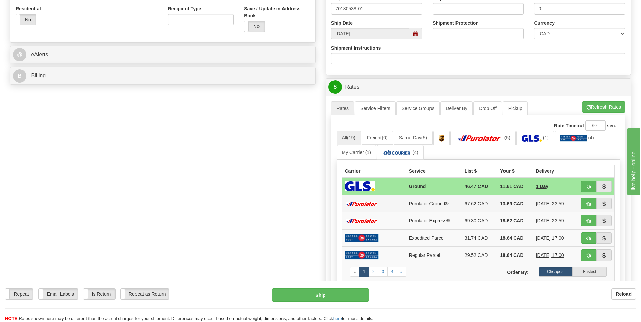
click at [512, 206] on td "13.69 CAD" at bounding box center [514, 203] width 35 height 17
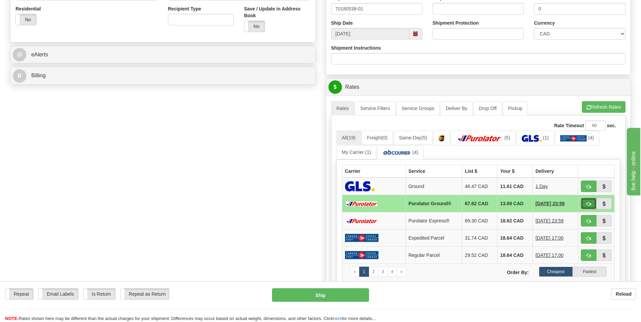
click at [585, 203] on button "button" at bounding box center [589, 203] width 16 height 11
type input "260"
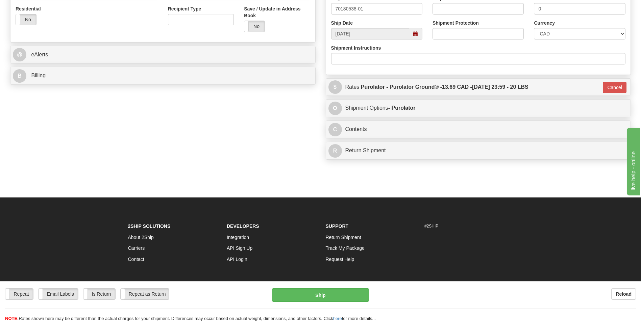
click at [332, 306] on div "Repeat Repeat Email Labels Email Labels Edit Is Return Is Return Repeat as Retu…" at bounding box center [320, 306] width 641 height 34
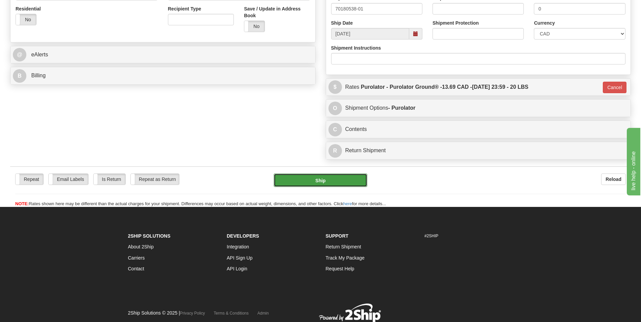
click at [305, 185] on button "Ship" at bounding box center [320, 181] width 93 height 14
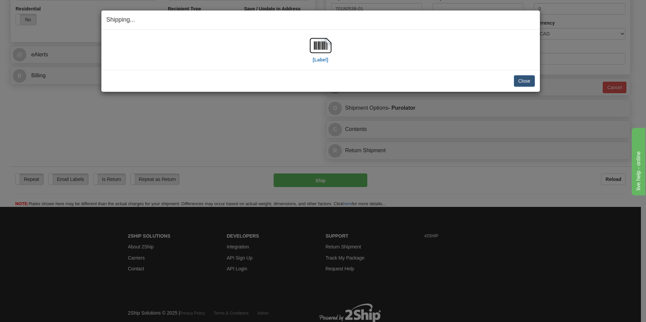
click at [333, 36] on div "[Label]" at bounding box center [320, 50] width 428 height 30
click at [328, 40] on img at bounding box center [321, 46] width 22 height 22
click at [525, 81] on button "Close" at bounding box center [524, 80] width 21 height 11
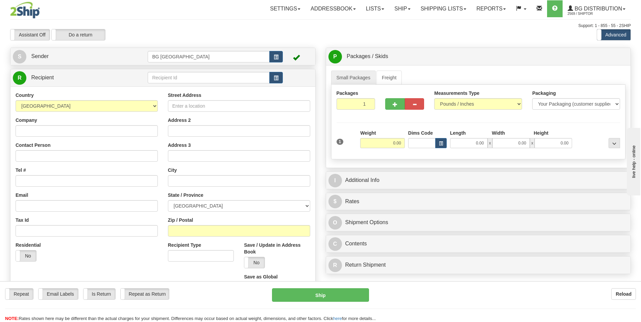
click at [222, 71] on td at bounding box center [215, 78] width 135 height 14
click at [220, 74] on input "text" at bounding box center [209, 77] width 122 height 11
click at [171, 83] on ul "60080" at bounding box center [209, 87] width 122 height 9
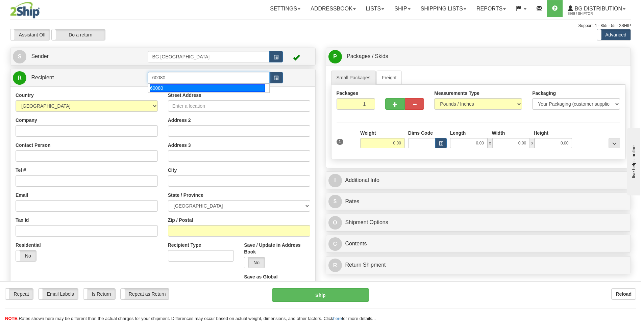
click at [167, 86] on div "60080" at bounding box center [207, 87] width 115 height 7
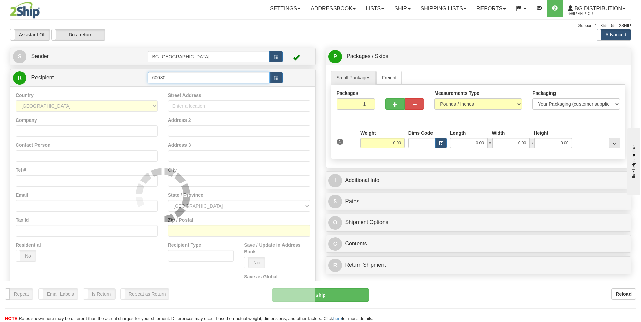
type input "60080"
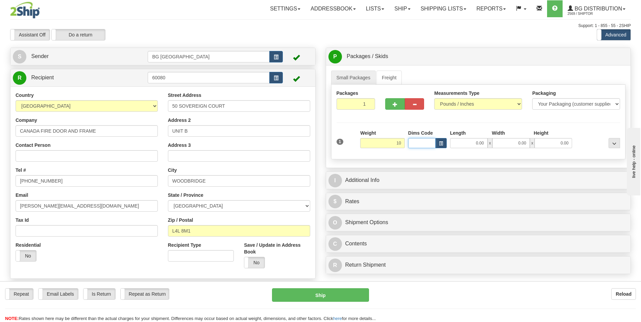
type input "10.00"
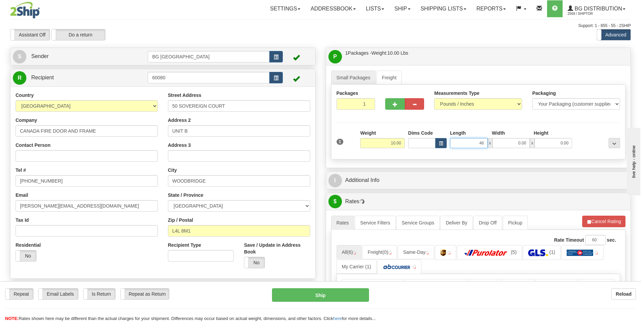
type input "46.00"
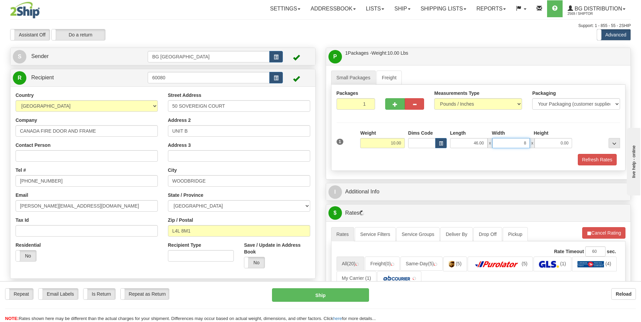
type input "8.00"
type input "3.00"
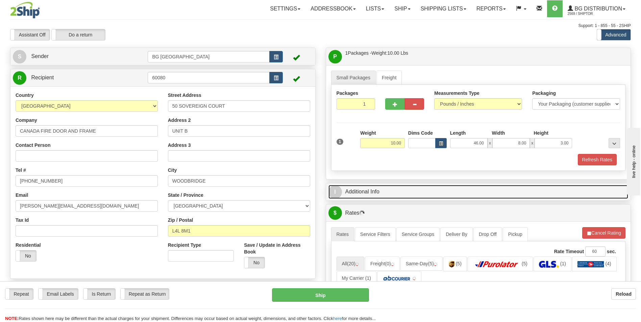
click at [365, 195] on link "I Additional Info" at bounding box center [478, 192] width 300 height 14
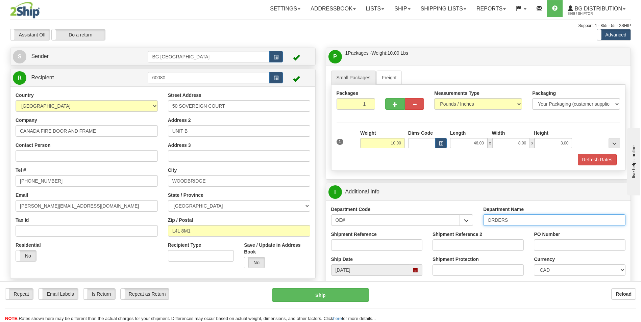
click at [515, 219] on input "ORDERS" at bounding box center [554, 220] width 142 height 11
type input "70183683-00"
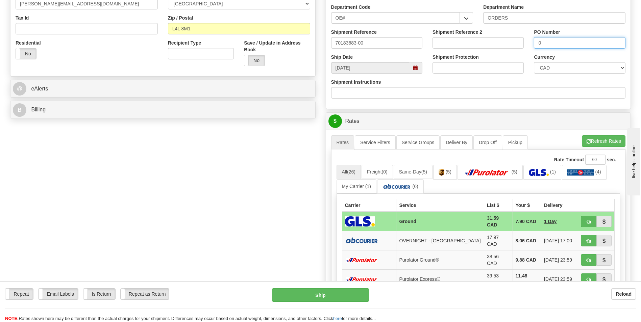
scroll to position [203, 0]
type input "0"
click at [595, 143] on button "Refresh Rates" at bounding box center [604, 140] width 44 height 11
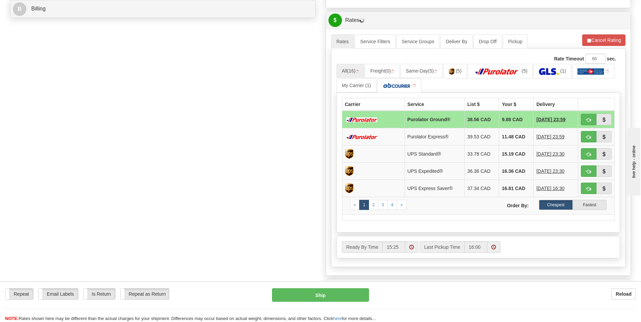
scroll to position [304, 0]
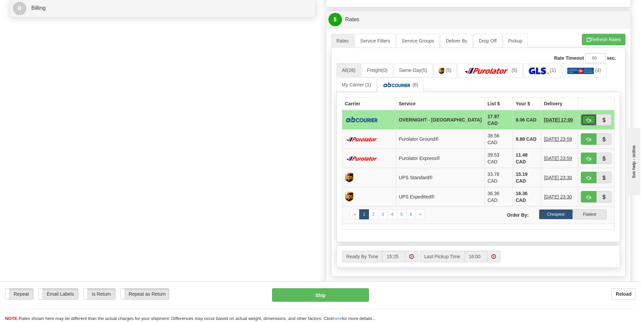
click at [583, 115] on button "button" at bounding box center [589, 119] width 16 height 11
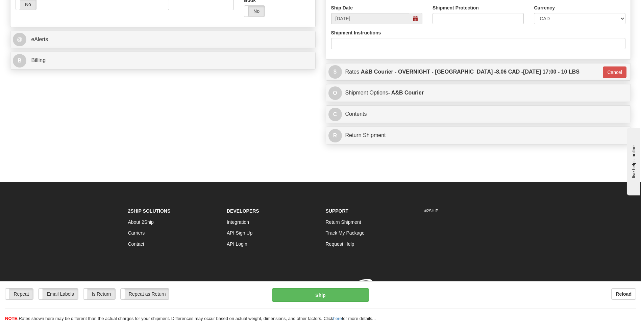
type input "4"
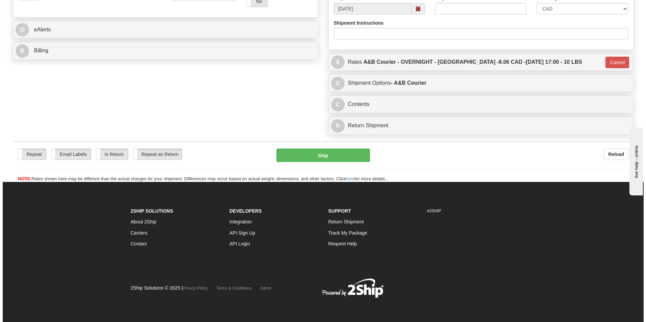
scroll to position [262, 0]
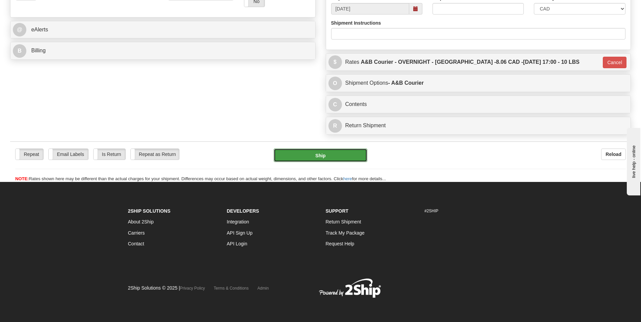
click at [338, 155] on button "Ship" at bounding box center [320, 156] width 93 height 14
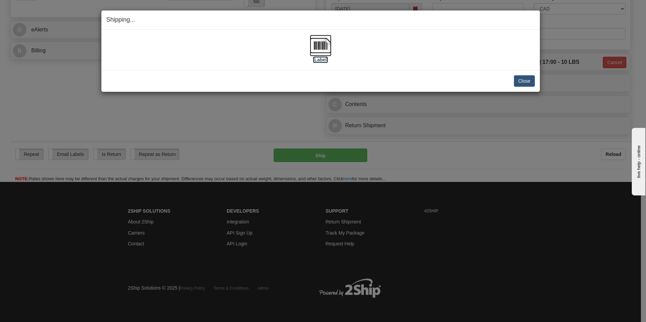
click at [322, 49] on img at bounding box center [321, 46] width 22 height 22
click at [523, 79] on button "Close" at bounding box center [524, 80] width 21 height 11
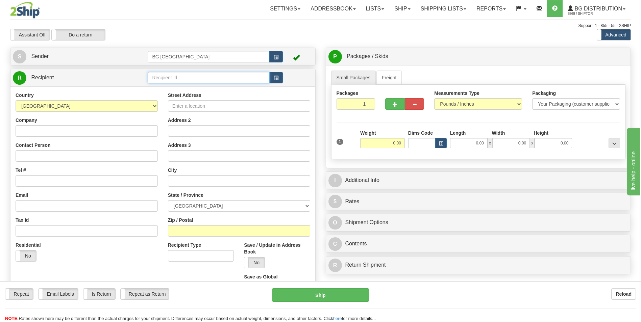
click at [176, 77] on input "text" at bounding box center [209, 77] width 122 height 11
click at [172, 92] on div "60544" at bounding box center [207, 87] width 115 height 7
type input "60544"
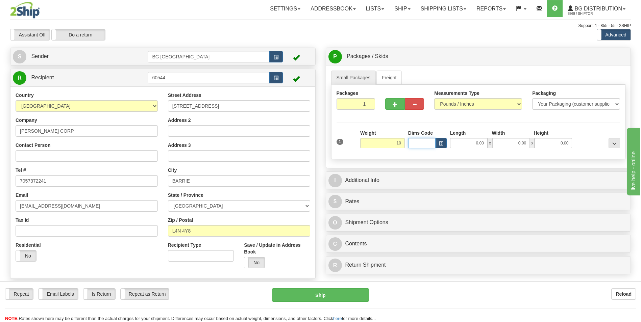
type input "10.00"
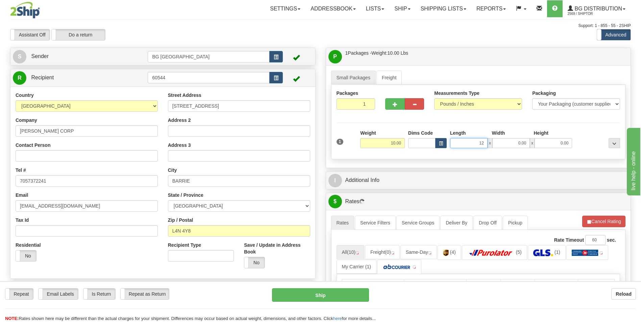
type input "12.00"
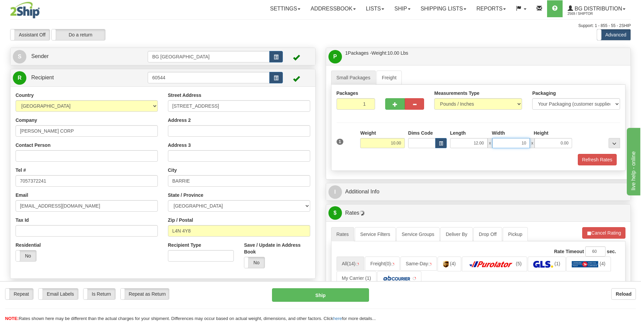
type input "10.00"
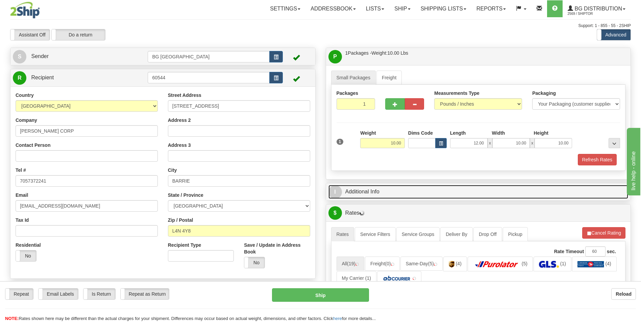
click at [370, 185] on link "I Additional Info" at bounding box center [478, 192] width 300 height 14
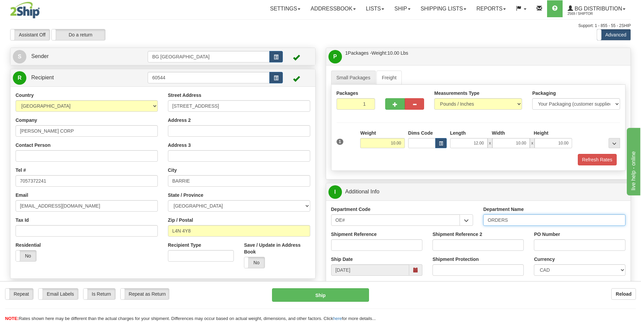
click at [525, 221] on input "ORDERS" at bounding box center [554, 220] width 142 height 11
type input "70183306-00"
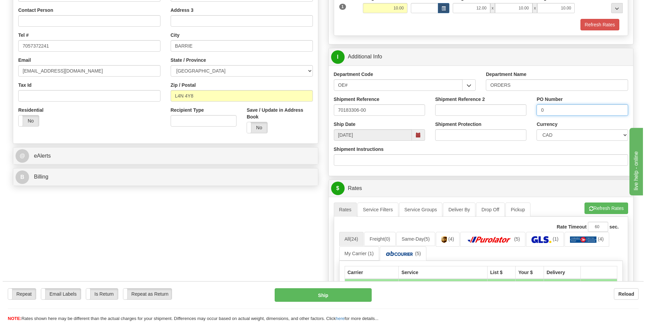
scroll to position [237, 0]
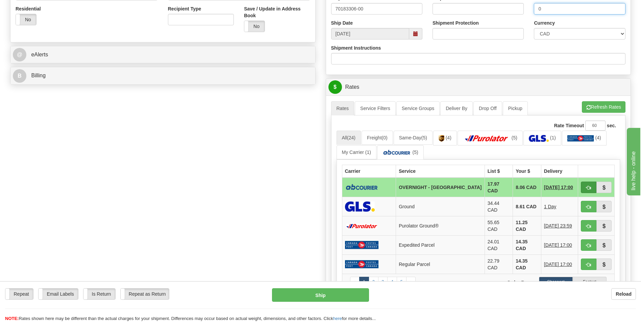
type input "0"
click at [591, 186] on span "button" at bounding box center [588, 188] width 5 height 4
type input "4"
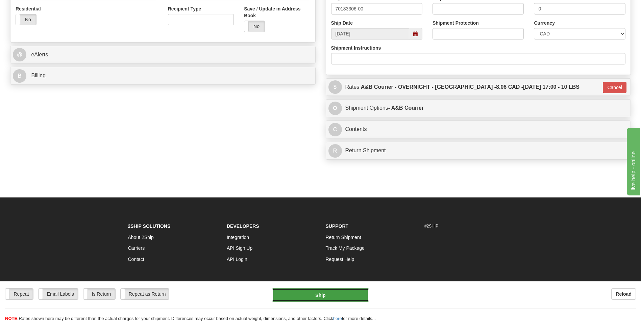
click at [322, 290] on button "Ship" at bounding box center [320, 296] width 97 height 14
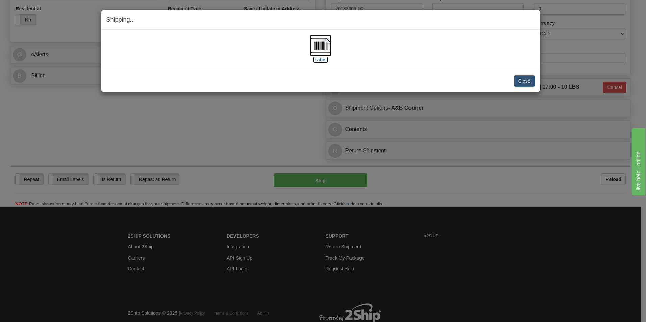
click at [321, 50] on img at bounding box center [321, 46] width 22 height 22
click at [519, 77] on button "Close" at bounding box center [524, 80] width 21 height 11
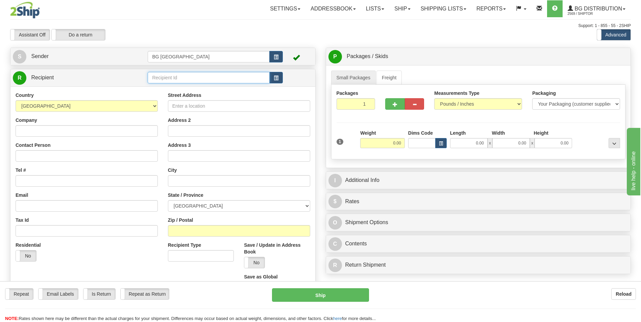
click at [170, 75] on input "text" at bounding box center [209, 77] width 122 height 11
click at [165, 88] on div "910618" at bounding box center [207, 87] width 115 height 7
type input "910618"
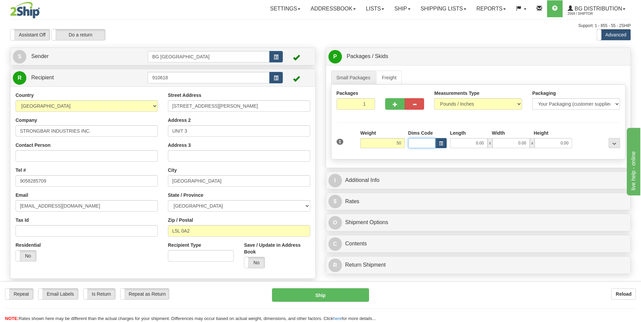
type input "50.00"
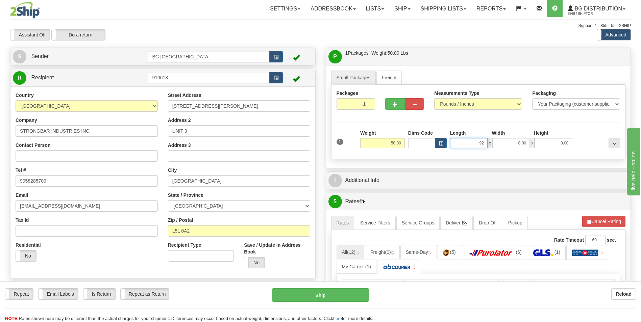
type input "92.00"
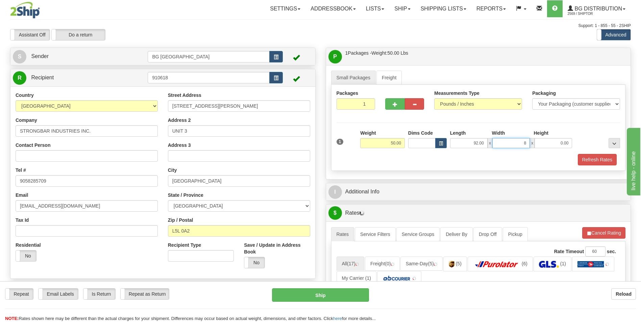
type input "8.00"
type input "5.00"
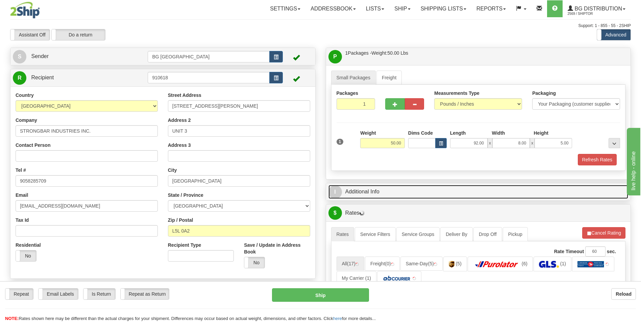
click at [366, 196] on link "I Additional Info" at bounding box center [478, 192] width 300 height 14
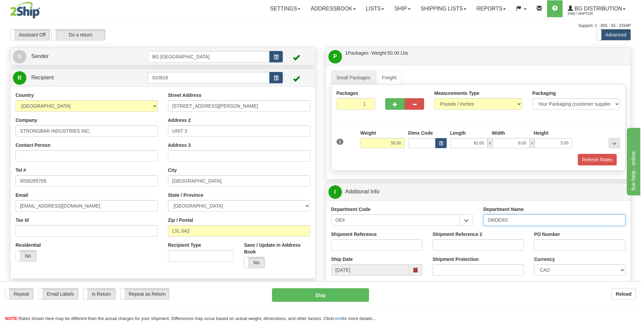
click at [516, 222] on input "ORDERS" at bounding box center [554, 220] width 142 height 11
type input "70182728-00"
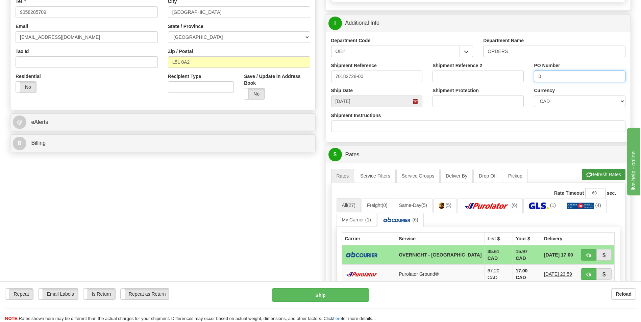
type input "0"
click at [598, 178] on button "Refresh Rates" at bounding box center [604, 174] width 44 height 11
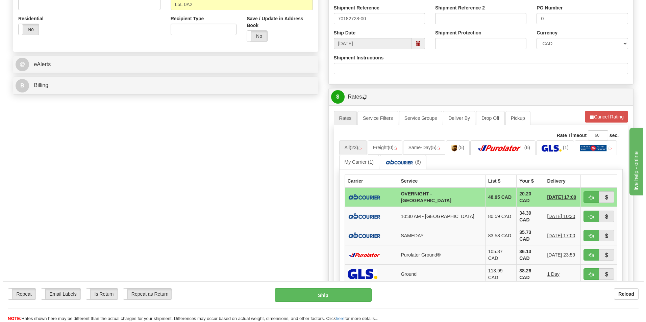
scroll to position [237, 0]
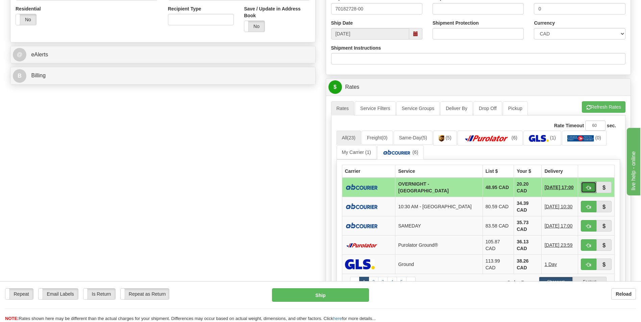
click at [587, 183] on button "button" at bounding box center [589, 187] width 16 height 11
type input "4"
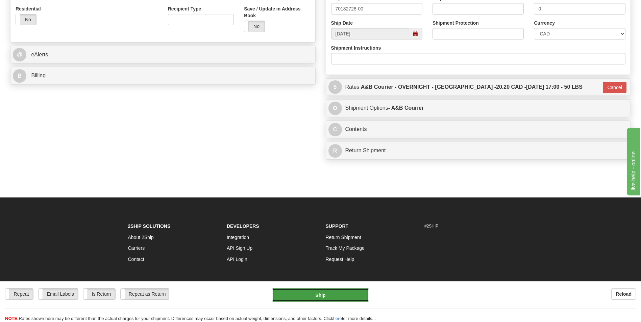
click at [356, 291] on button "Ship" at bounding box center [320, 296] width 97 height 14
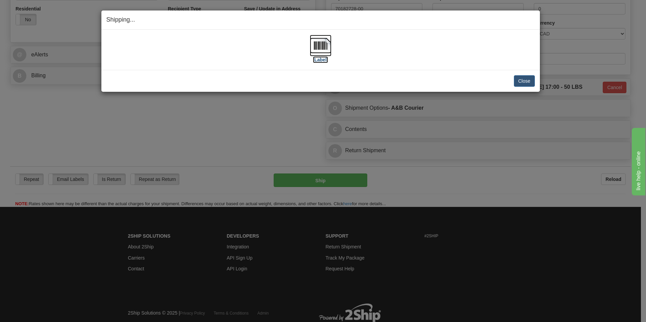
click at [323, 47] on img at bounding box center [321, 46] width 22 height 22
click at [519, 79] on button "Close" at bounding box center [524, 80] width 21 height 11
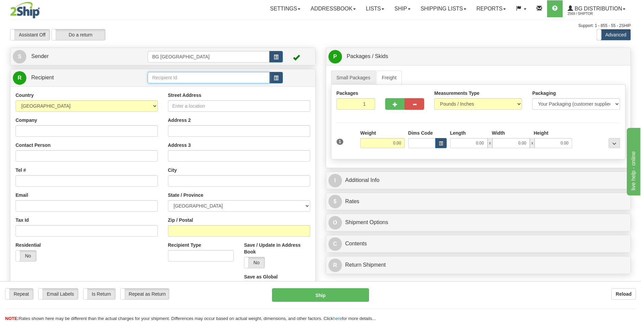
click at [176, 78] on input "text" at bounding box center [209, 77] width 122 height 11
click at [174, 87] on div "60867" at bounding box center [207, 87] width 115 height 7
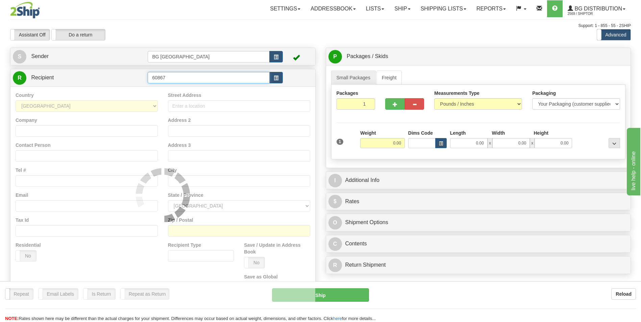
type input "60867"
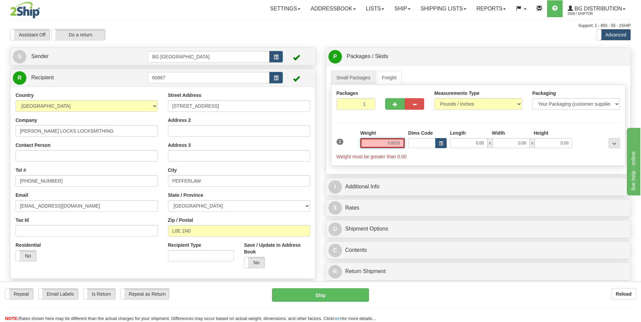
click at [374, 143] on input "0.0015" at bounding box center [382, 143] width 45 height 10
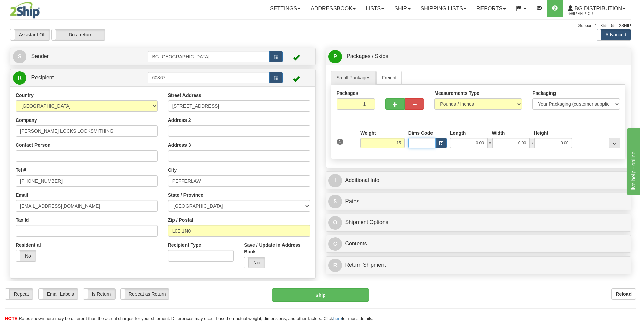
type input "15.00"
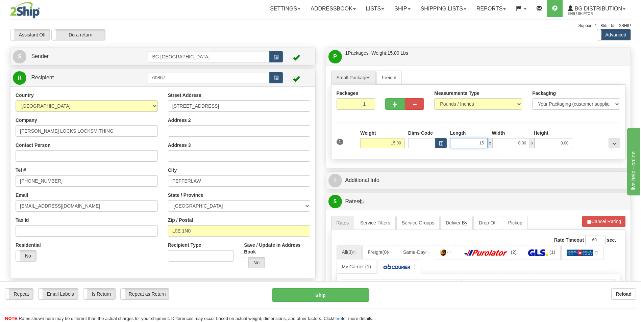
type input "15.00"
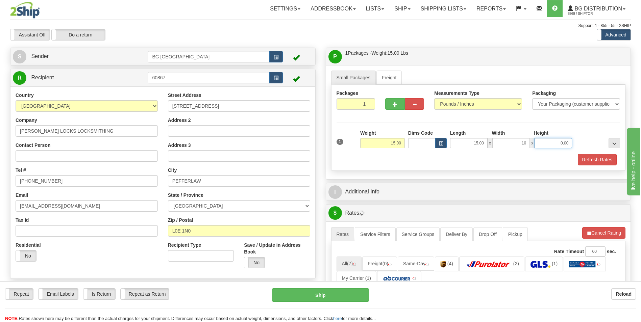
type input "10.00"
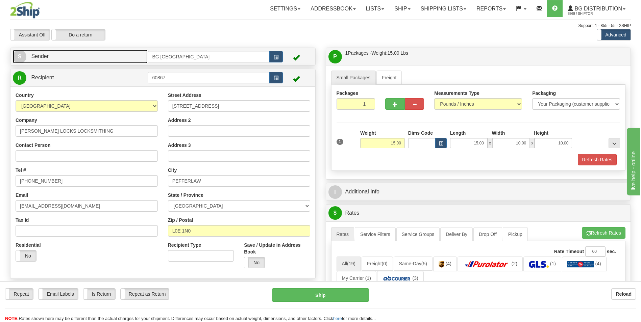
click at [129, 61] on link "S Sender" at bounding box center [80, 57] width 135 height 14
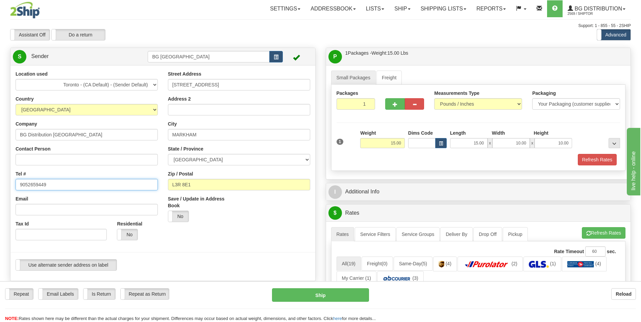
click at [43, 186] on input "9052659449" at bounding box center [87, 184] width 142 height 11
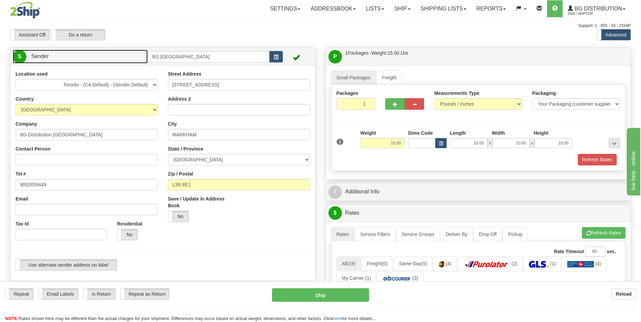
click at [113, 54] on link "S Sender" at bounding box center [80, 57] width 135 height 14
